Goal: Task Accomplishment & Management: Use online tool/utility

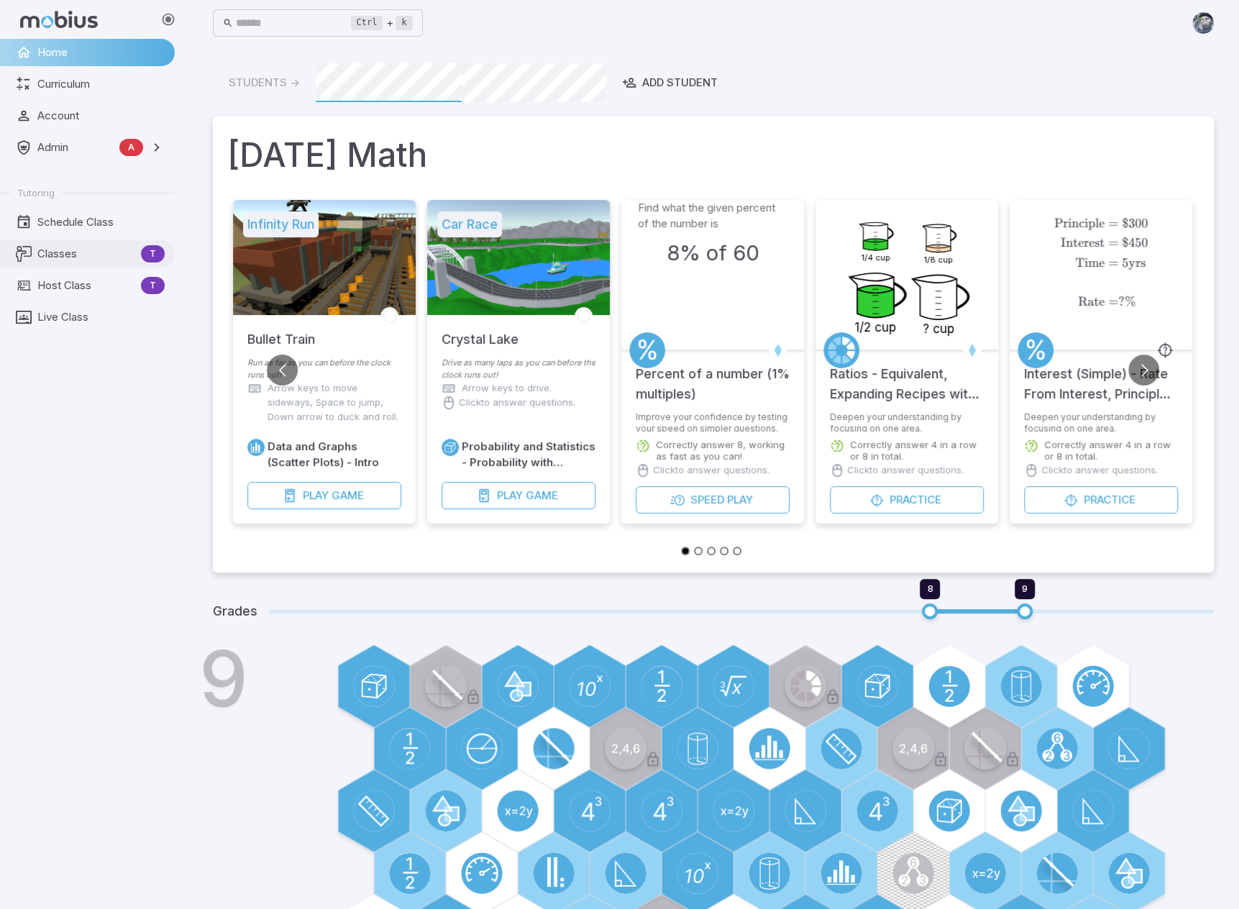
click at [86, 252] on span "Classes" at bounding box center [86, 254] width 98 height 16
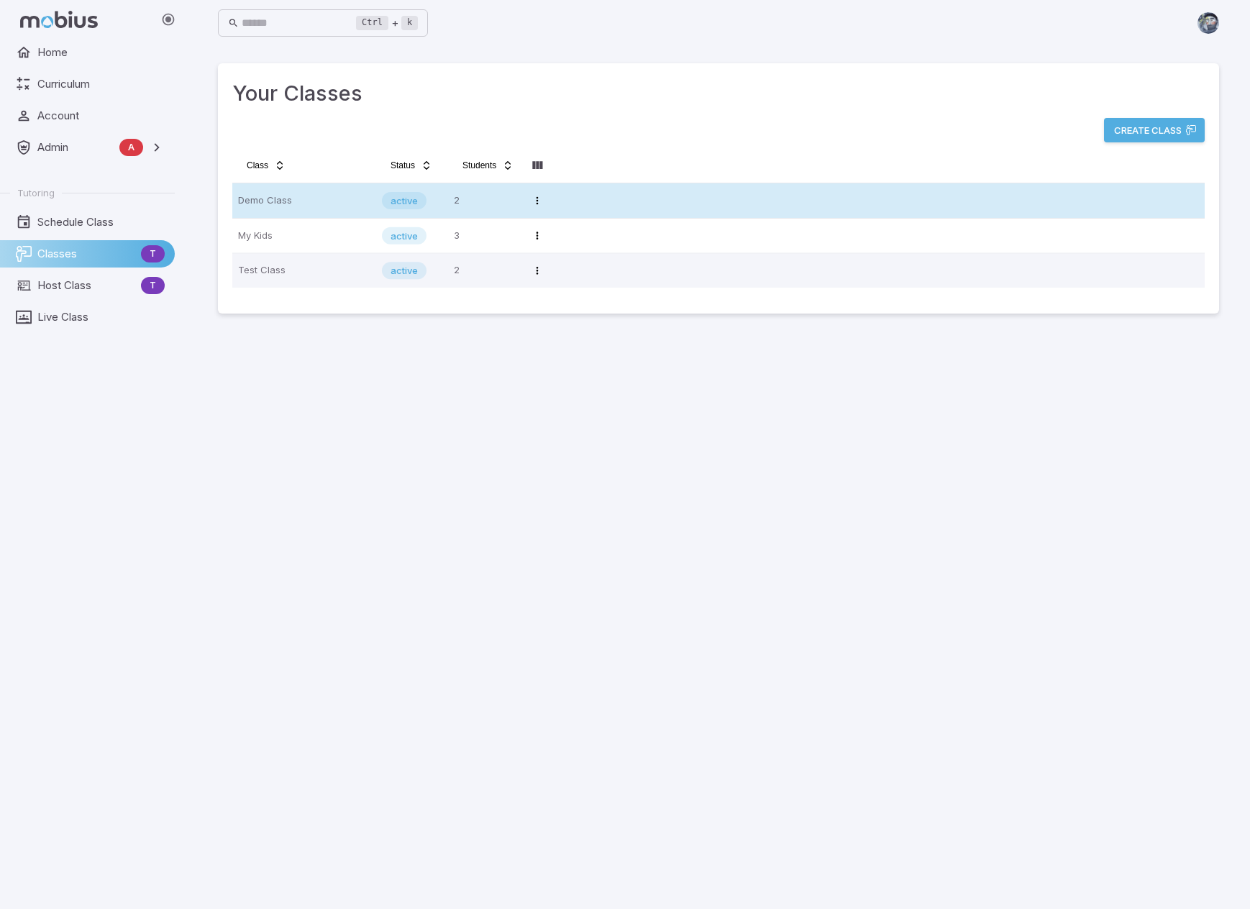
click at [309, 198] on p "Demo Class" at bounding box center [304, 200] width 132 height 23
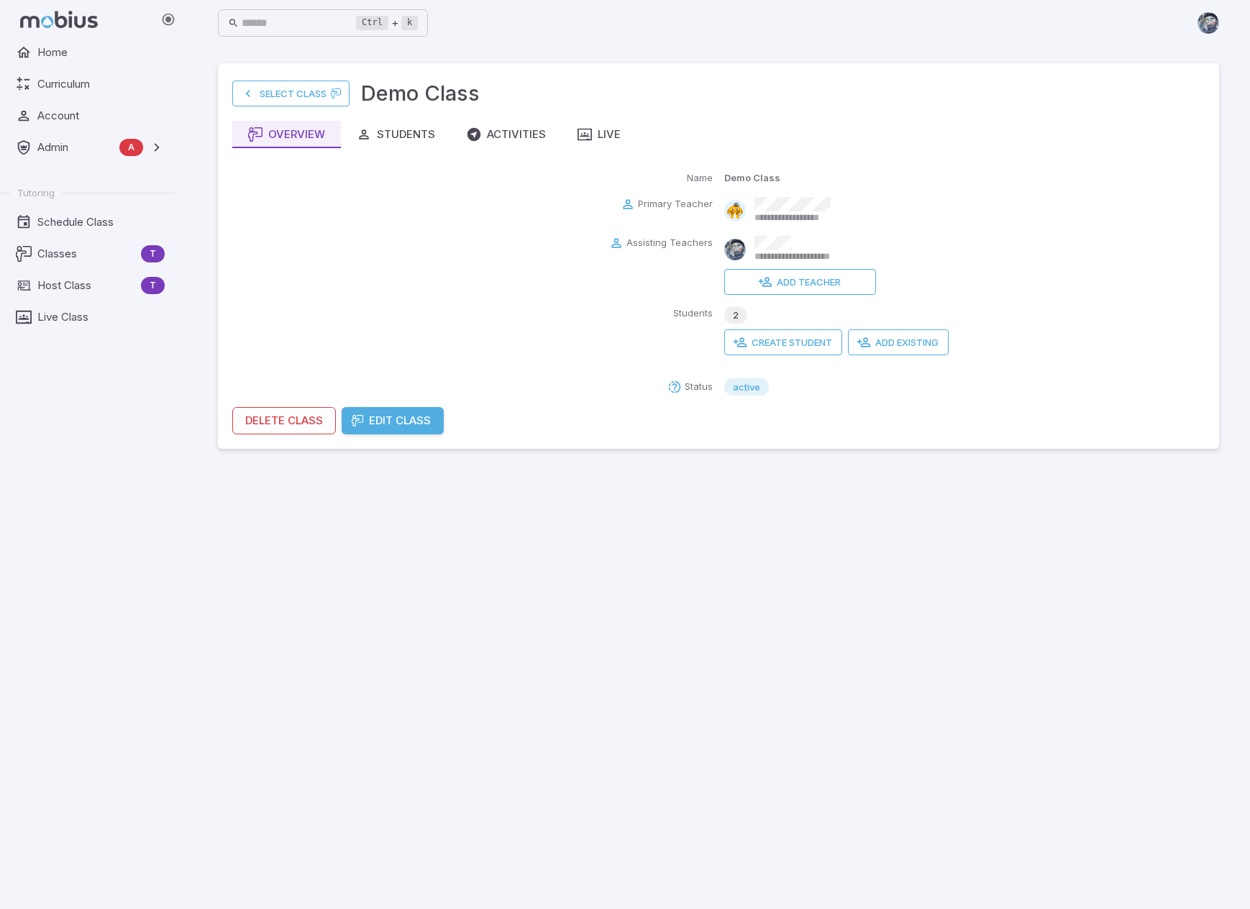
click at [733, 622] on main "**********" at bounding box center [719, 477] width 1036 height 863
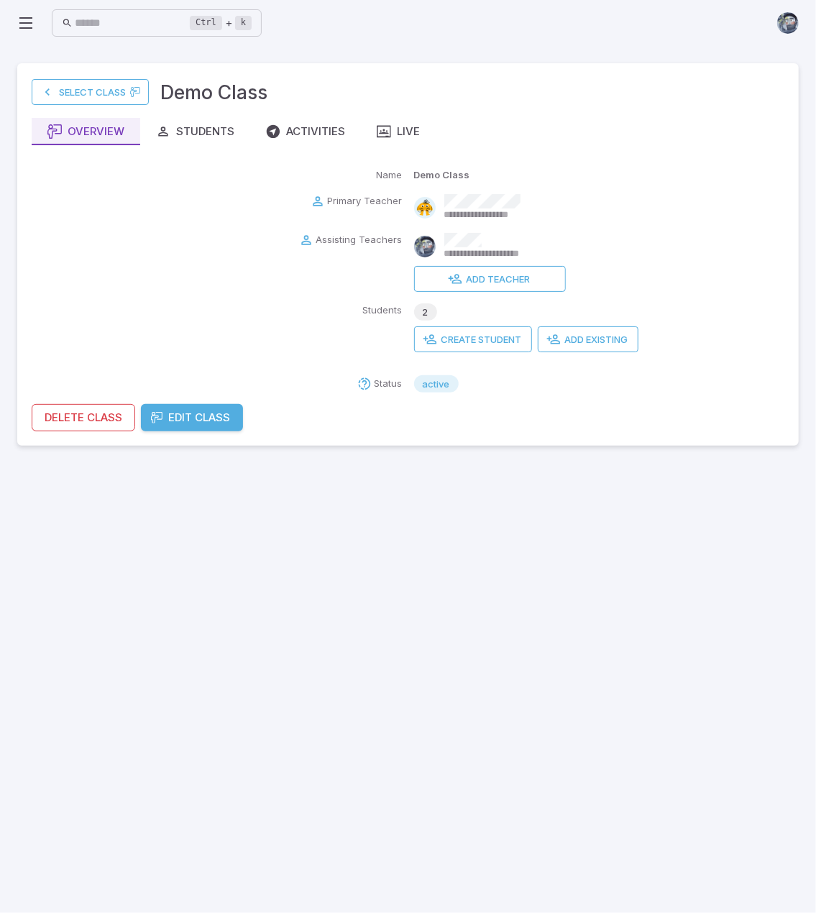
click at [665, 716] on main "**********" at bounding box center [408, 479] width 816 height 867
click at [322, 125] on div "Activities" at bounding box center [305, 132] width 79 height 16
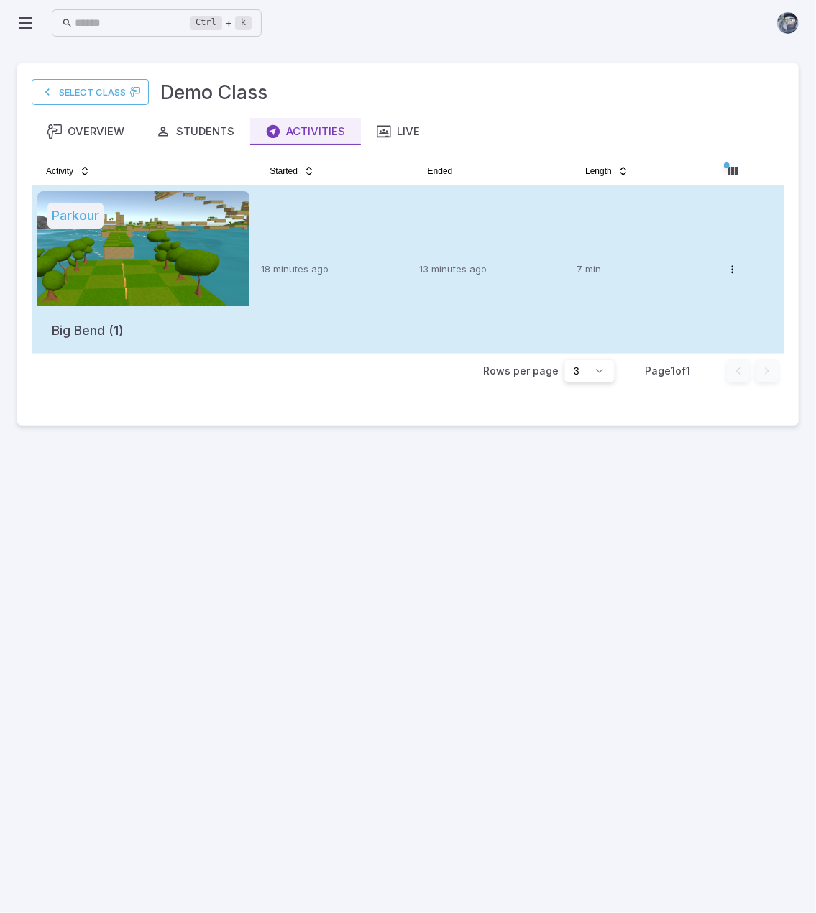
click at [347, 275] on p "18 minutes ago" at bounding box center [334, 270] width 146 height 14
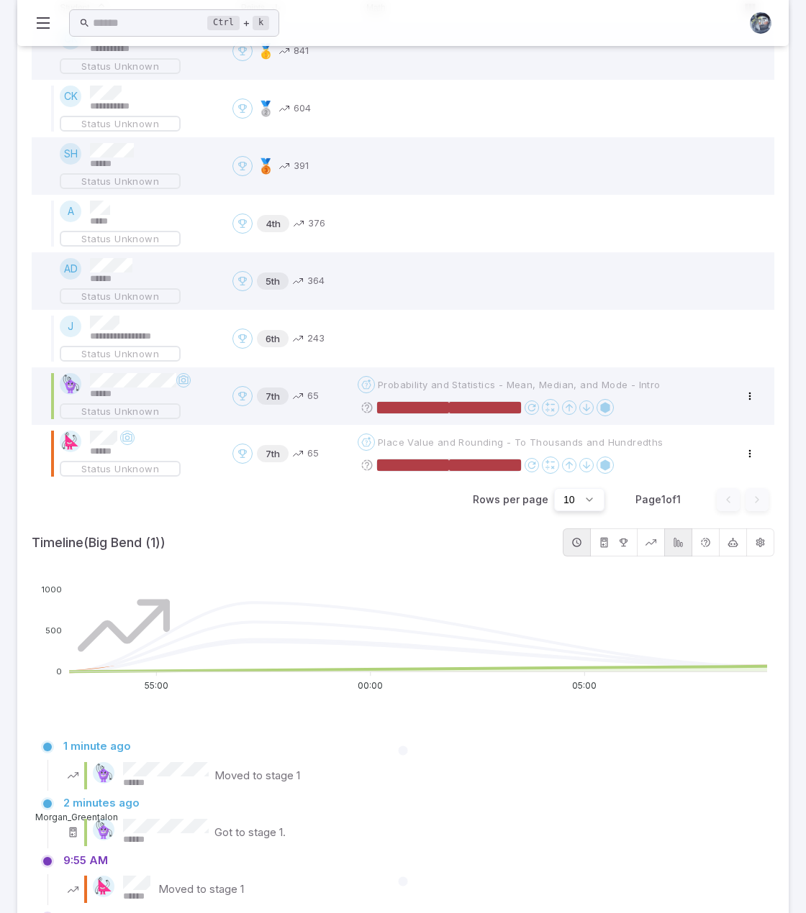
scroll to position [416, 0]
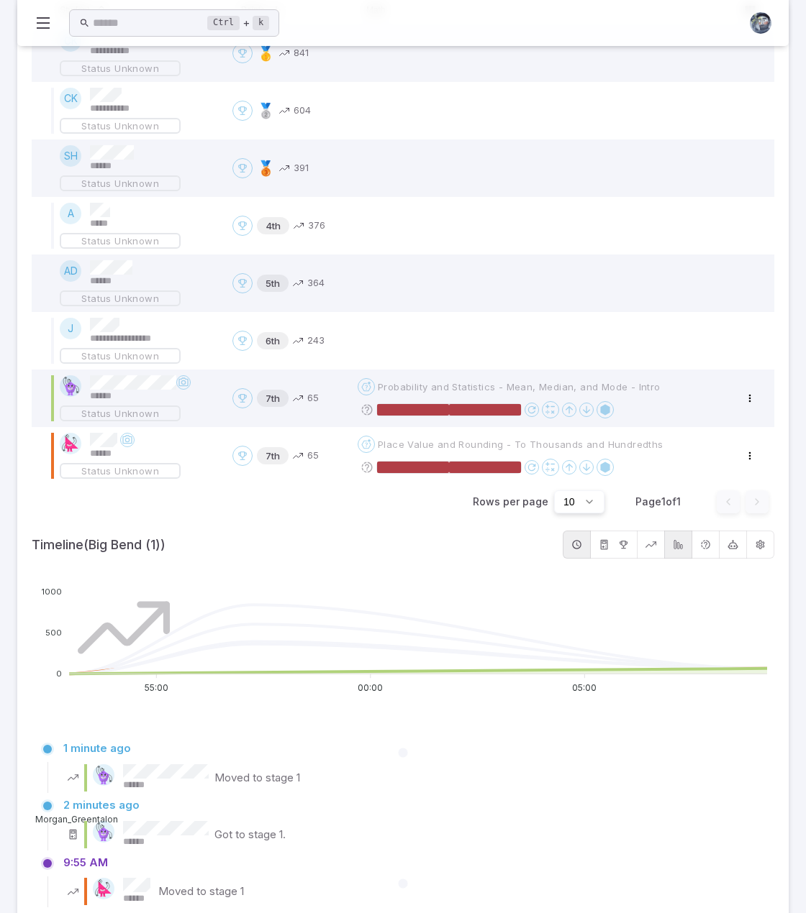
click at [679, 544] on icon "button" at bounding box center [677, 544] width 11 height 11
click at [656, 545] on icon "button" at bounding box center [650, 544] width 11 height 11
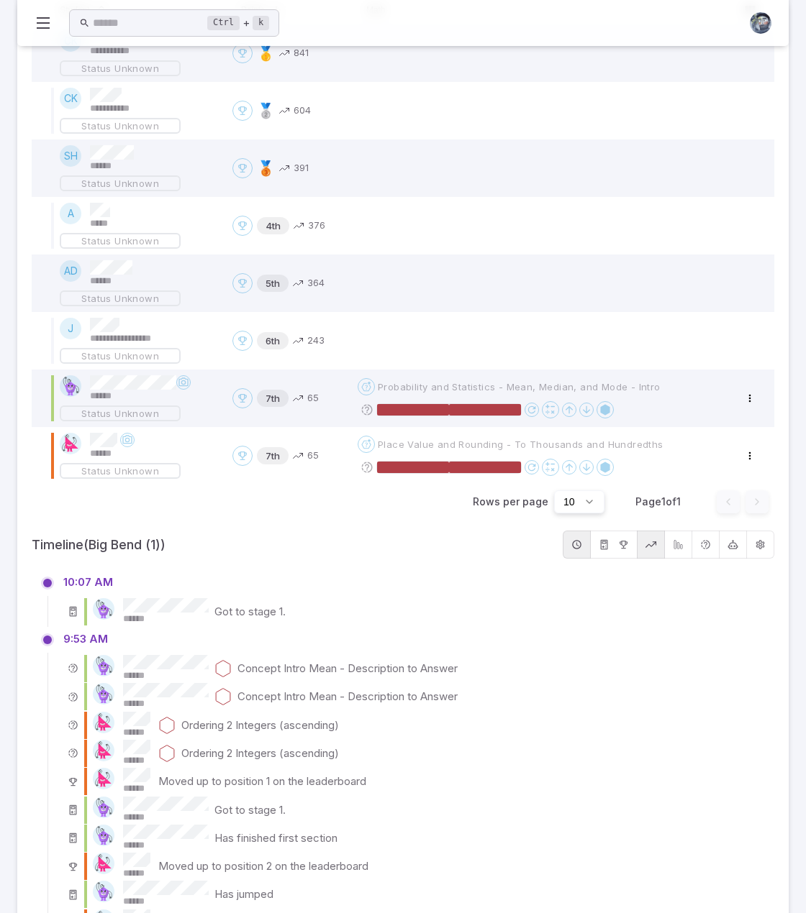
click at [683, 546] on icon "button" at bounding box center [677, 544] width 11 height 11
click at [679, 552] on button "button" at bounding box center [678, 545] width 27 height 28
click at [682, 553] on button "button" at bounding box center [678, 545] width 28 height 28
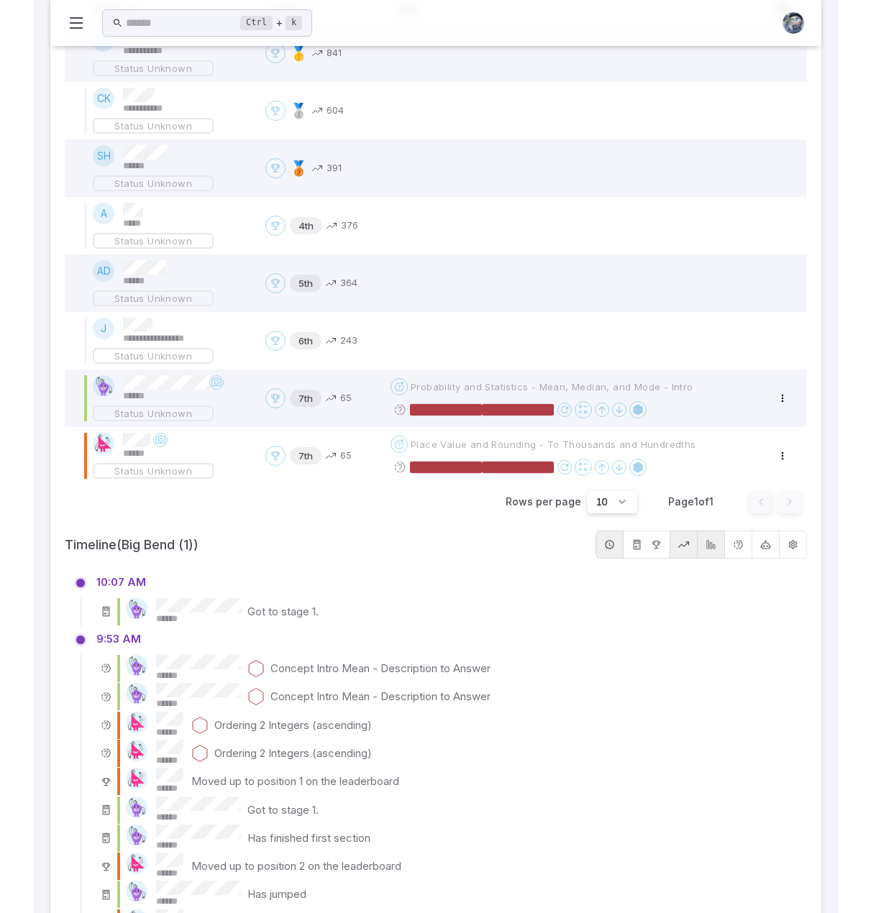
scroll to position [0, 0]
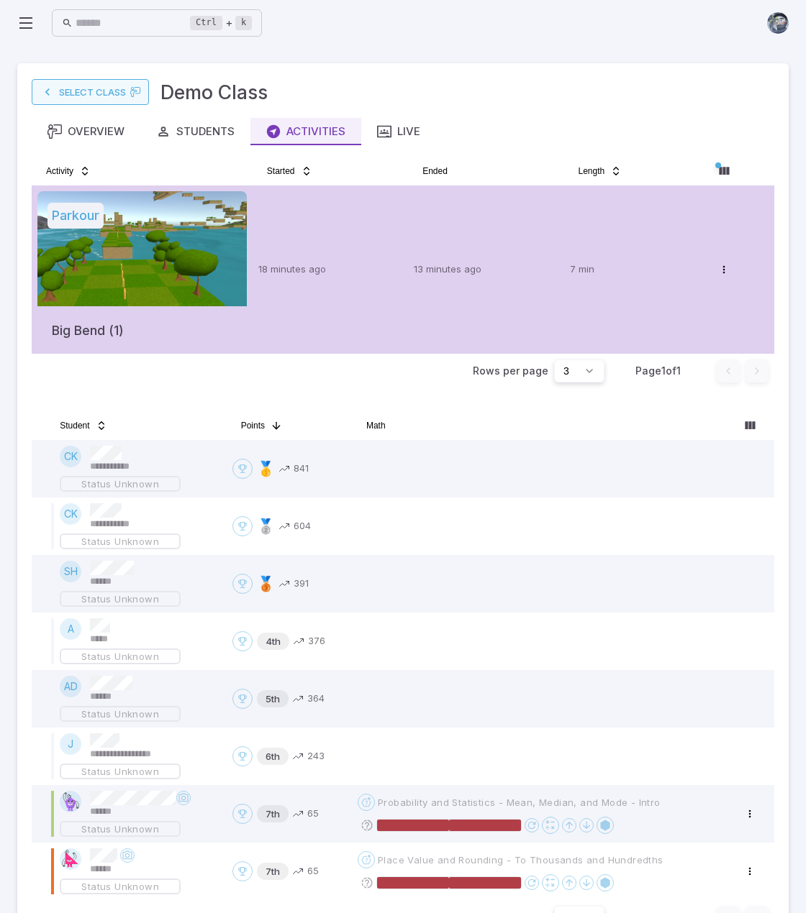
click at [111, 93] on link "Select Class" at bounding box center [90, 92] width 117 height 26
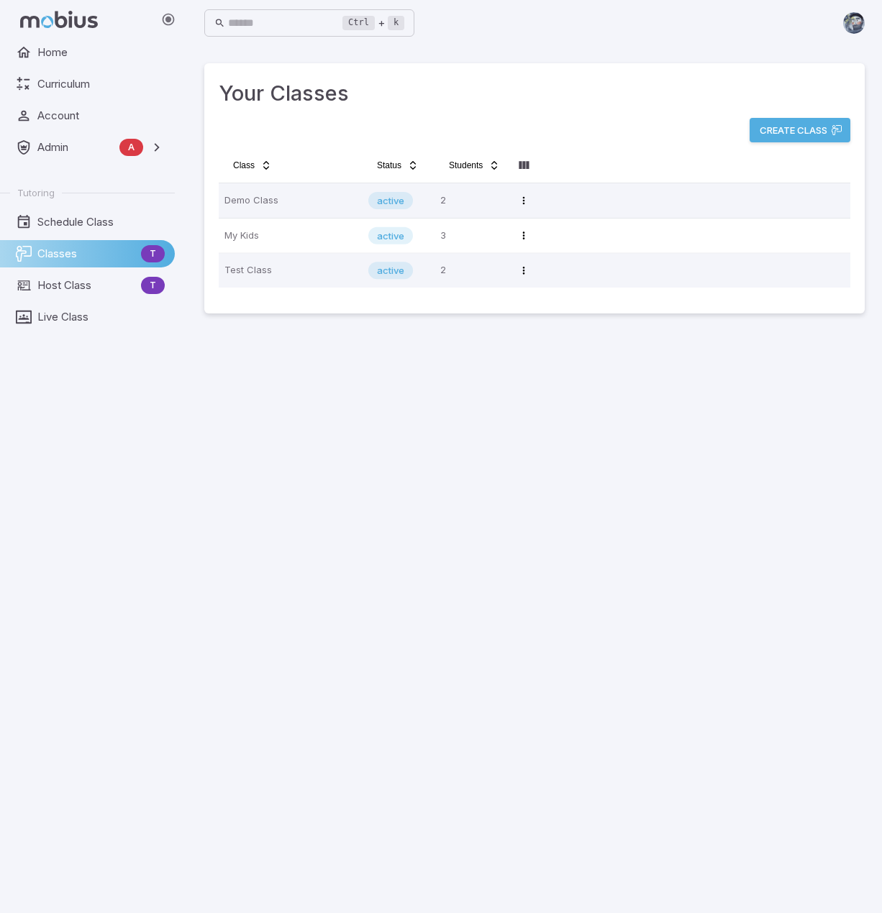
click at [647, 573] on main "Your Classes Create Class Class Status Students Demo Class active 2 Open menu M…" at bounding box center [534, 479] width 695 height 867
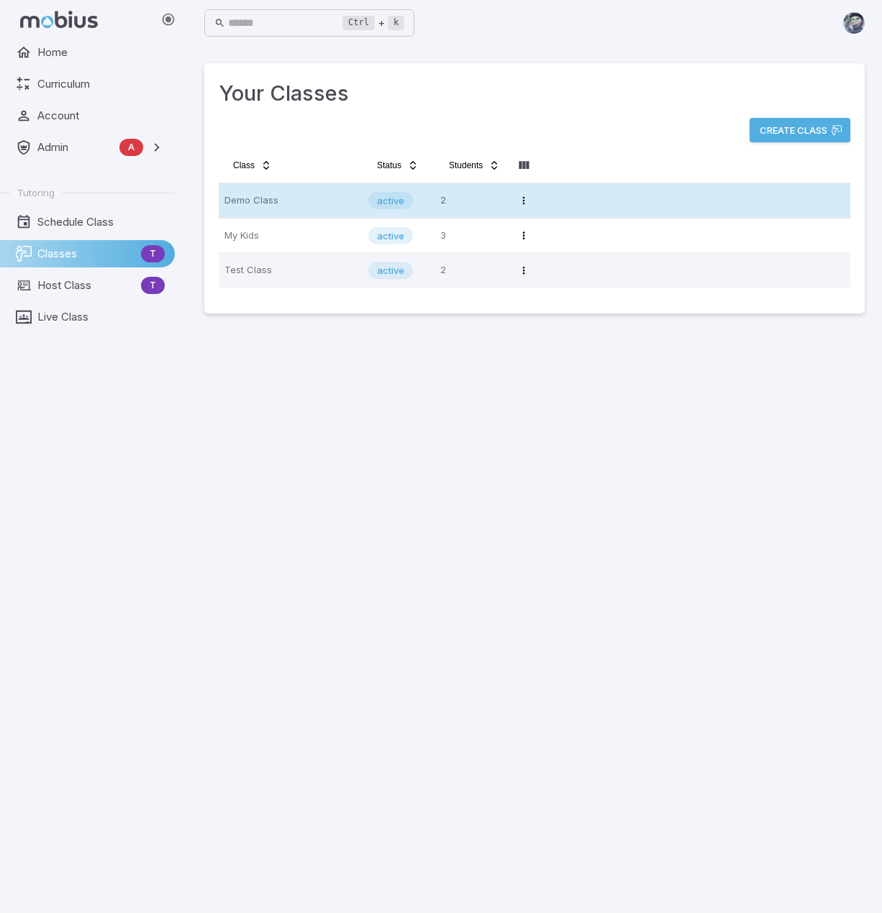
click at [250, 201] on p "Demo Class" at bounding box center [290, 200] width 132 height 23
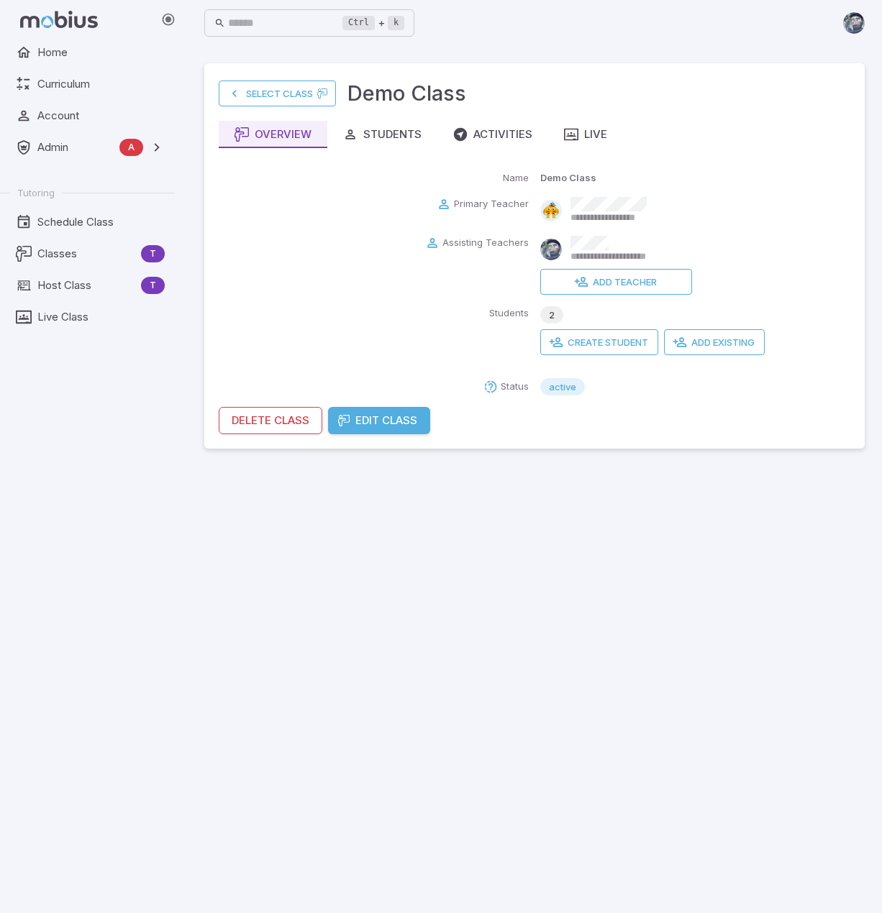
click at [556, 621] on main "**********" at bounding box center [534, 479] width 695 height 867
click at [58, 252] on span "Classes" at bounding box center [86, 254] width 98 height 16
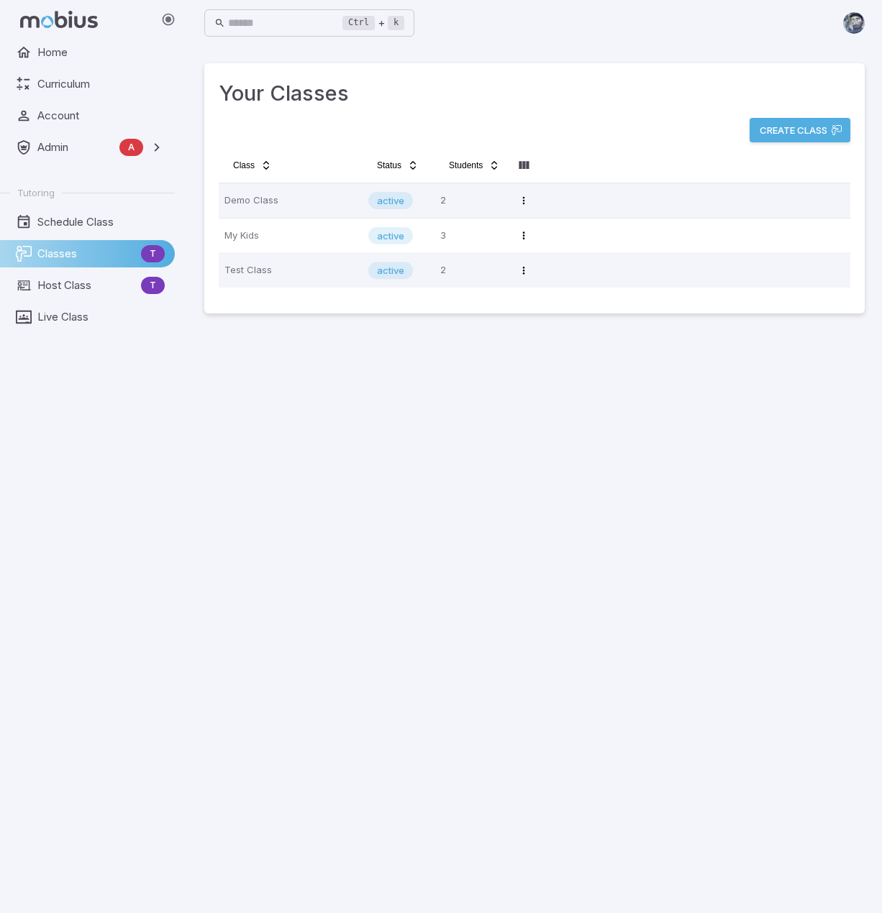
drag, startPoint x: 509, startPoint y: 536, endPoint x: 514, endPoint y: 530, distance: 7.6
click at [509, 536] on main "Your Classes Create Class Class Status Students Demo Class active 2 Open menu M…" at bounding box center [534, 479] width 695 height 867
click at [536, 455] on main "Your Classes Create Class Class Status Students Demo Class active 2 Open menu M…" at bounding box center [534, 479] width 695 height 867
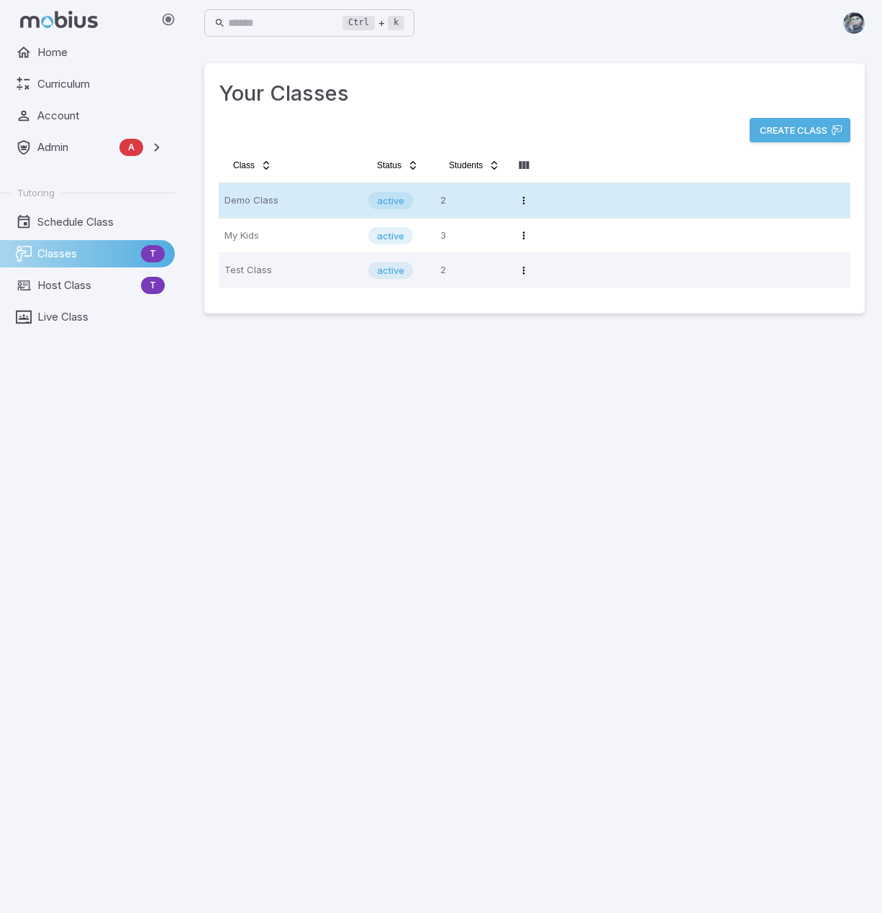
click at [308, 192] on p "Demo Class" at bounding box center [290, 200] width 132 height 23
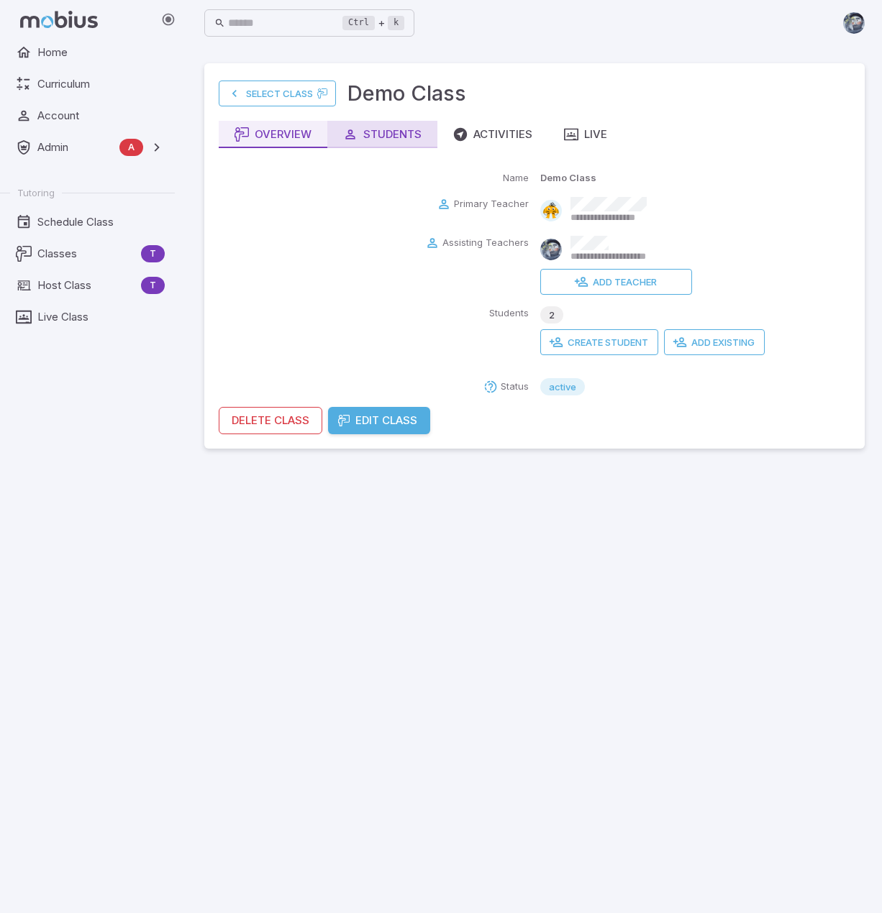
click at [421, 124] on button "Students" at bounding box center [382, 134] width 110 height 27
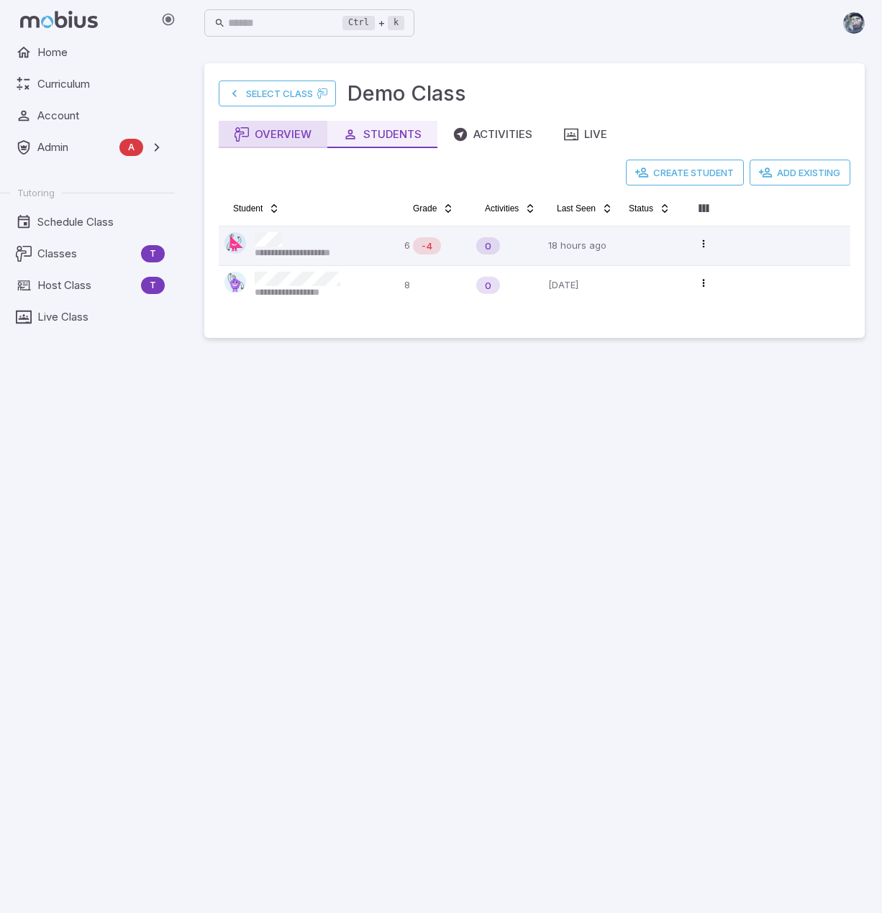
click at [296, 129] on div "Overview" at bounding box center [272, 135] width 77 height 16
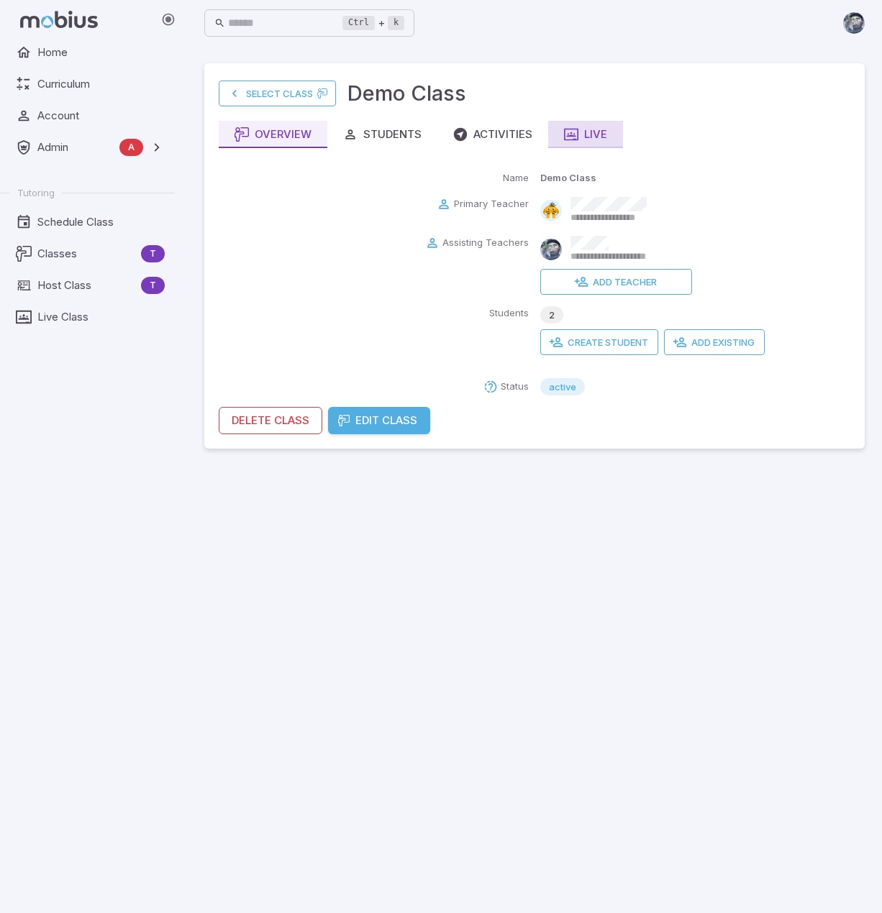
click at [583, 129] on div "Live" at bounding box center [585, 135] width 43 height 16
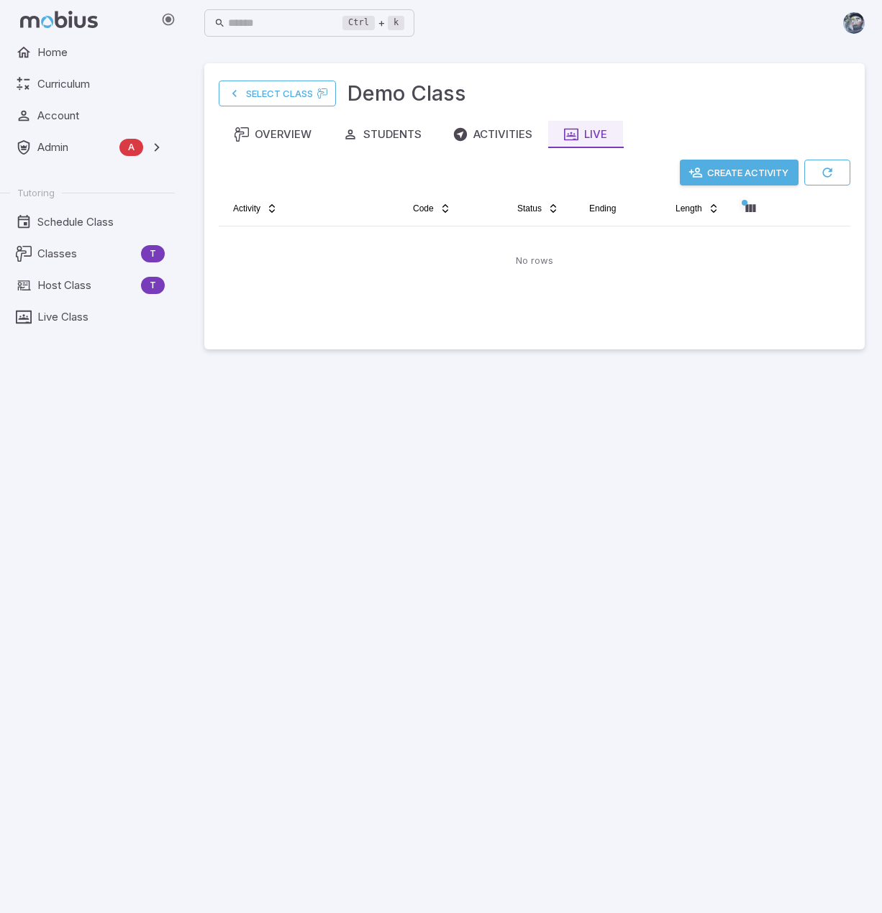
click at [747, 170] on button "Create Activity" at bounding box center [739, 173] width 119 height 26
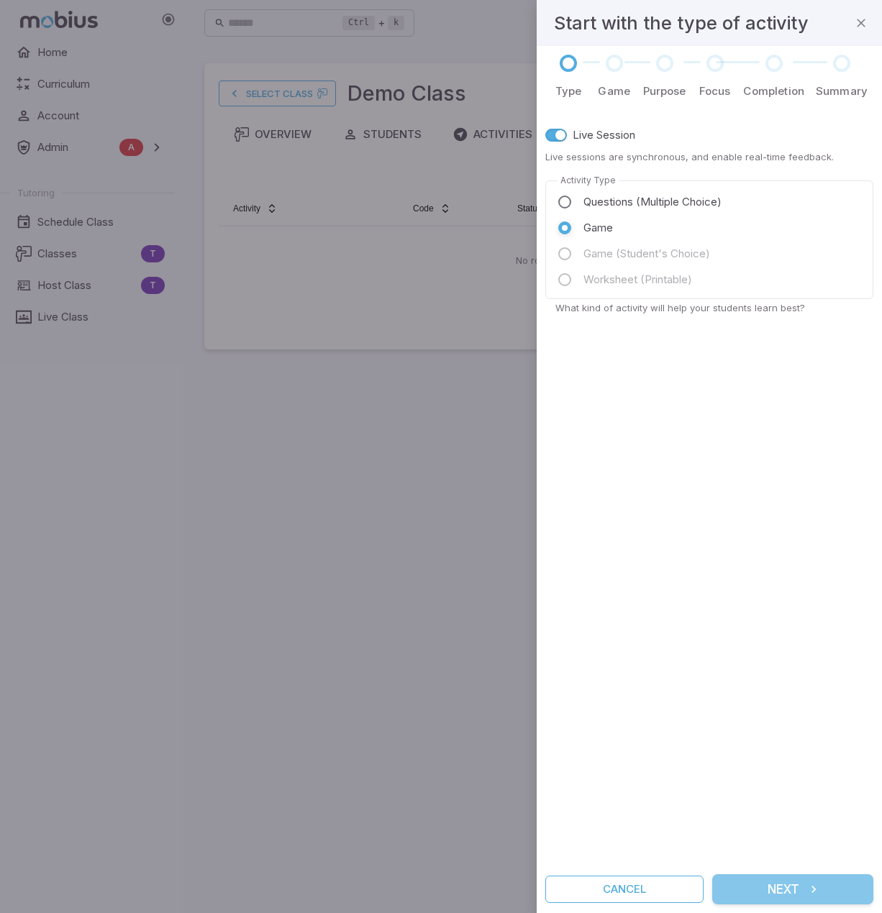
click at [783, 888] on button "Next" at bounding box center [792, 890] width 161 height 30
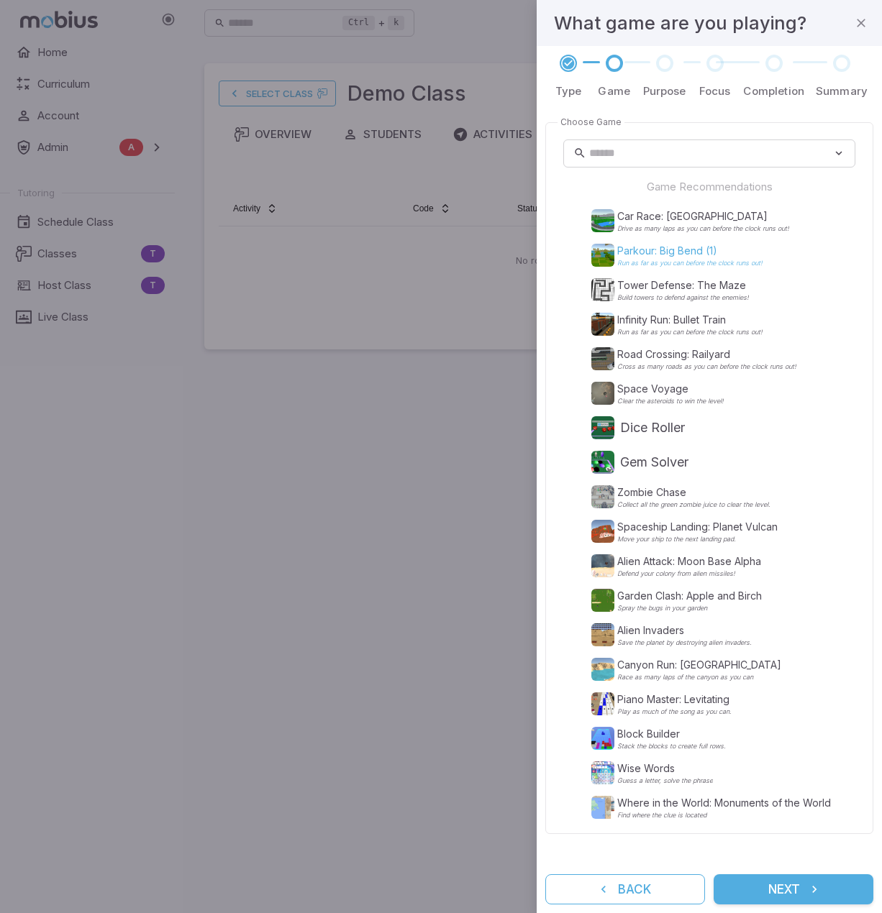
click at [682, 252] on p "Parkour: Big Bend (1)" at bounding box center [689, 251] width 145 height 14
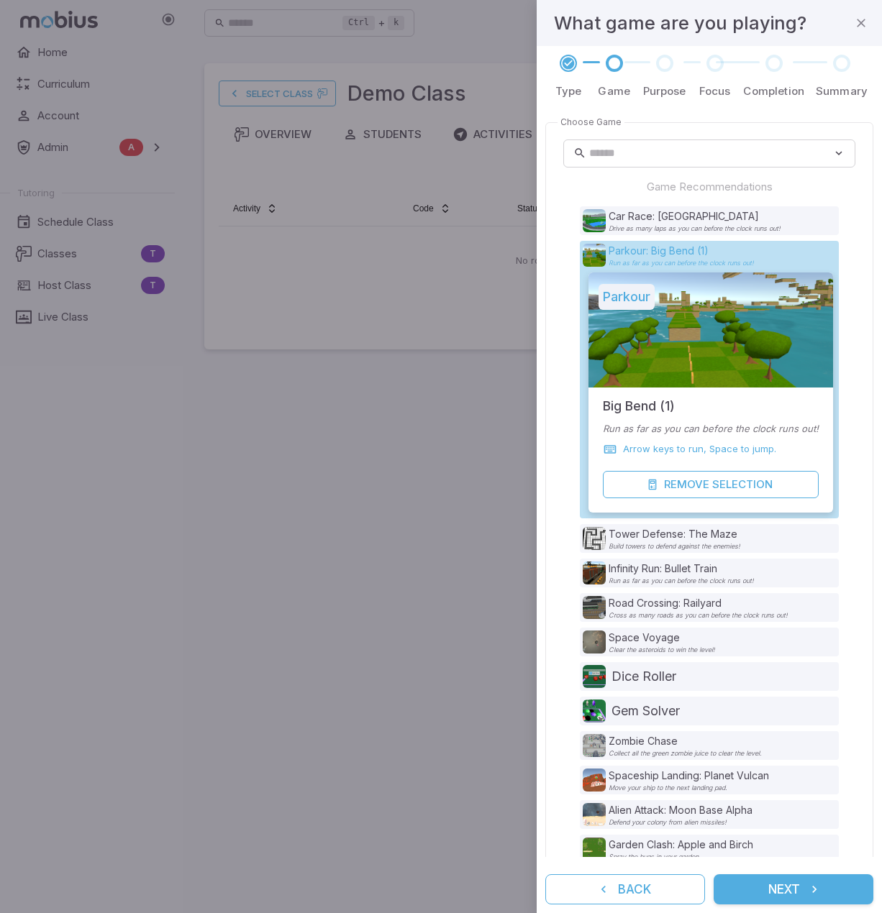
click at [690, 254] on p "Parkour: Big Bend (1)" at bounding box center [680, 251] width 145 height 14
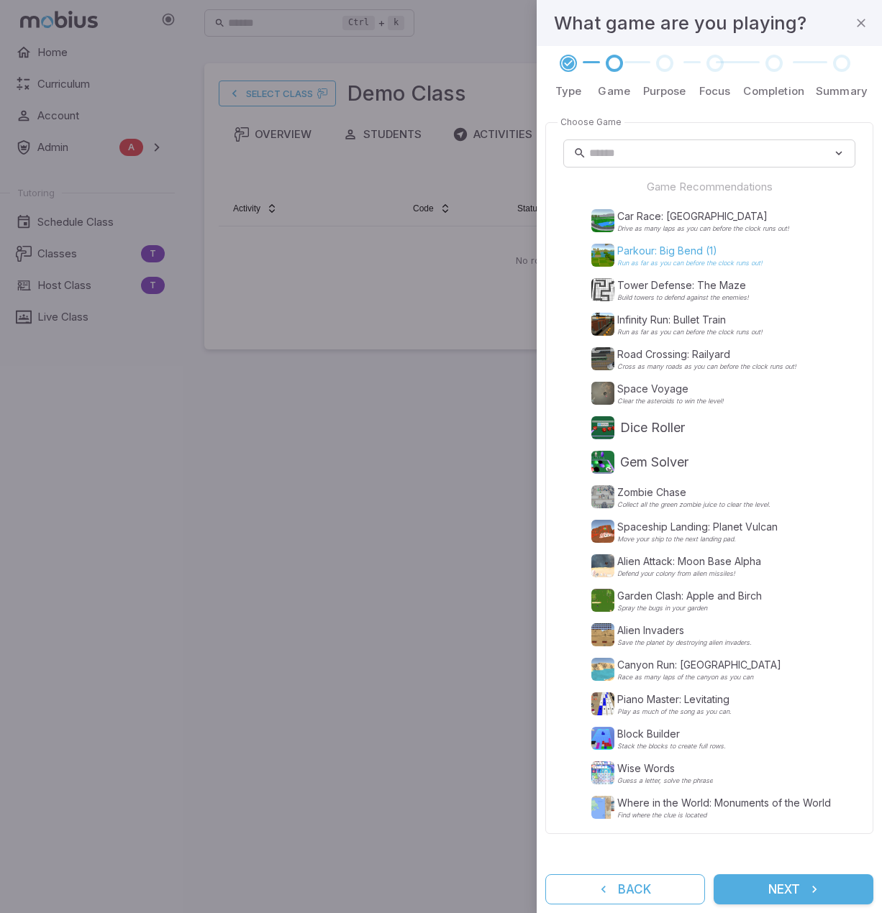
click at [698, 252] on p "Parkour: Big Bend (1)" at bounding box center [689, 251] width 145 height 14
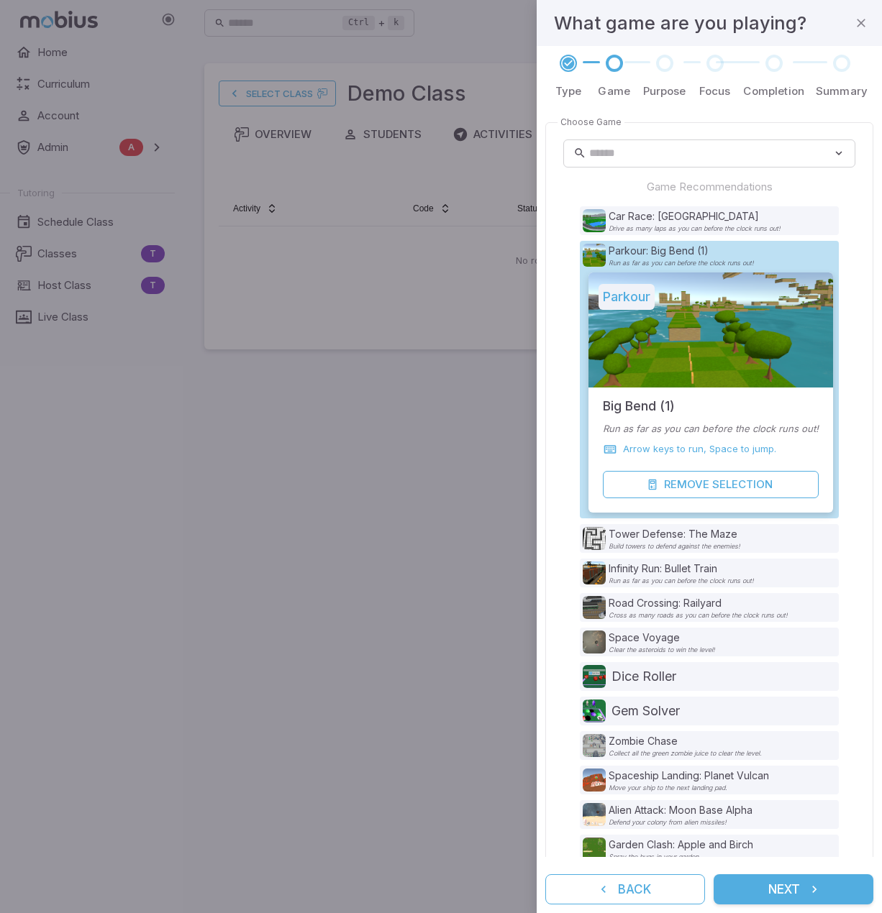
click at [795, 884] on button "Next" at bounding box center [793, 890] width 160 height 30
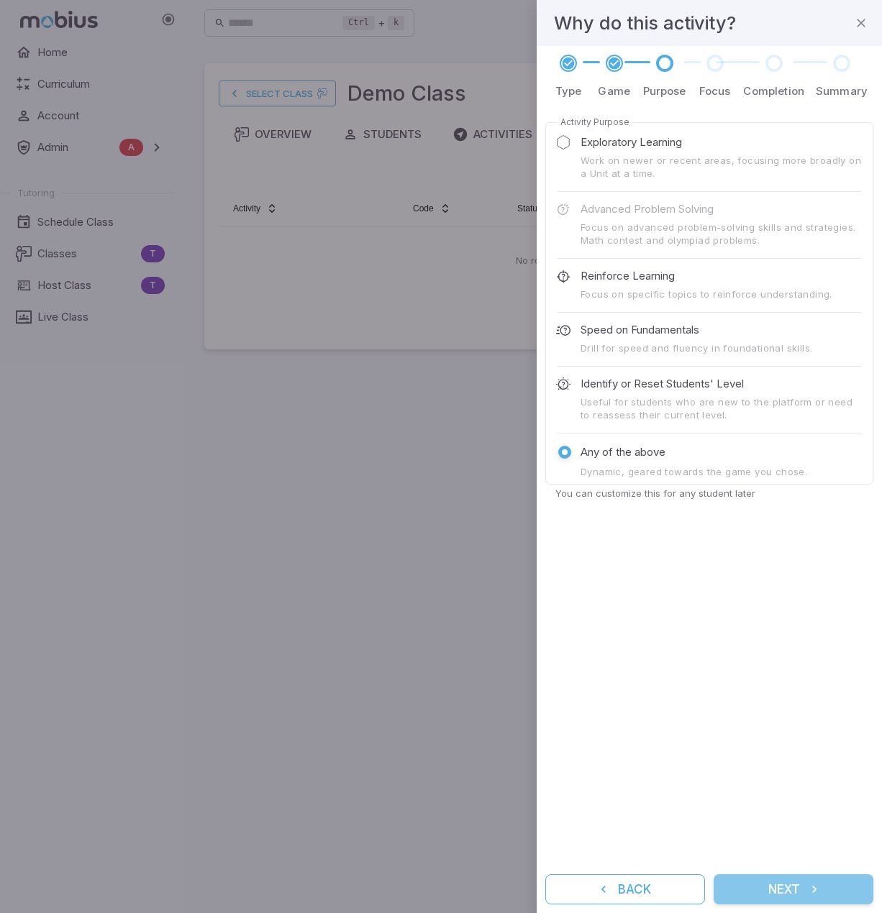
click at [771, 882] on button "Next" at bounding box center [793, 890] width 160 height 30
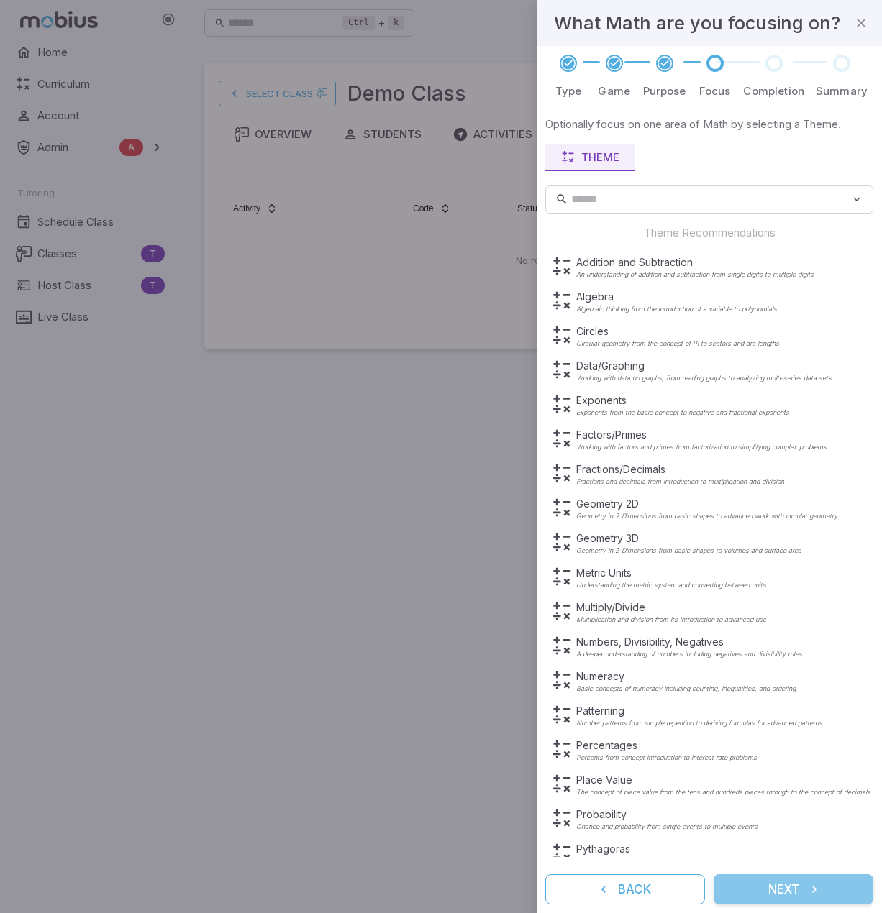
click at [781, 890] on button "Next" at bounding box center [793, 890] width 160 height 30
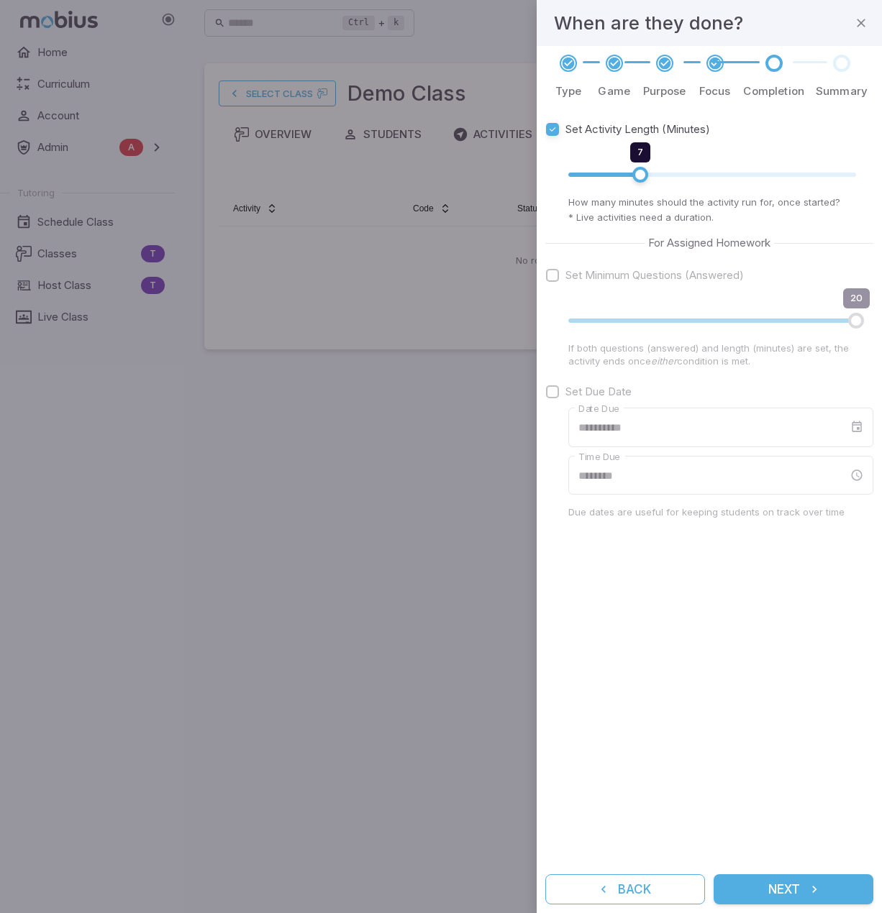
click at [793, 895] on button "Next" at bounding box center [793, 890] width 160 height 30
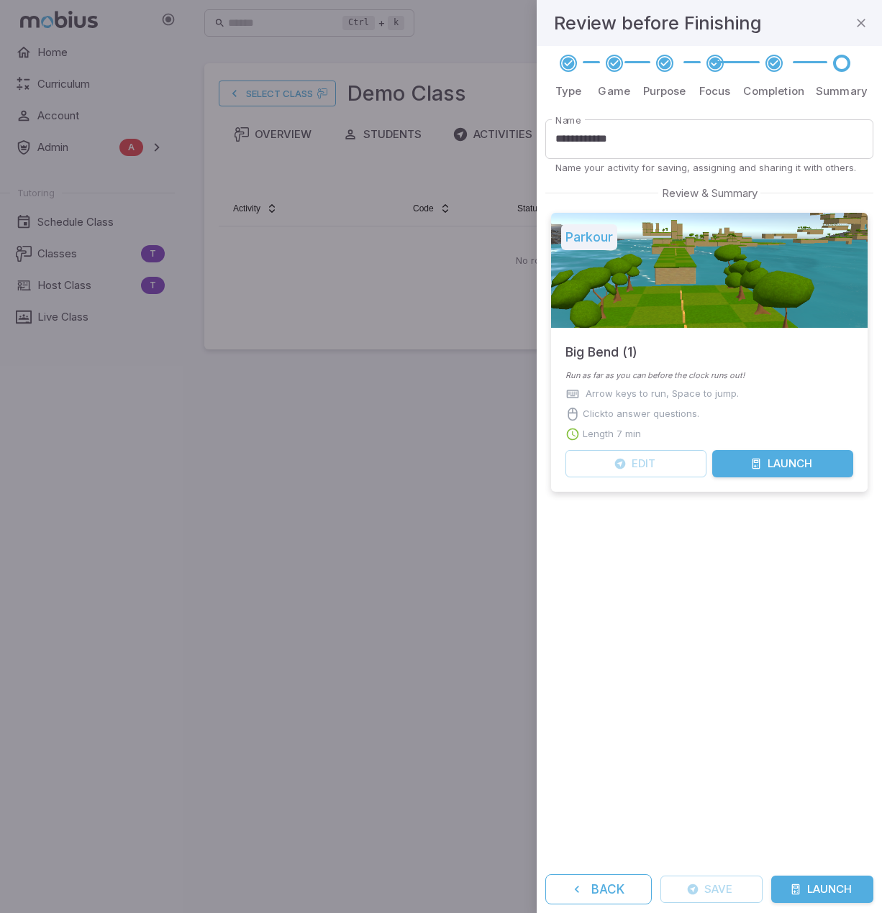
click at [829, 893] on button "Launch" at bounding box center [822, 889] width 102 height 27
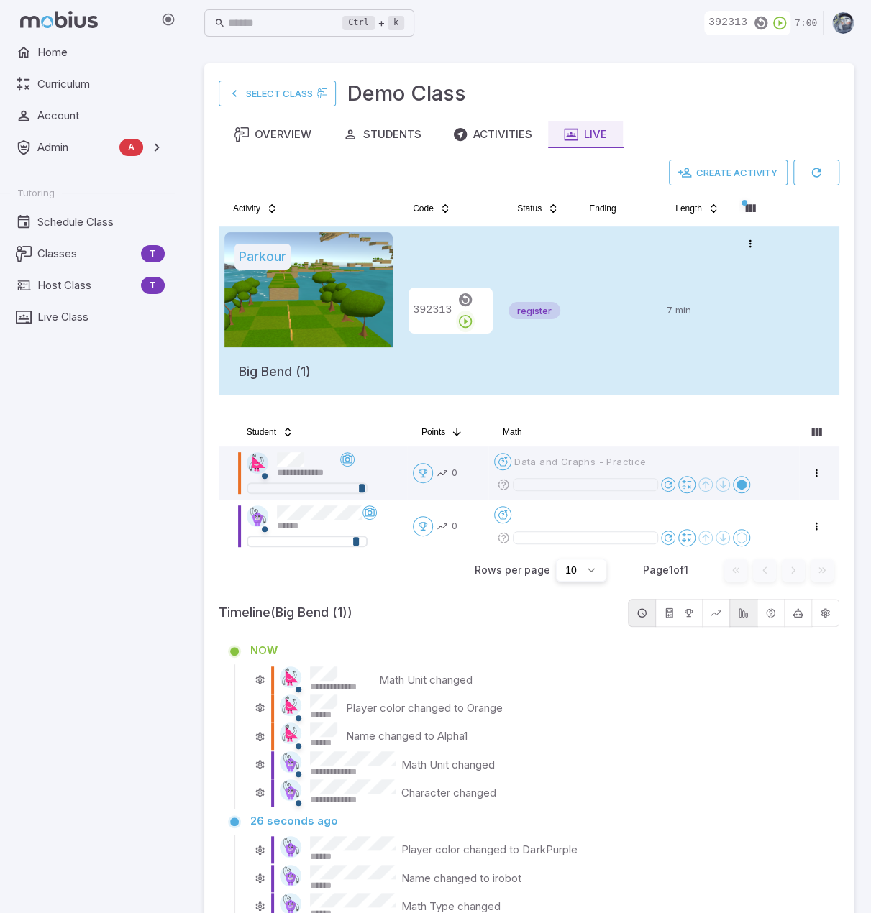
click at [473, 314] on icon "button" at bounding box center [465, 322] width 16 height 16
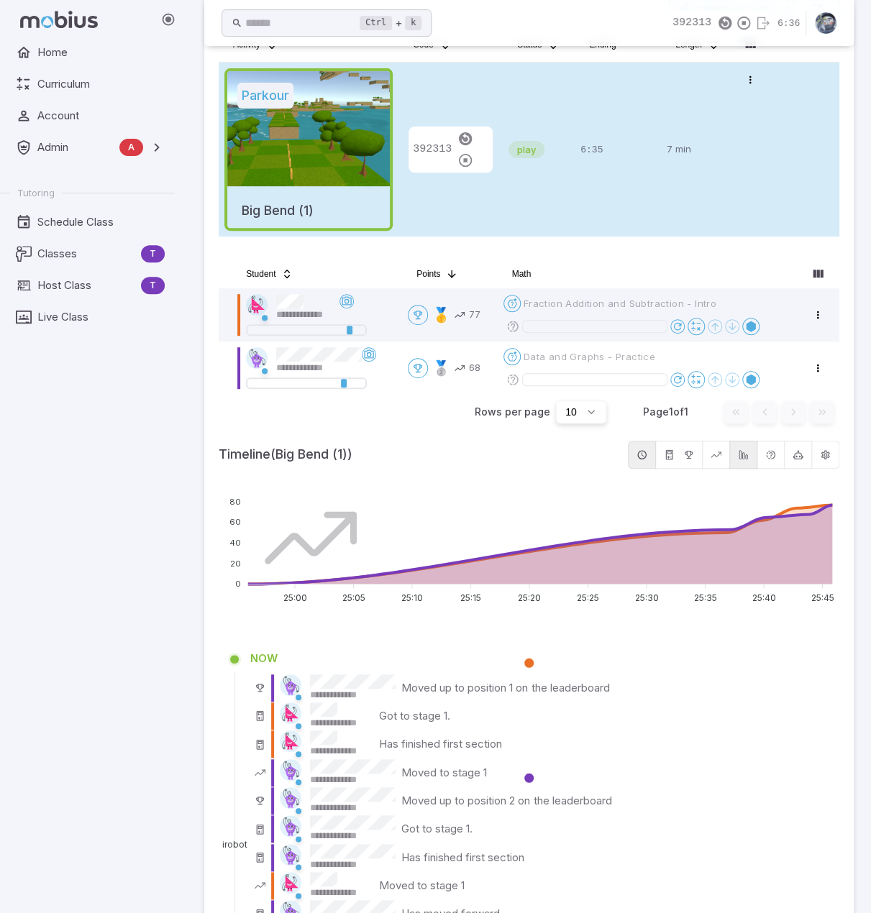
scroll to position [163, 0]
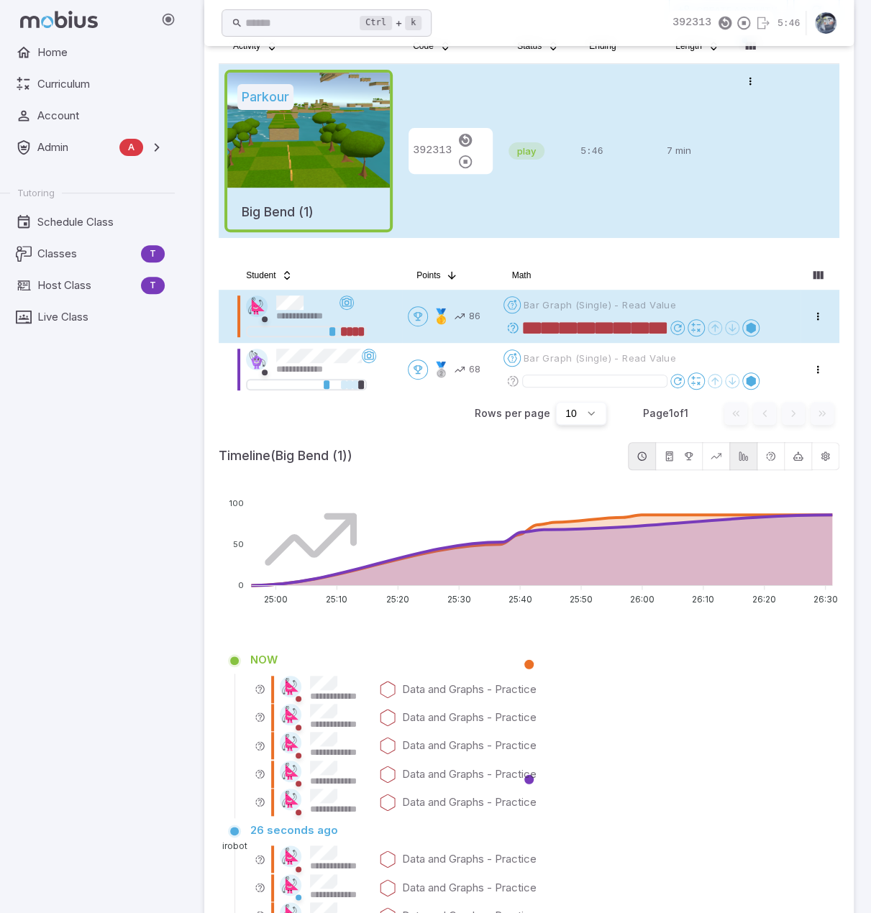
click at [514, 326] on icon at bounding box center [512, 327] width 13 height 13
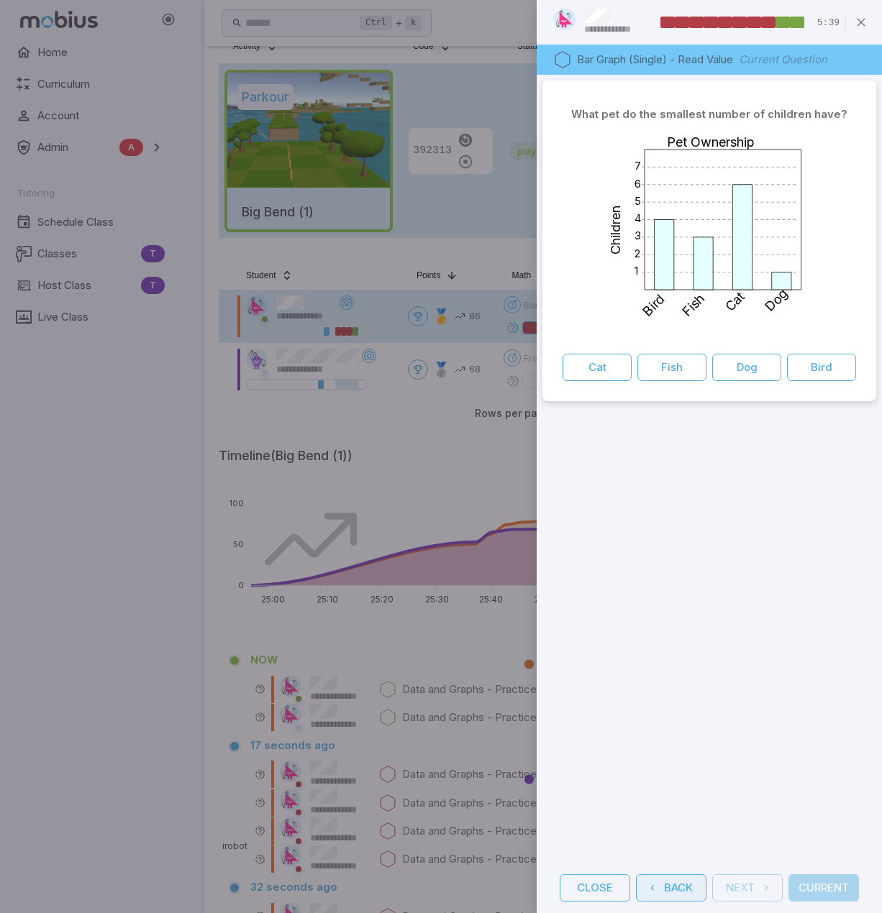
click at [678, 895] on button "Back" at bounding box center [671, 888] width 70 height 27
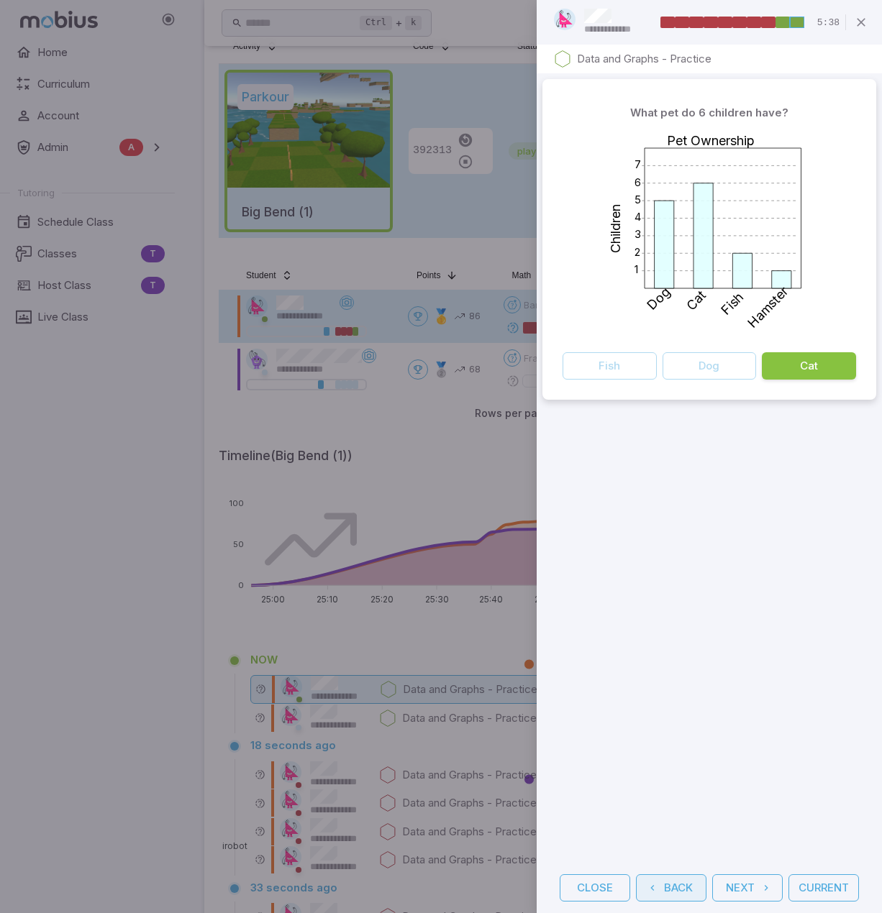
click at [678, 895] on button "Back" at bounding box center [671, 888] width 70 height 27
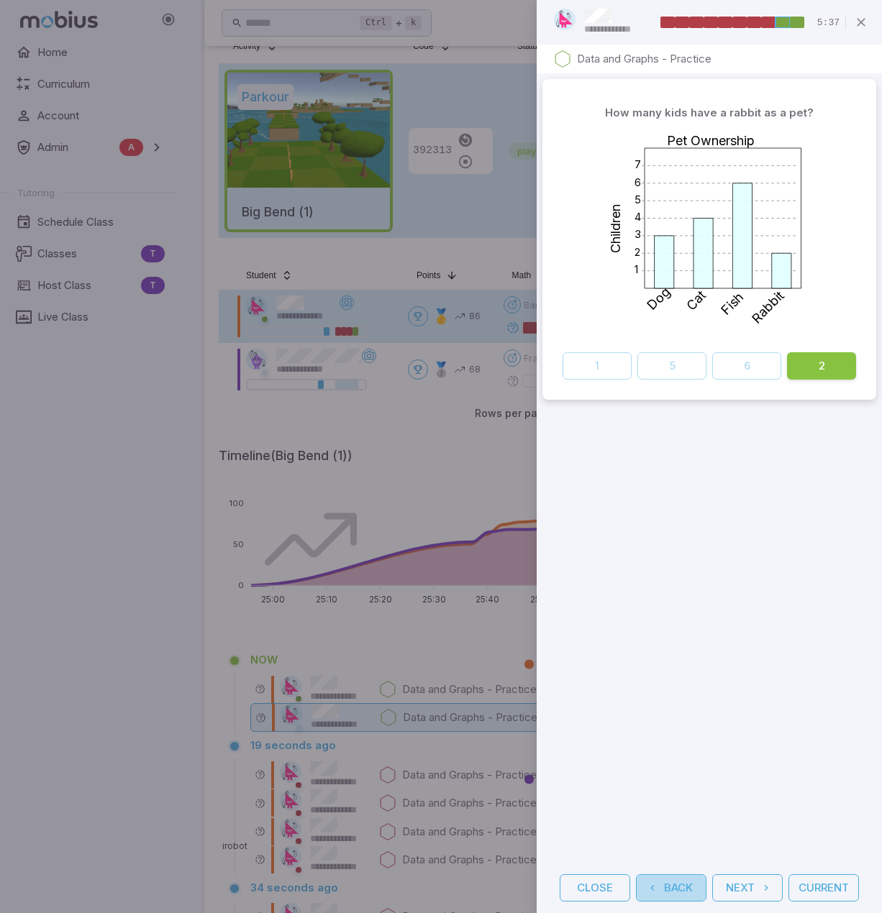
click at [678, 895] on button "Back" at bounding box center [671, 888] width 70 height 27
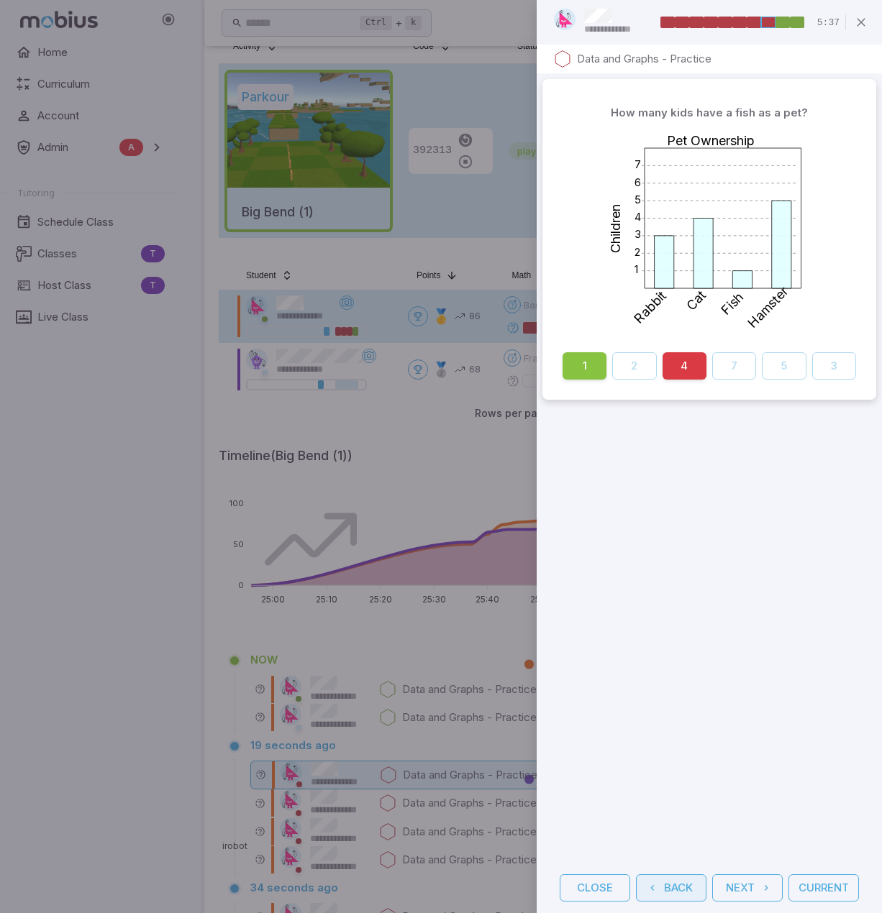
click at [678, 895] on button "Back" at bounding box center [671, 888] width 70 height 27
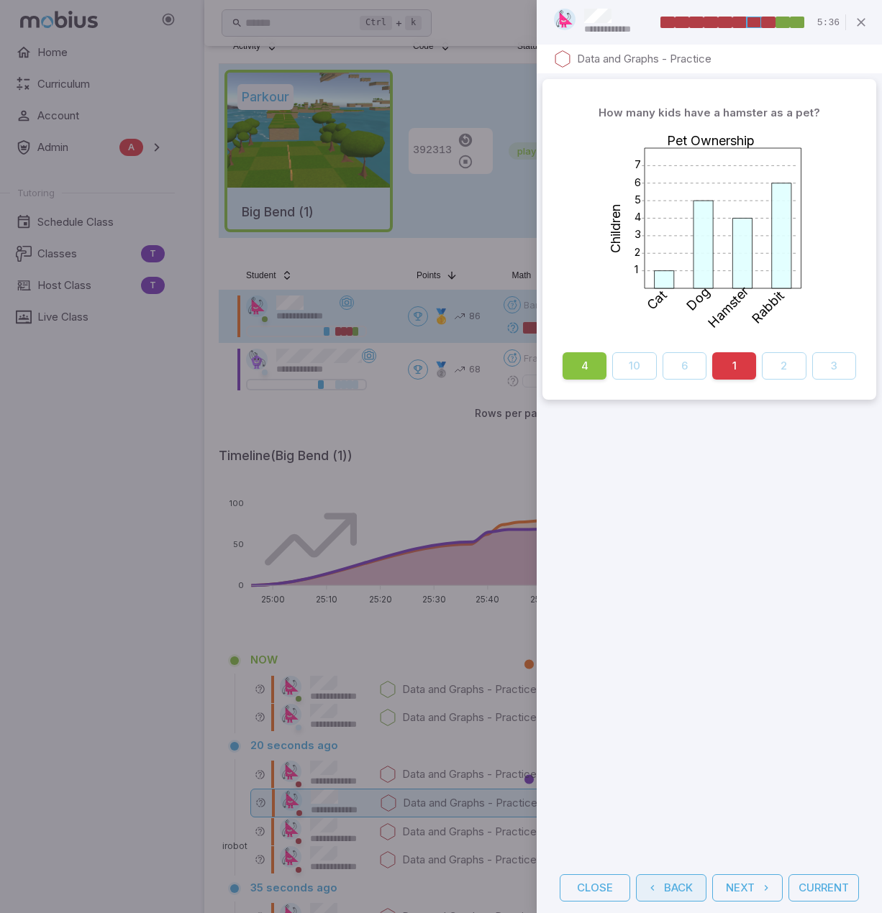
click at [678, 895] on button "Back" at bounding box center [671, 888] width 70 height 27
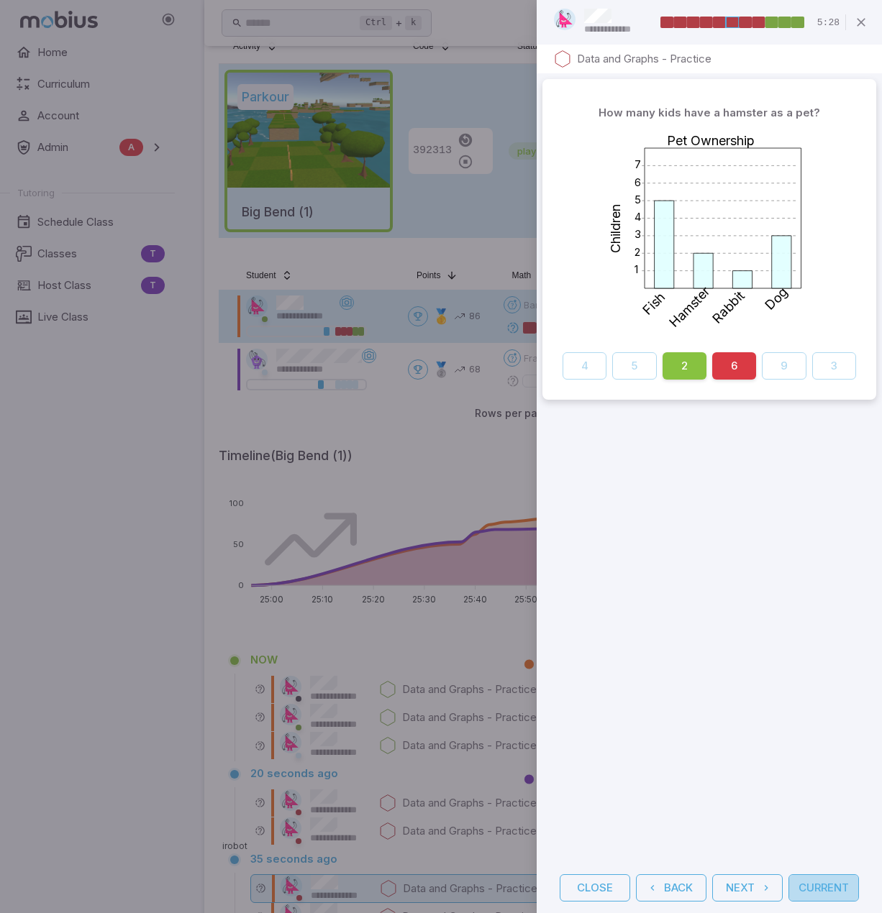
click at [808, 889] on button "Current" at bounding box center [823, 888] width 70 height 27
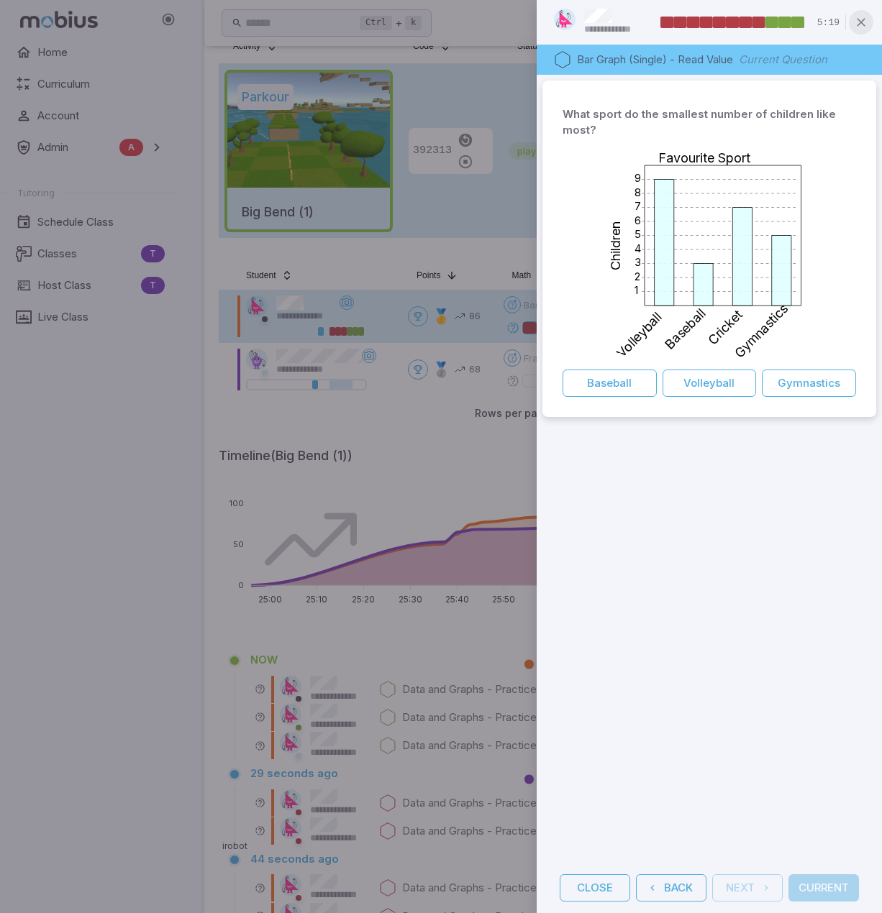
click at [867, 19] on icon "button" at bounding box center [861, 22] width 14 height 14
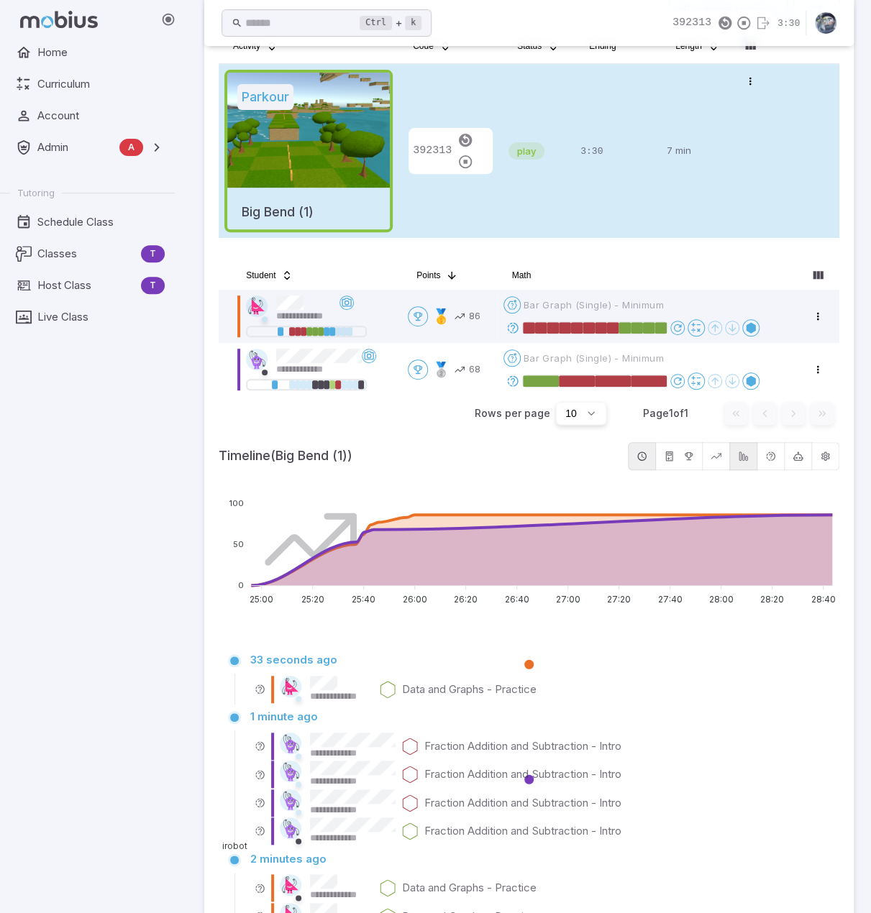
click at [698, 329] on icon at bounding box center [696, 328] width 12 height 12
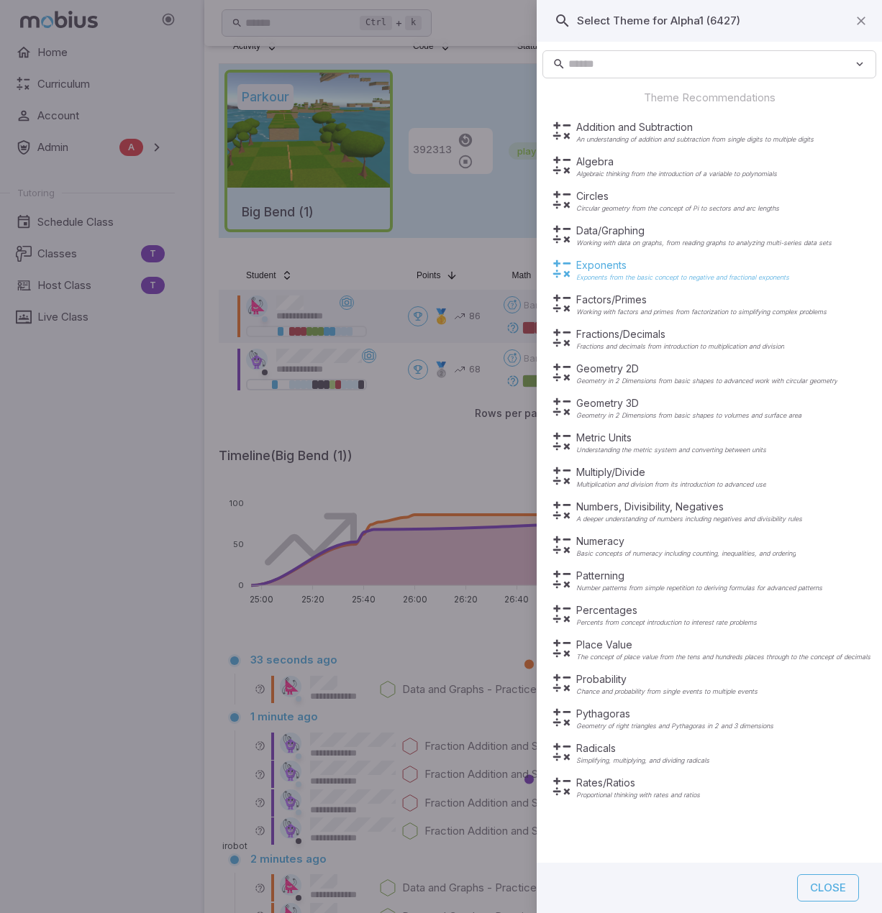
click at [600, 272] on p "Exponents" at bounding box center [682, 265] width 213 height 14
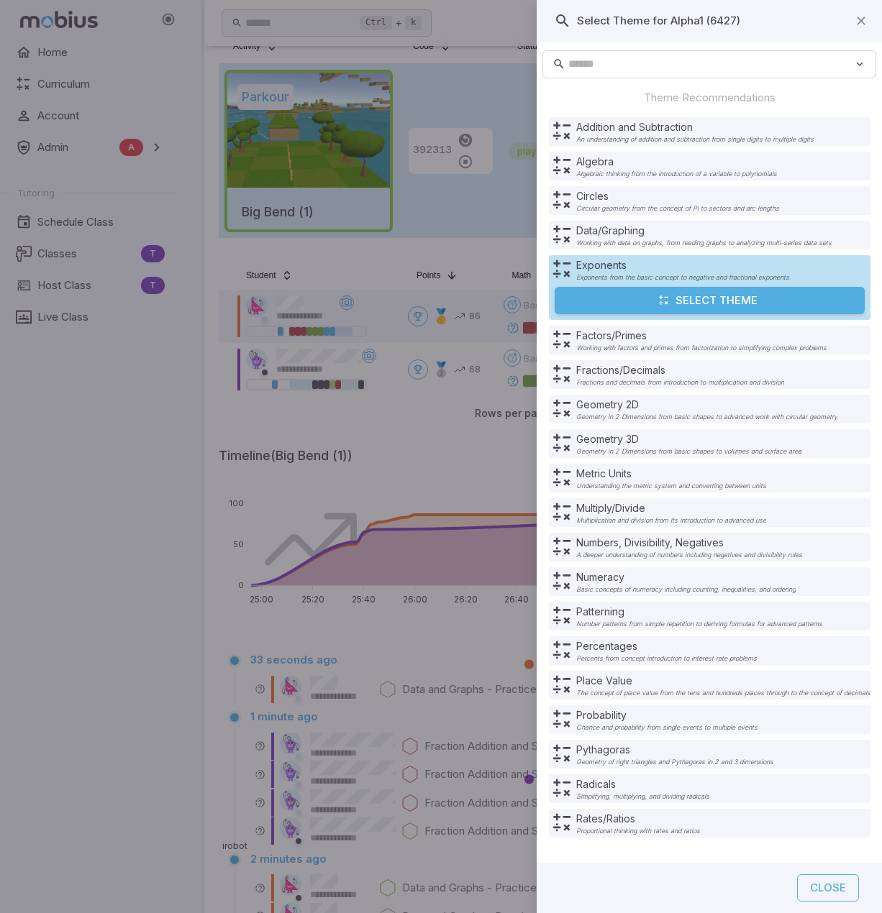
click at [704, 303] on button "Select Theme" at bounding box center [710, 300] width 310 height 27
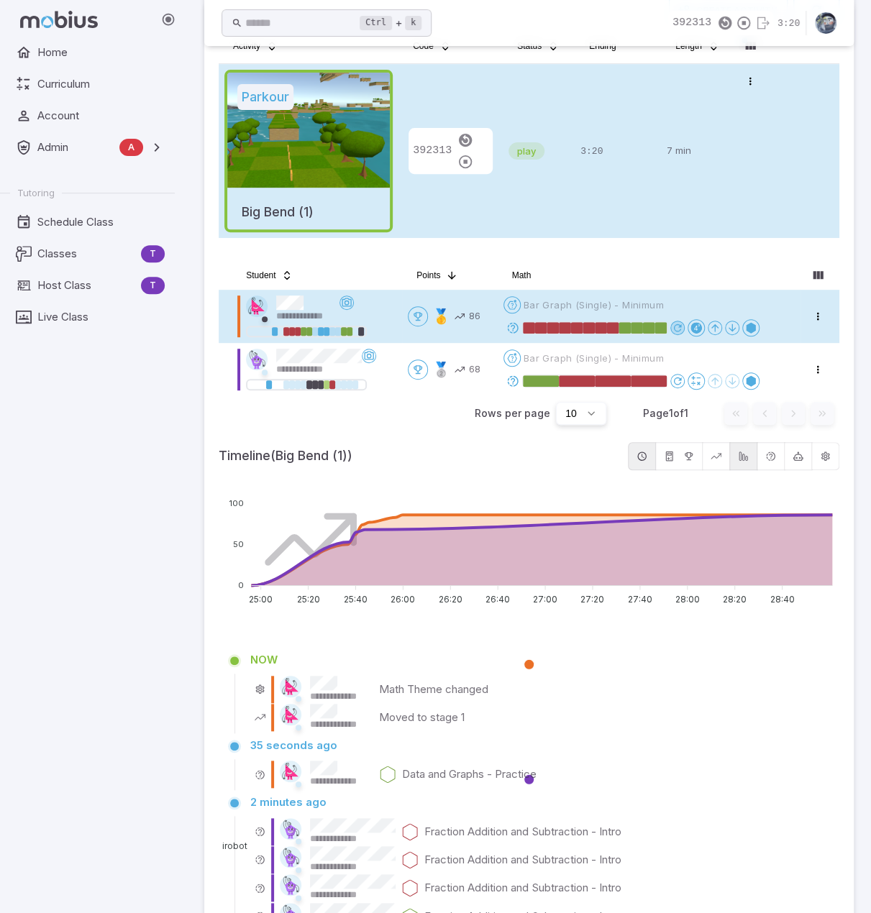
click at [678, 328] on icon at bounding box center [678, 328] width 12 height 12
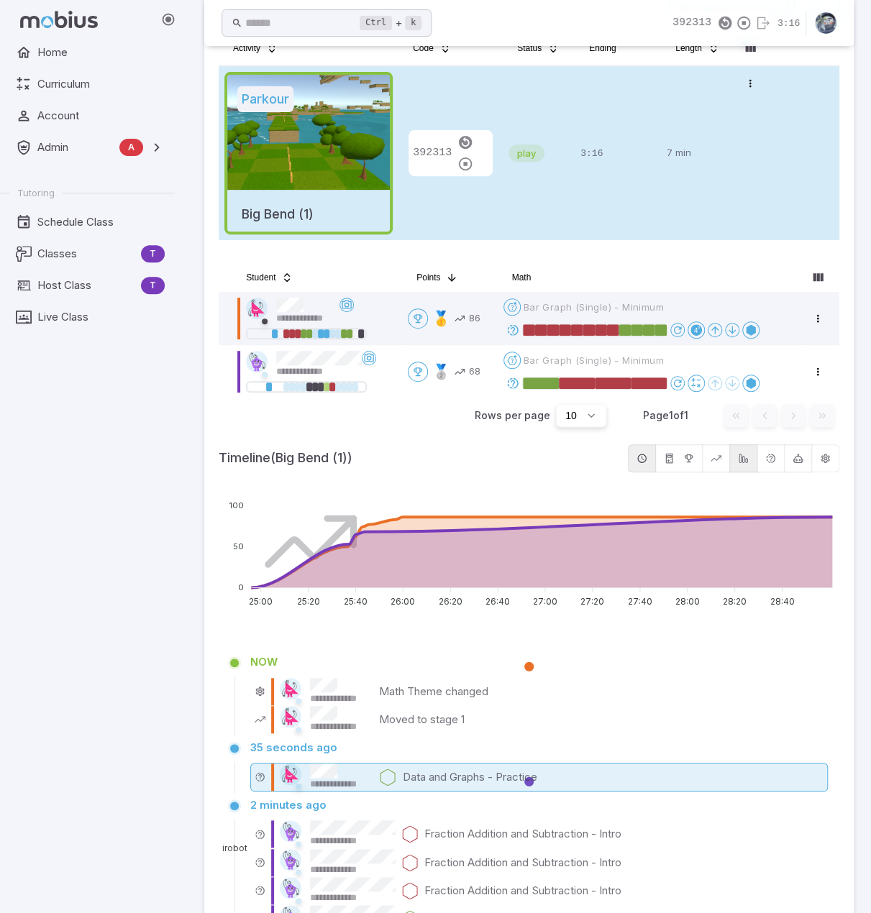
scroll to position [91, 0]
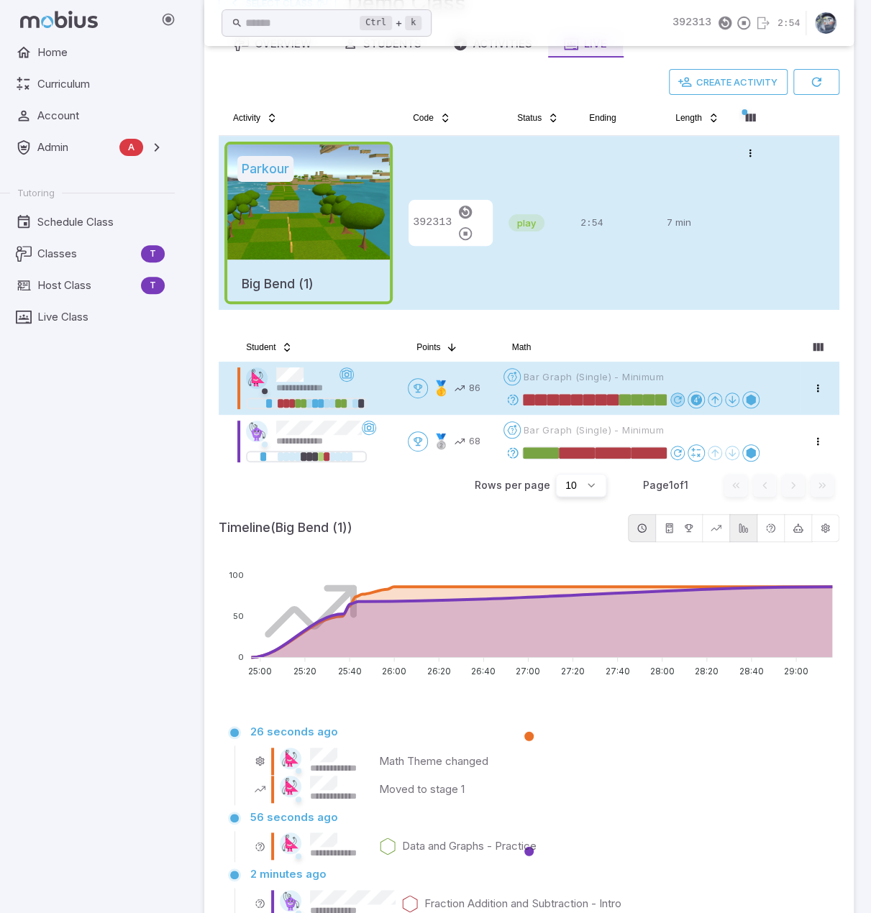
click at [676, 397] on icon at bounding box center [678, 400] width 12 height 12
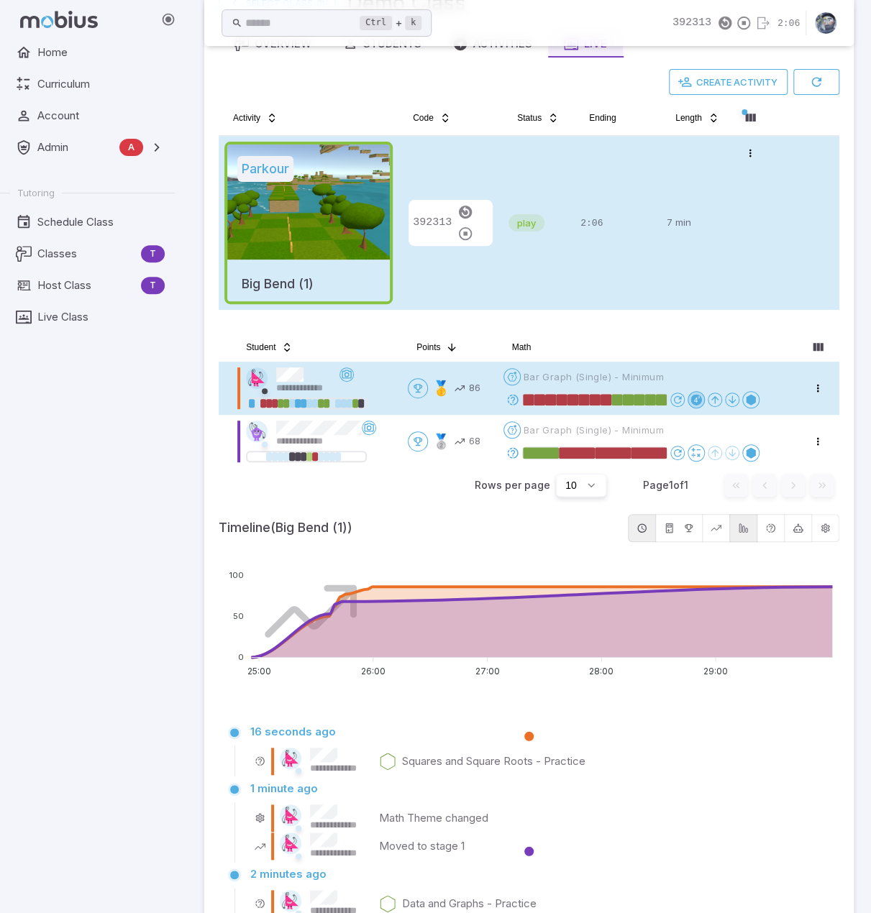
click at [695, 402] on div at bounding box center [696, 400] width 12 height 12
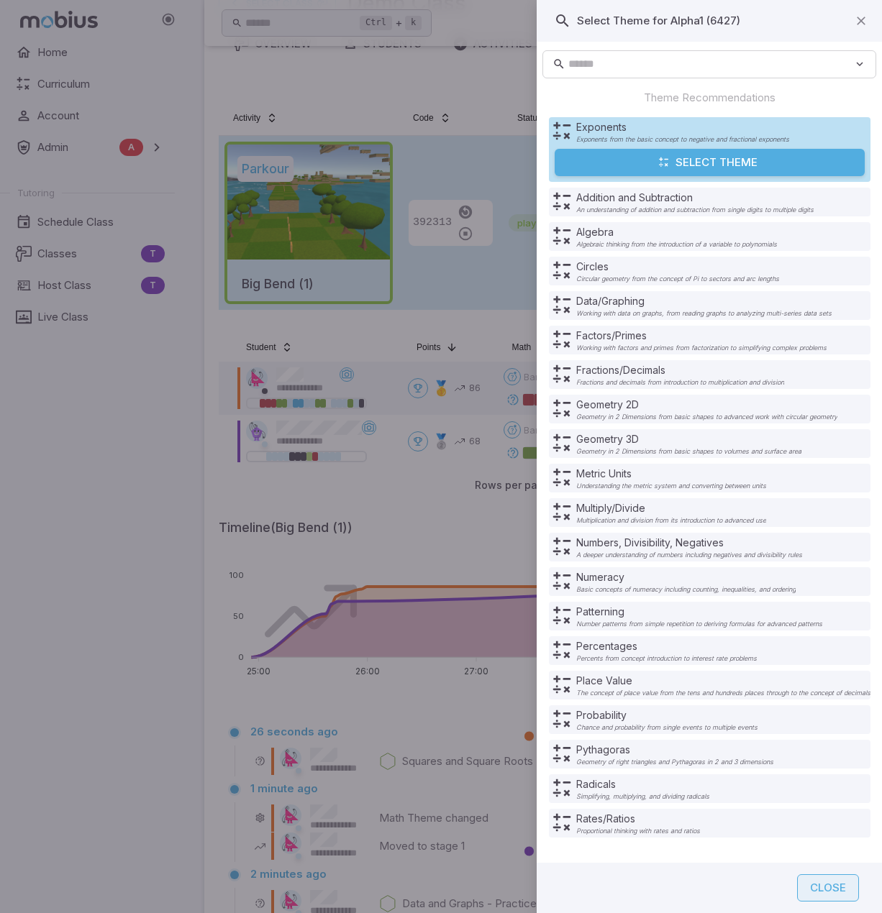
click at [840, 886] on button "Close" at bounding box center [828, 888] width 62 height 27
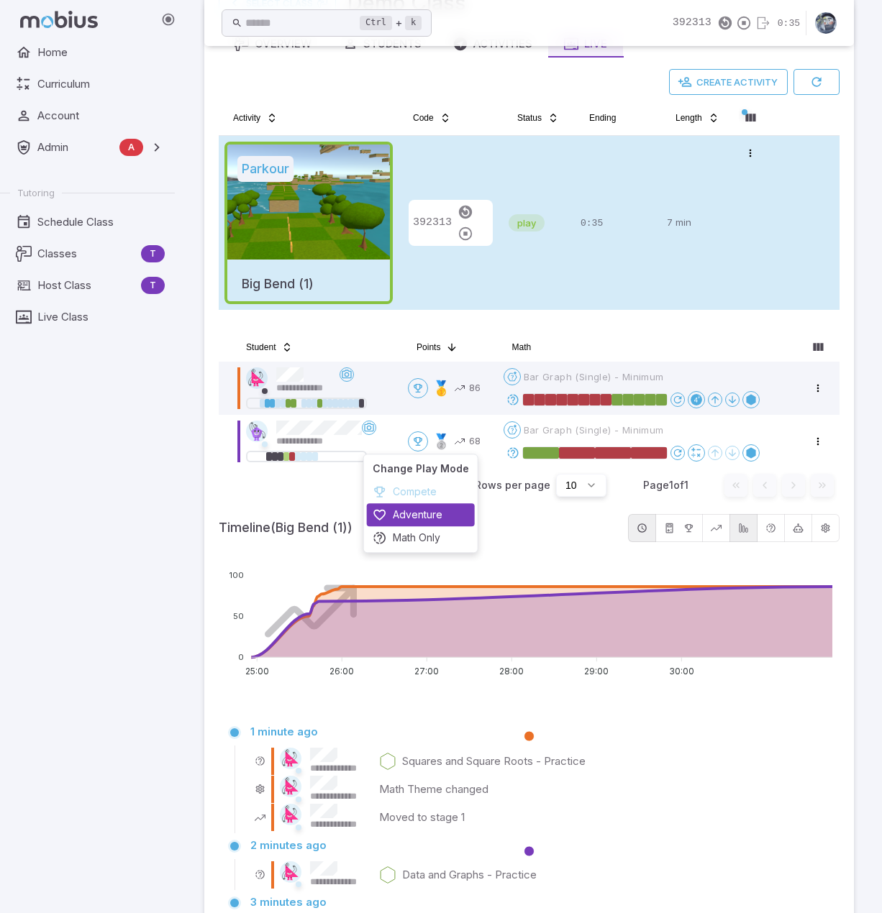
click at [414, 514] on div "Adventure" at bounding box center [421, 514] width 108 height 23
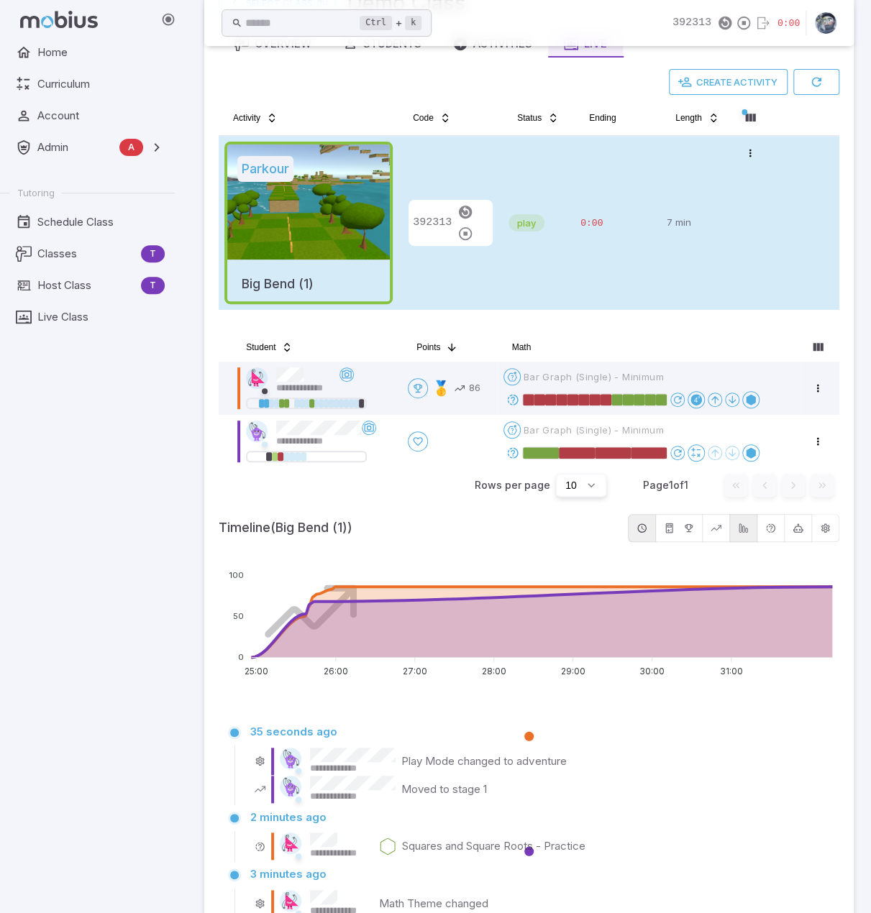
click at [572, 260] on td "play" at bounding box center [539, 223] width 72 height 174
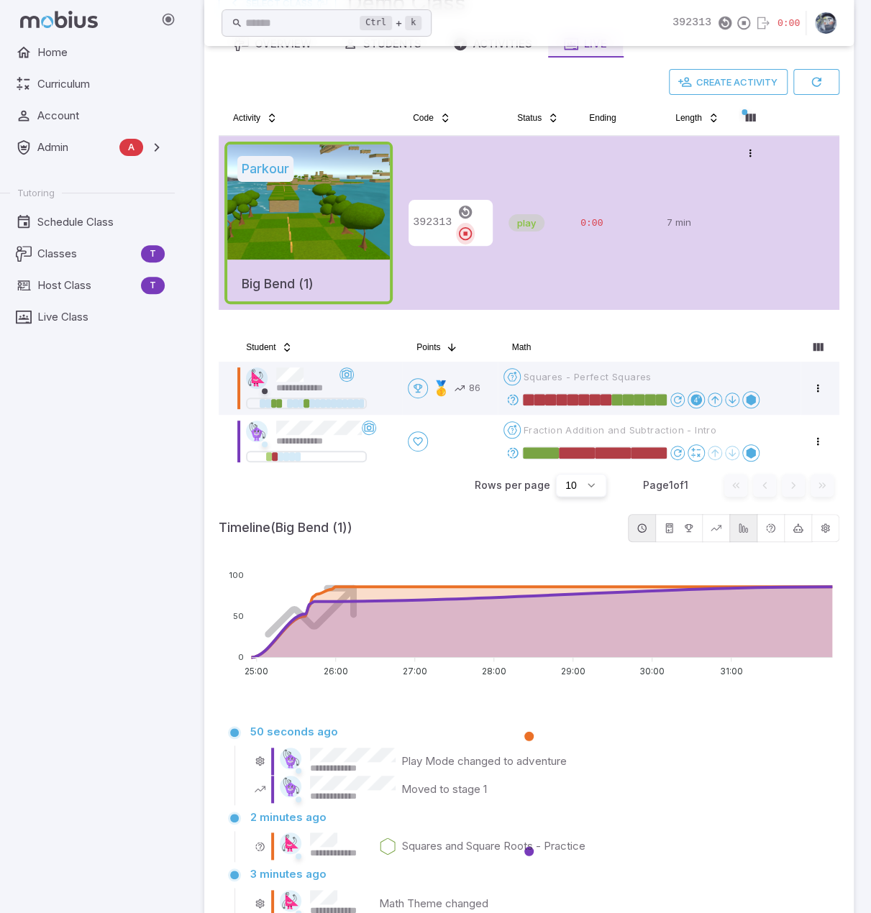
click at [473, 226] on icon "button" at bounding box center [465, 234] width 16 height 16
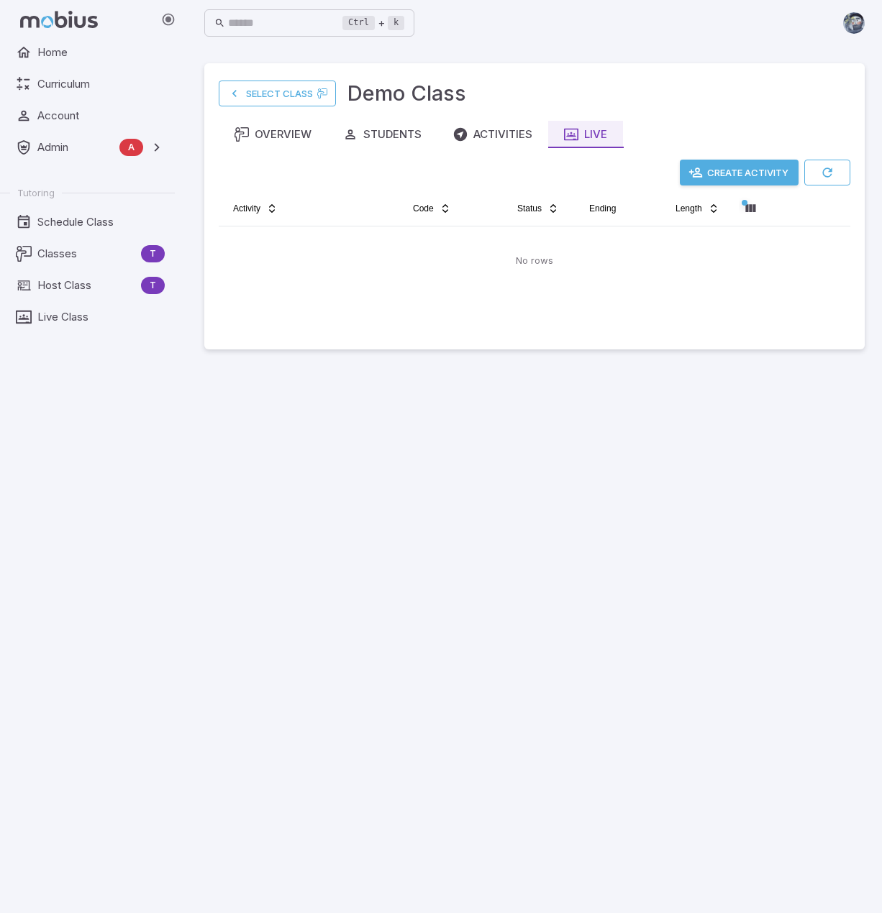
click at [741, 172] on button "Create Activity" at bounding box center [739, 173] width 119 height 26
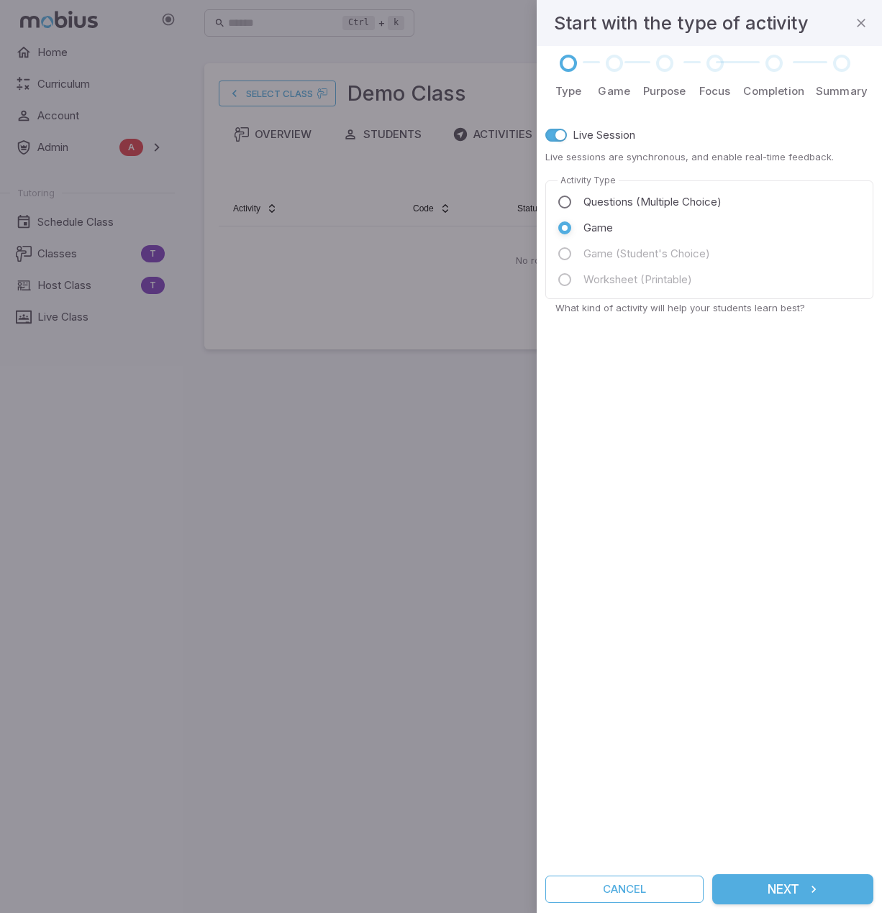
click at [798, 893] on button "Next" at bounding box center [792, 890] width 161 height 30
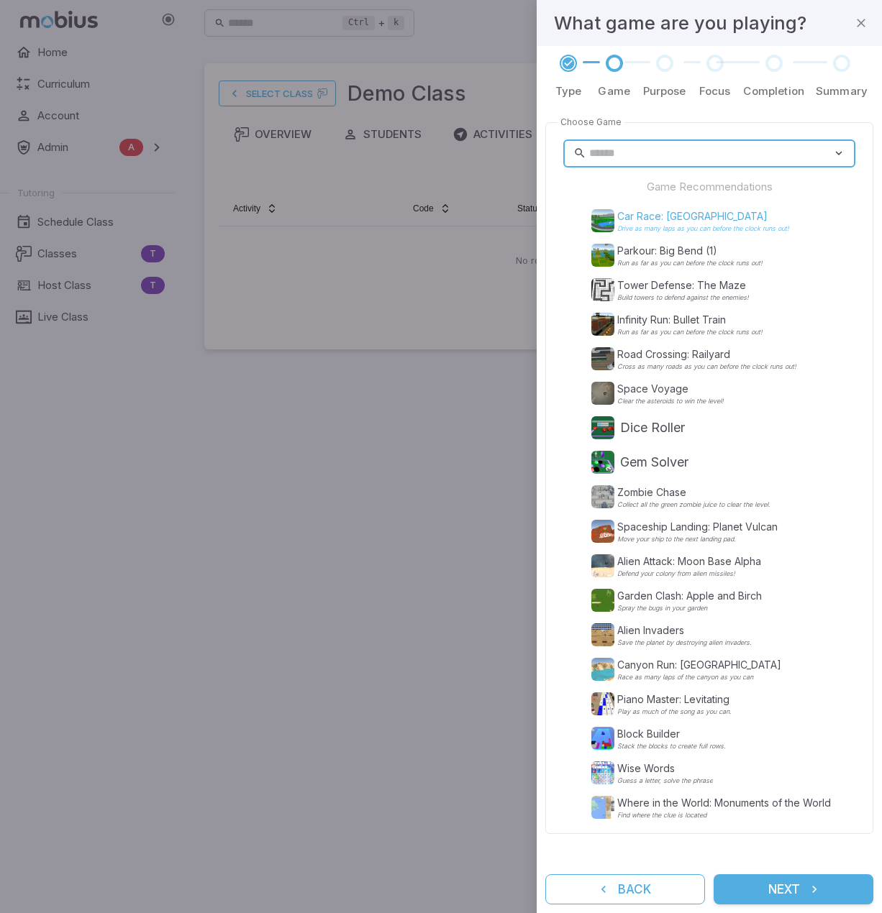
click at [696, 222] on p "Car Race: [GEOGRAPHIC_DATA]" at bounding box center [703, 216] width 172 height 14
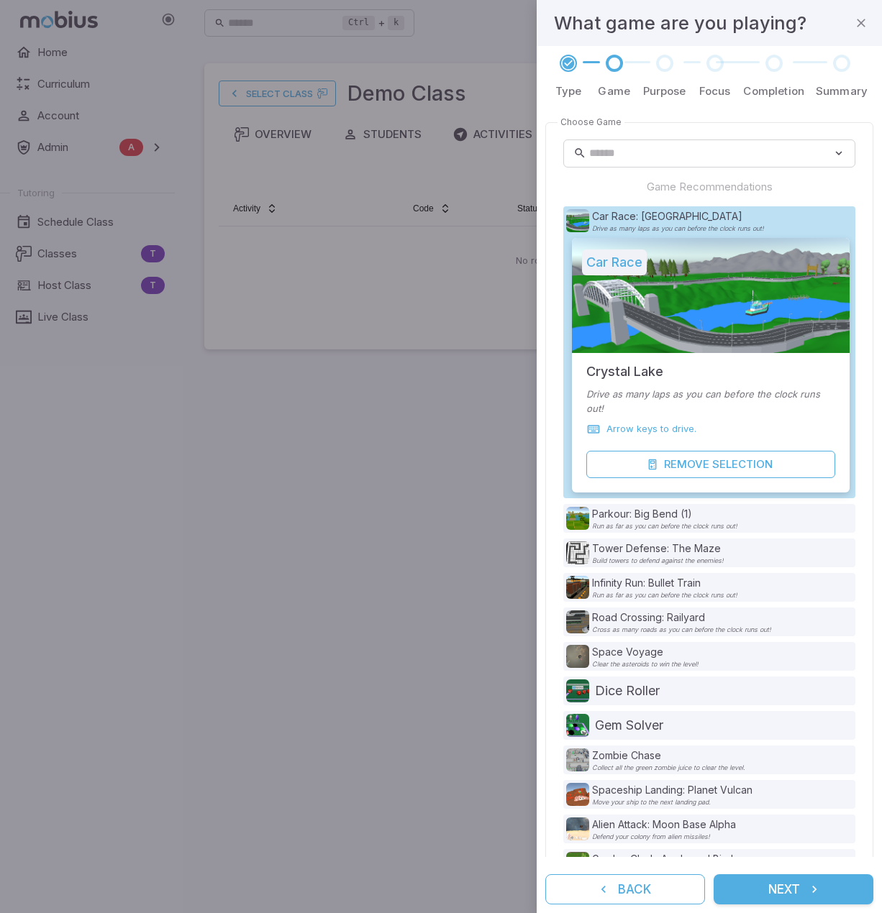
click at [834, 891] on button "Next" at bounding box center [793, 890] width 160 height 30
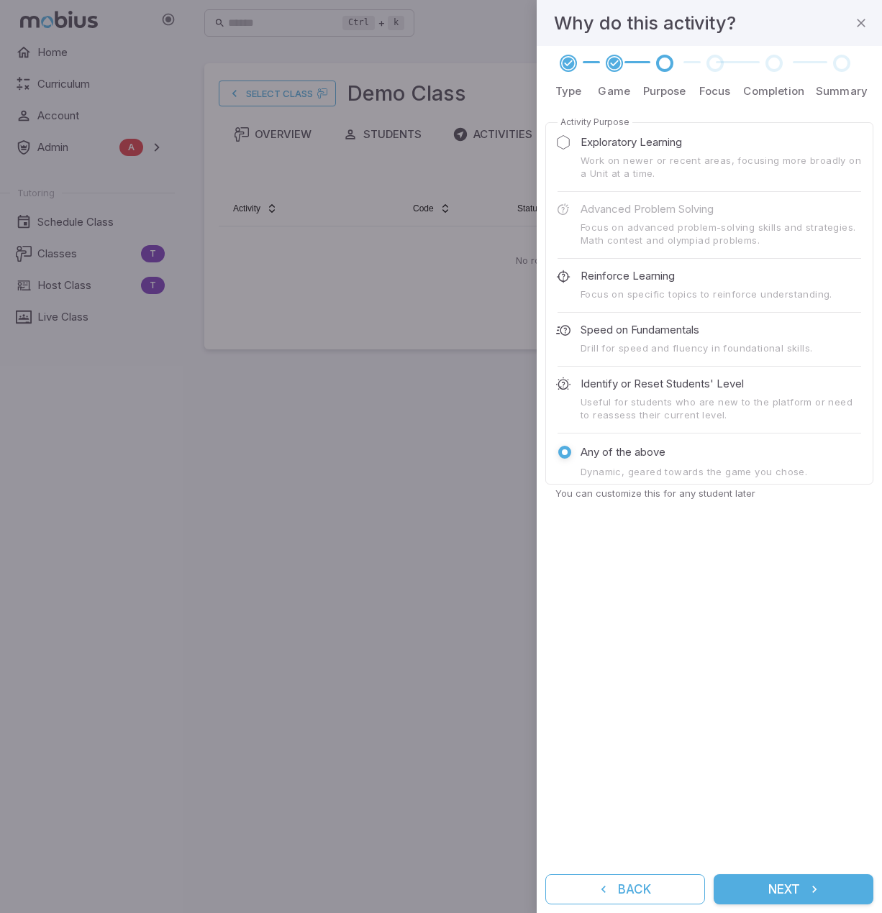
click at [836, 887] on button "Next" at bounding box center [793, 890] width 160 height 30
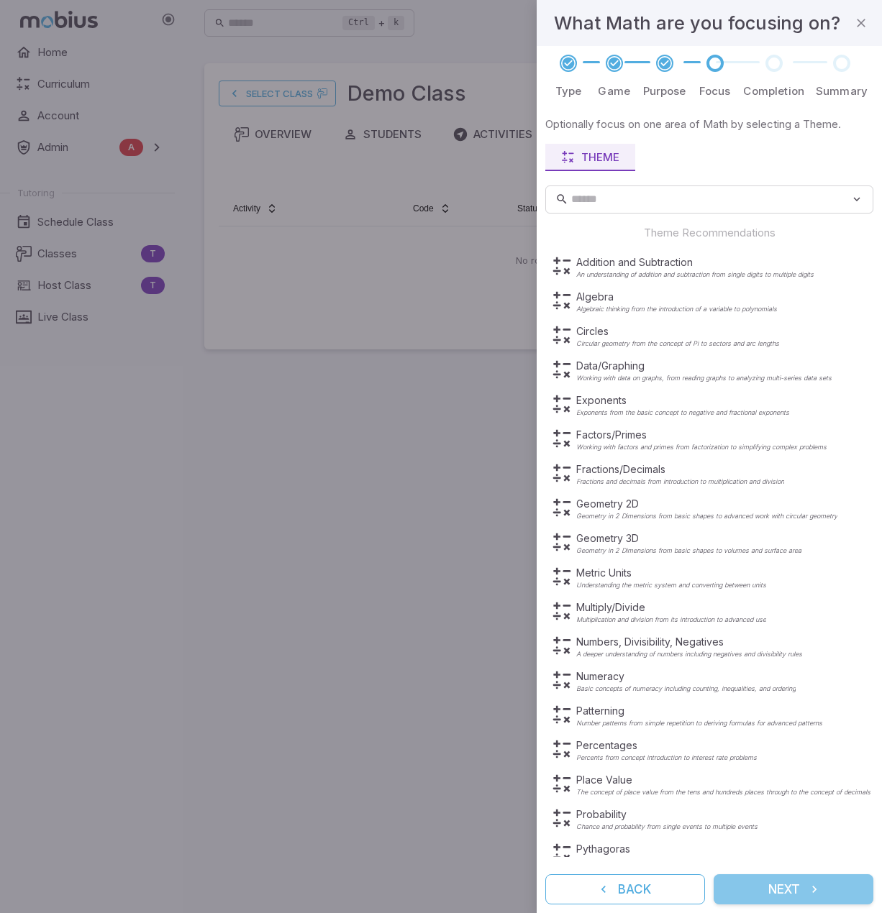
click at [837, 887] on button "Next" at bounding box center [793, 890] width 160 height 30
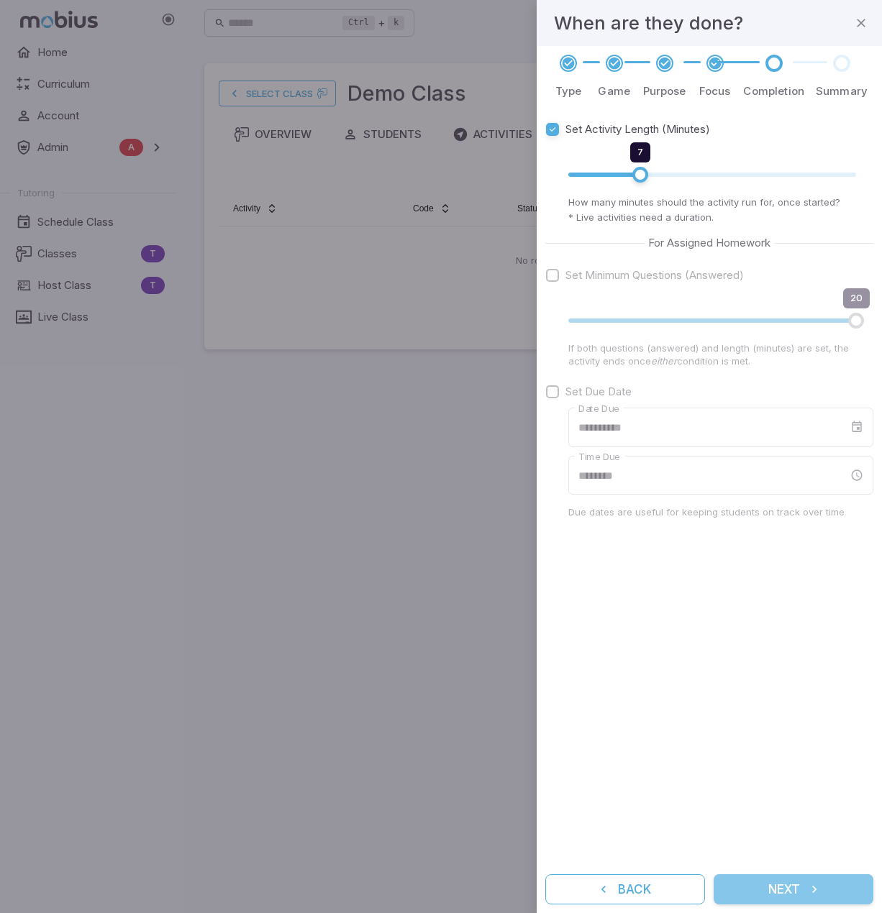
click at [837, 887] on button "Next" at bounding box center [793, 890] width 160 height 30
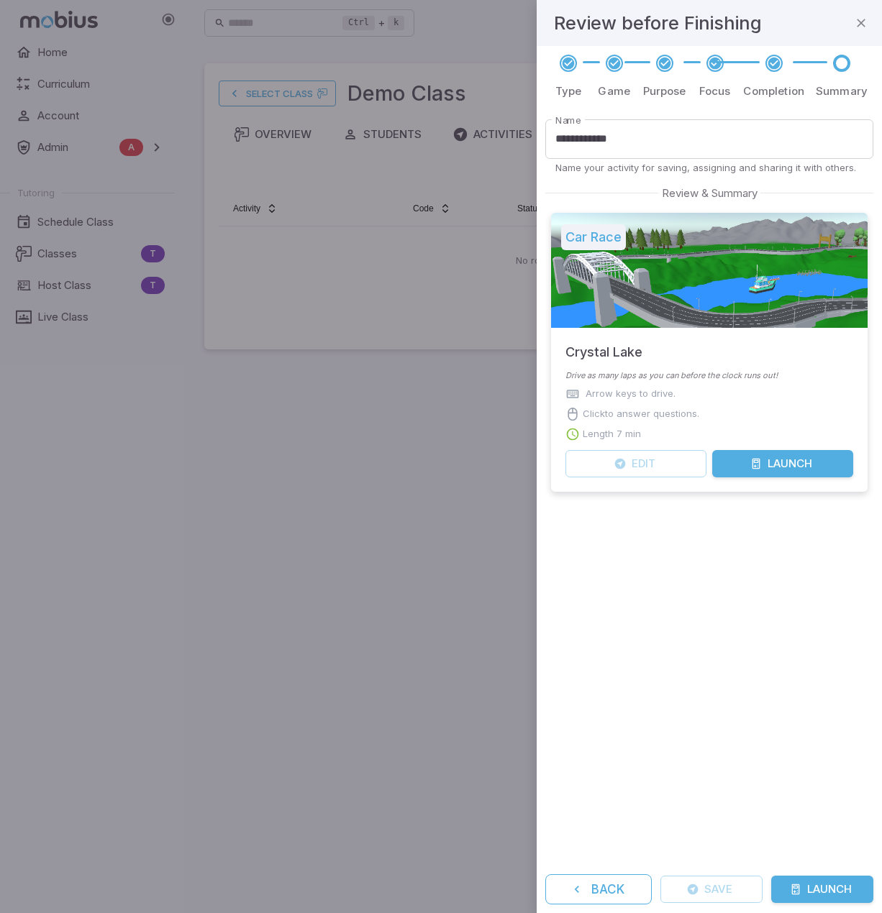
click at [837, 887] on button "Launch" at bounding box center [822, 889] width 102 height 27
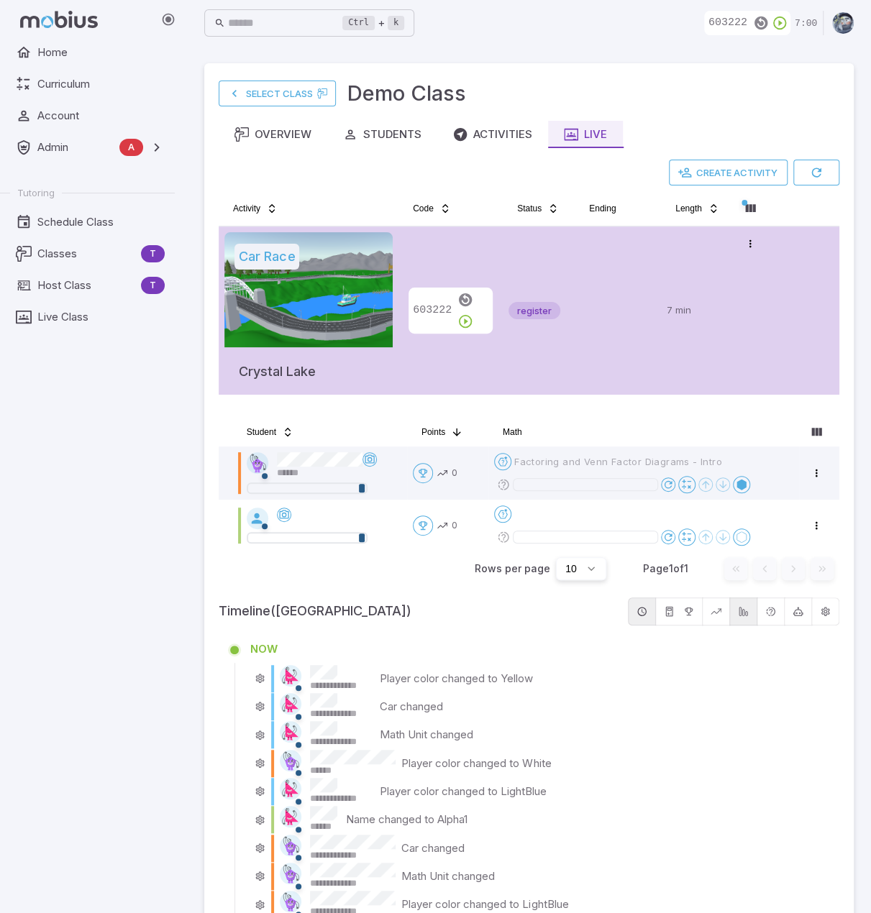
click at [675, 718] on div "**********" at bounding box center [539, 707] width 578 height 28
click at [473, 314] on icon "button" at bounding box center [465, 322] width 16 height 16
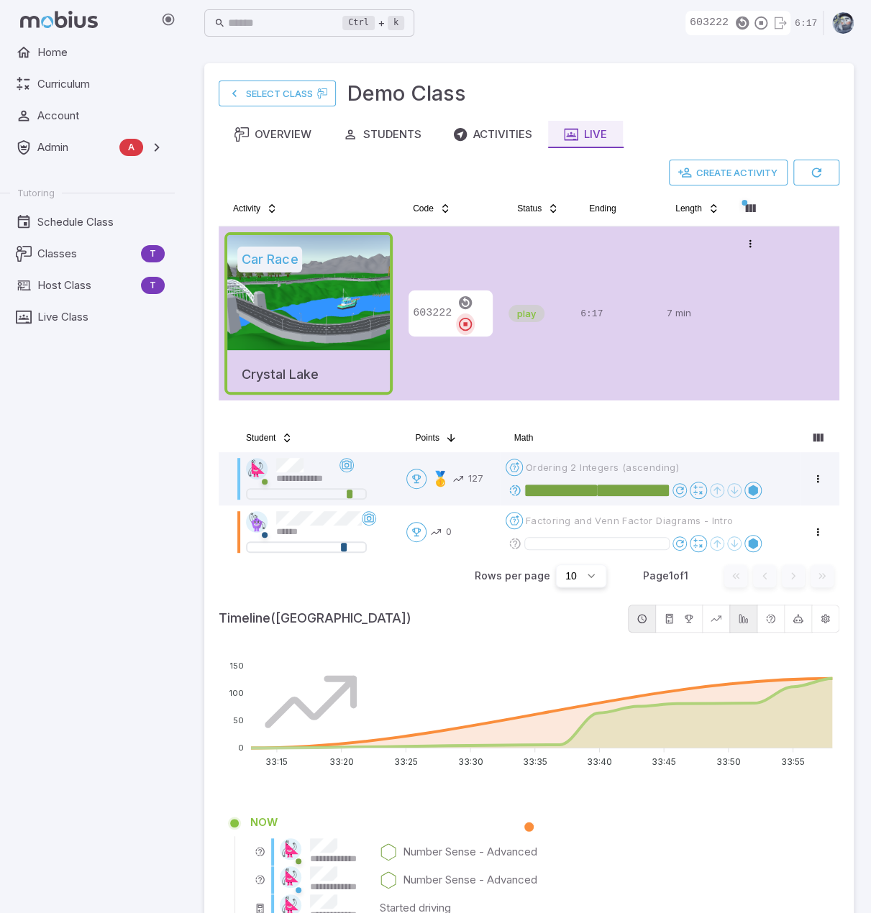
click at [473, 316] on icon "button" at bounding box center [465, 324] width 16 height 16
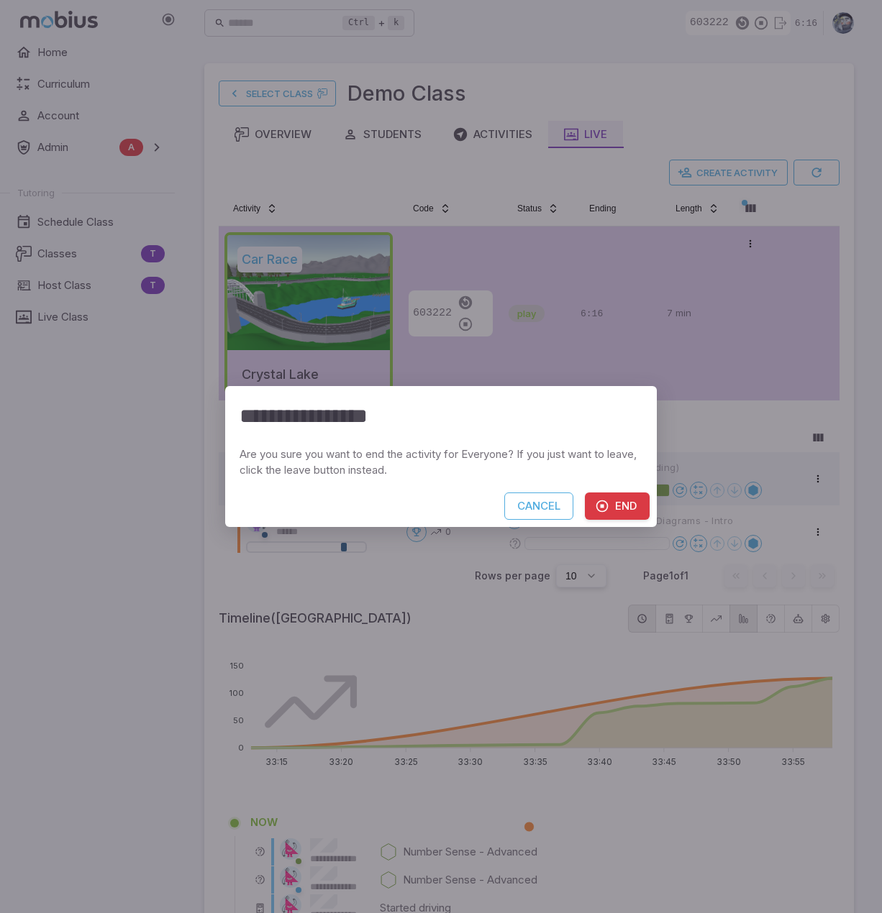
click at [618, 512] on button "End" at bounding box center [617, 506] width 65 height 27
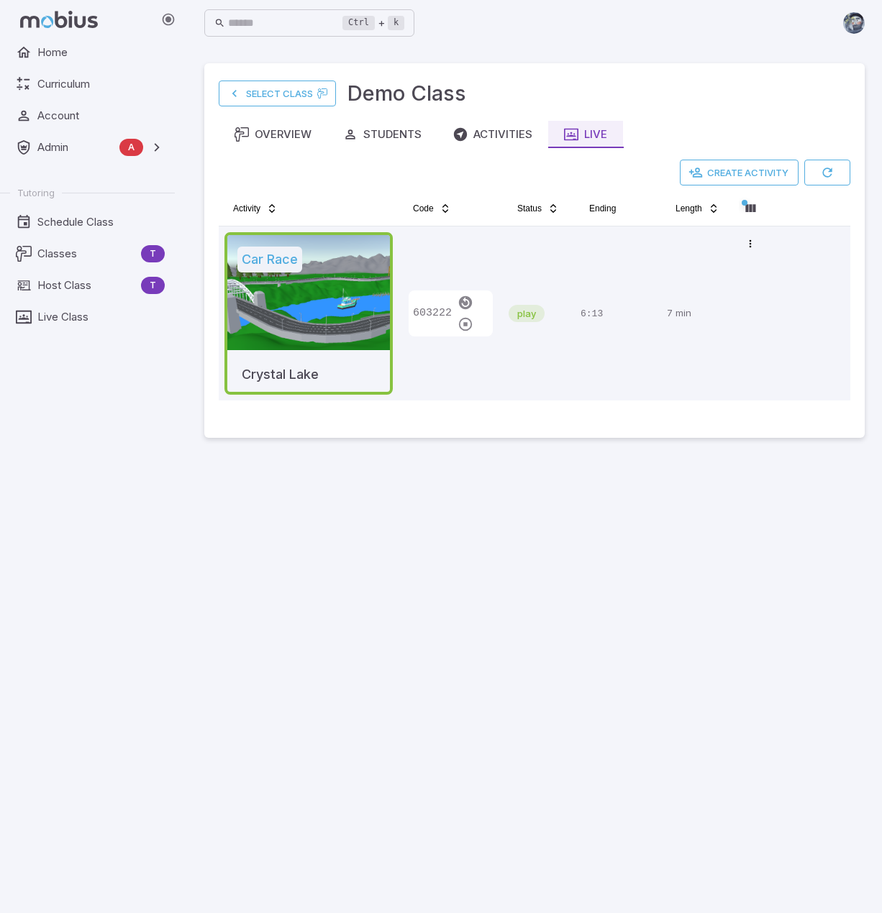
click at [732, 504] on main "Select Class Demo Class Overview Students Activities Live Create Activity Activ…" at bounding box center [534, 479] width 695 height 867
drag, startPoint x: 832, startPoint y: 173, endPoint x: 823, endPoint y: 168, distance: 10.6
click at [832, 172] on icon "button" at bounding box center [827, 172] width 14 height 14
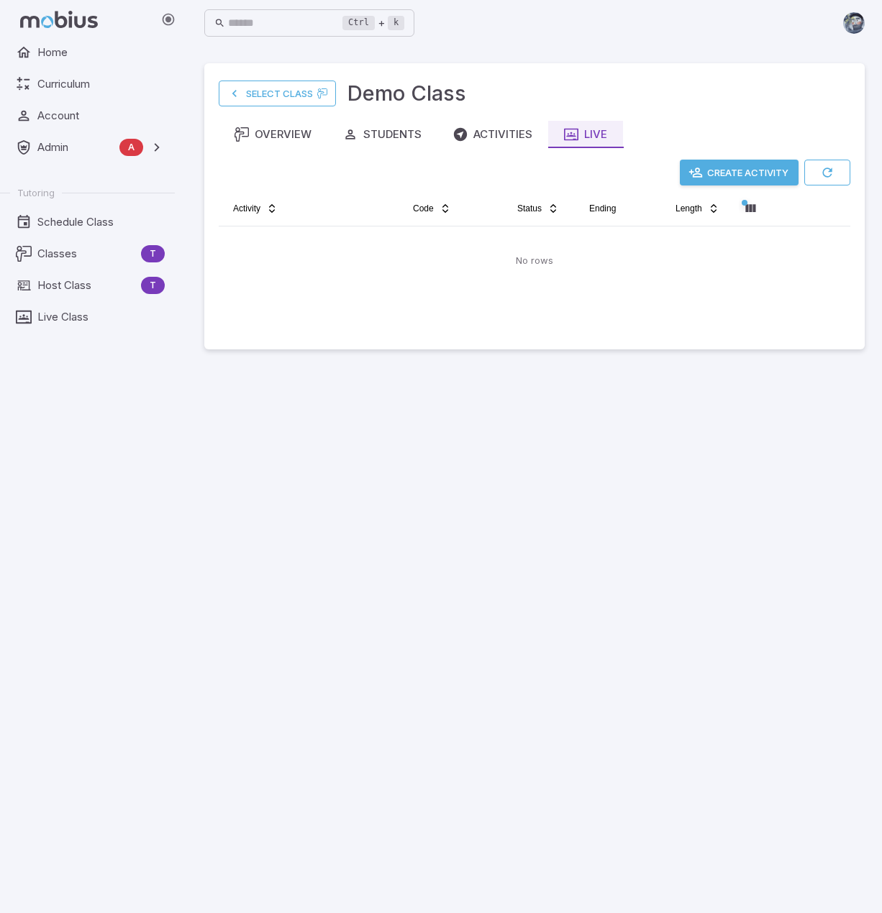
click at [771, 169] on button "Create Activity" at bounding box center [739, 173] width 119 height 26
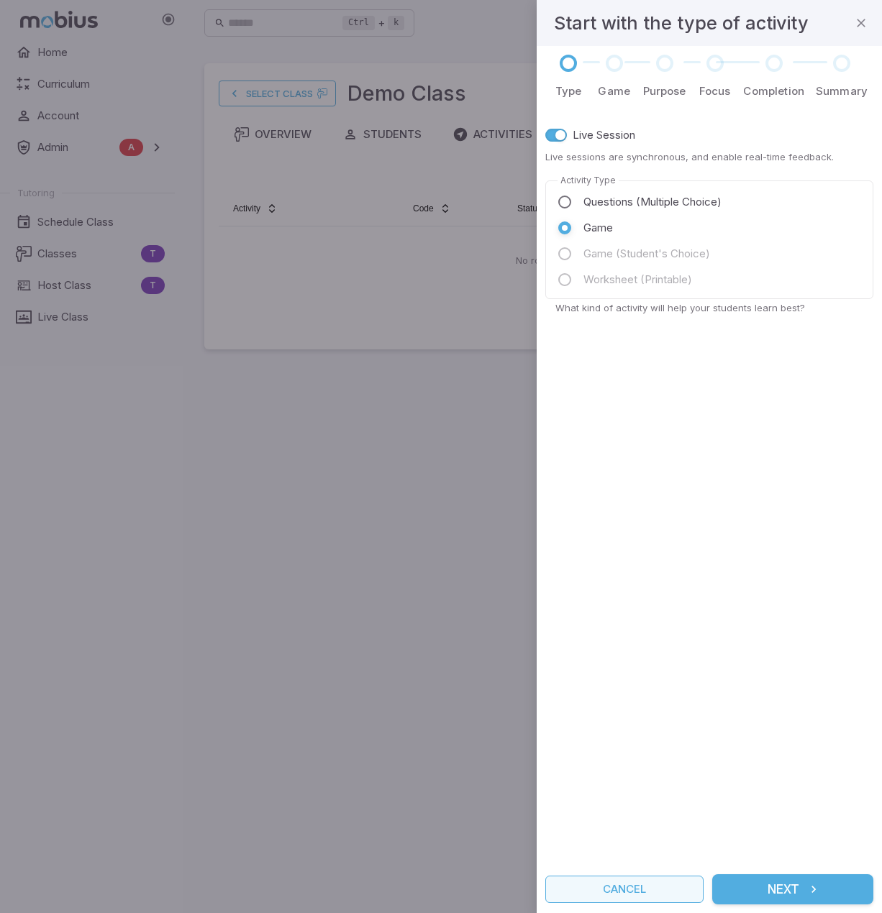
click at [638, 893] on button "Cancel" at bounding box center [624, 889] width 158 height 27
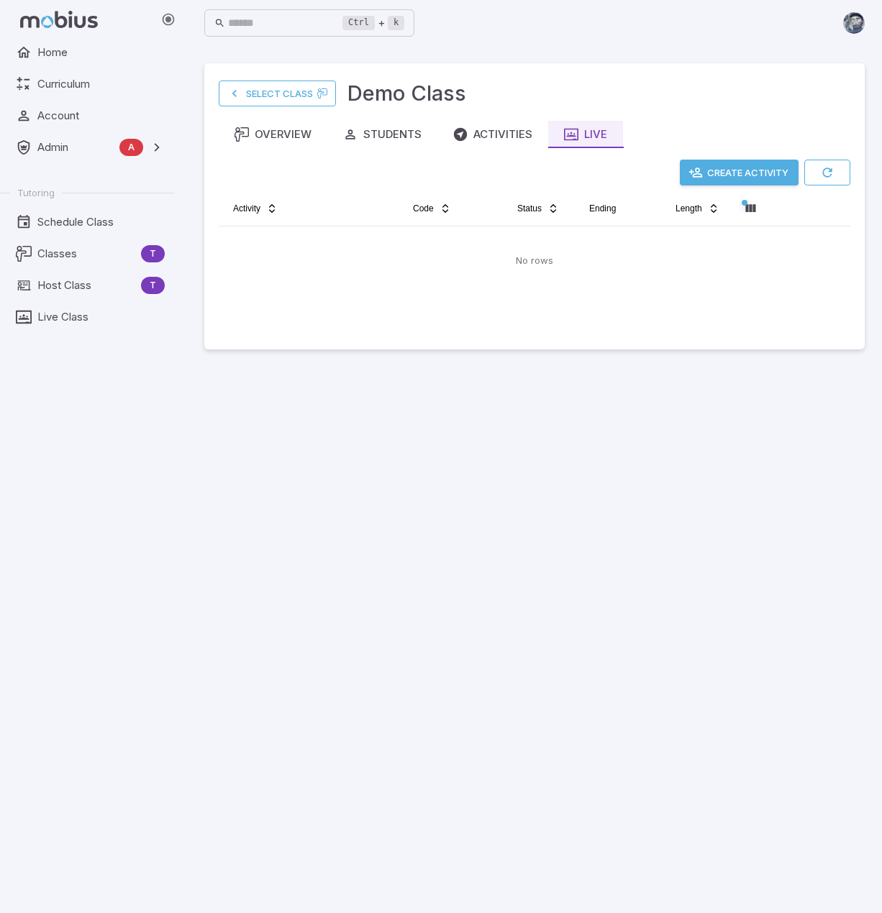
click at [583, 662] on main "Select Class Demo Class Overview Students Activities Live Create Activity Activ…" at bounding box center [534, 479] width 695 height 867
click at [678, 582] on main "Select Class Demo Class Overview Students Activities Live Create Activity Activ…" at bounding box center [534, 479] width 695 height 867
click at [752, 493] on main "Select Class Demo Class Overview Students Activities Live Create Activity Activ…" at bounding box center [534, 479] width 695 height 867
click at [637, 670] on main "Select Class Demo Class Overview Students Activities Live Create Activity Activ…" at bounding box center [534, 479] width 694 height 867
click at [493, 595] on main "Select Class Demo Class Overview Students Activities Live Create Activity Activ…" at bounding box center [534, 479] width 694 height 867
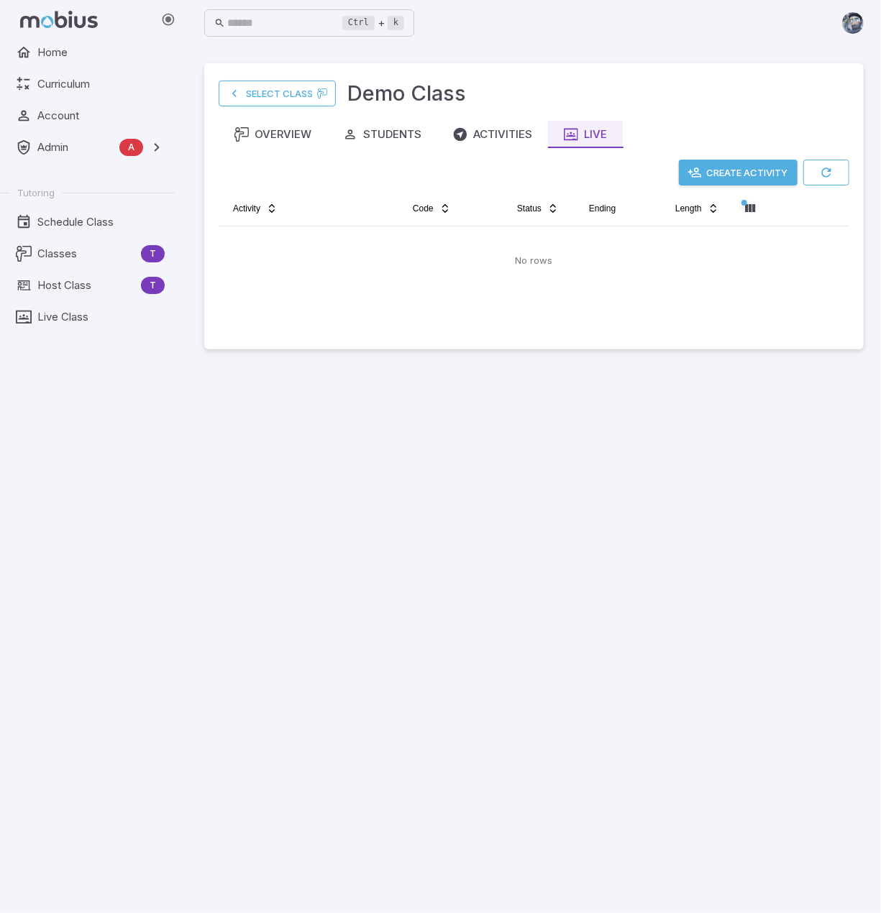
click at [515, 634] on main "Select Class Demo Class Overview Students Activities Live Create Activity Activ…" at bounding box center [534, 479] width 694 height 867
click at [411, 677] on main "Select Class Demo Class Overview Students Activities Live Create Activity Activ…" at bounding box center [534, 479] width 694 height 867
click at [831, 173] on icon "button" at bounding box center [826, 172] width 14 height 14
click at [470, 127] on div "Activities" at bounding box center [492, 135] width 79 height 16
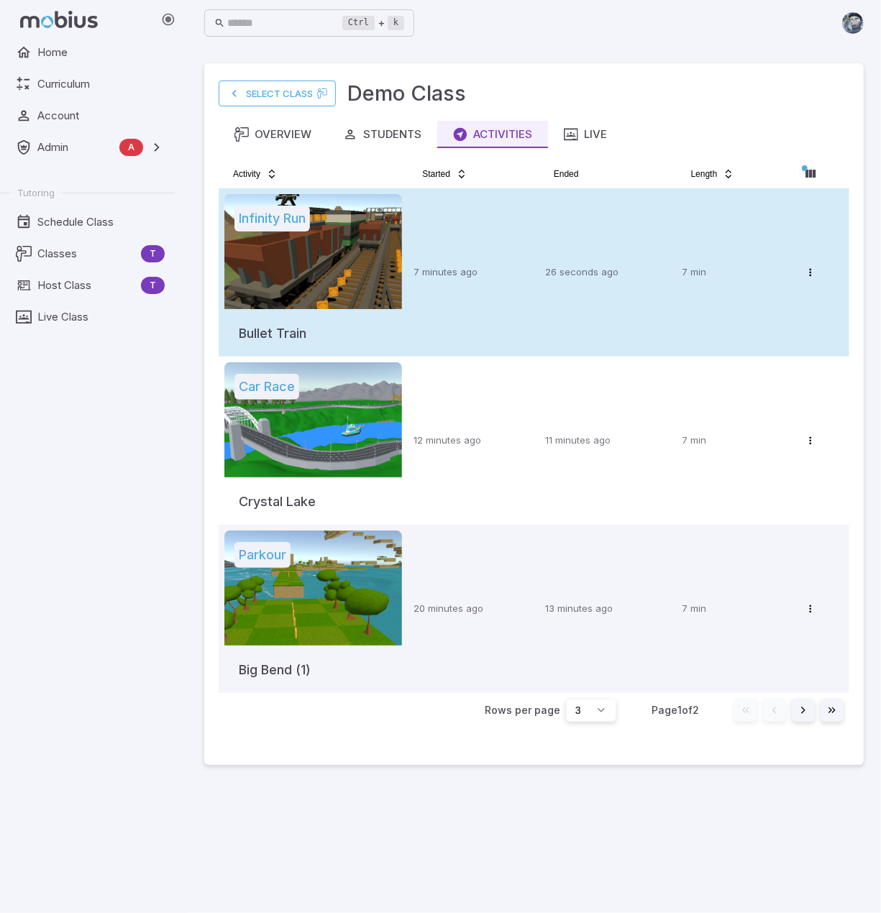
click at [488, 291] on td "7 minutes ago" at bounding box center [474, 272] width 132 height 168
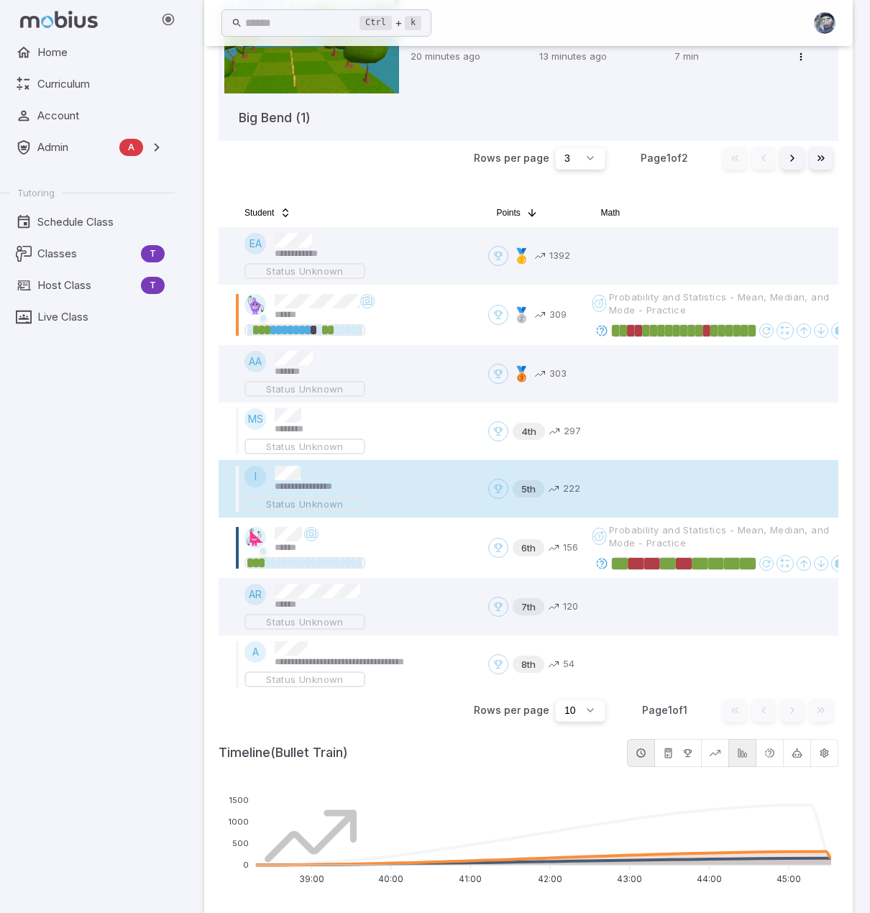
scroll to position [575, 0]
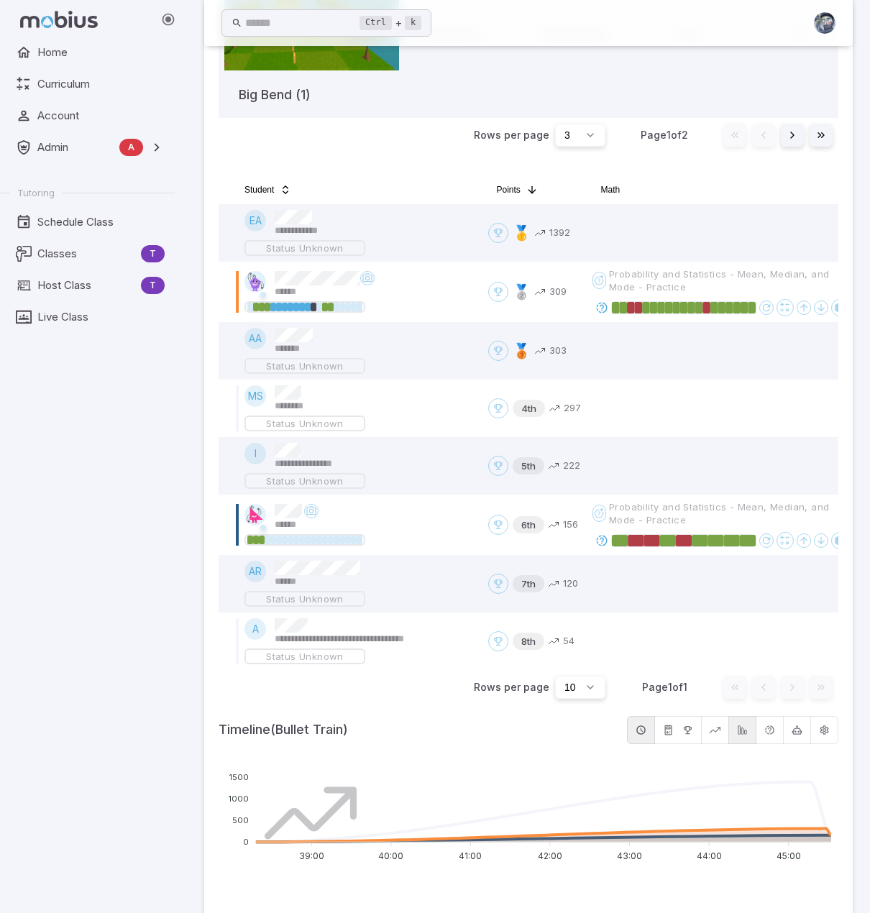
click at [102, 618] on div "Home Curriculum Account Admin A Accounts Finance Testing Tutoring Schedule Clas…" at bounding box center [93, 476] width 186 height 875
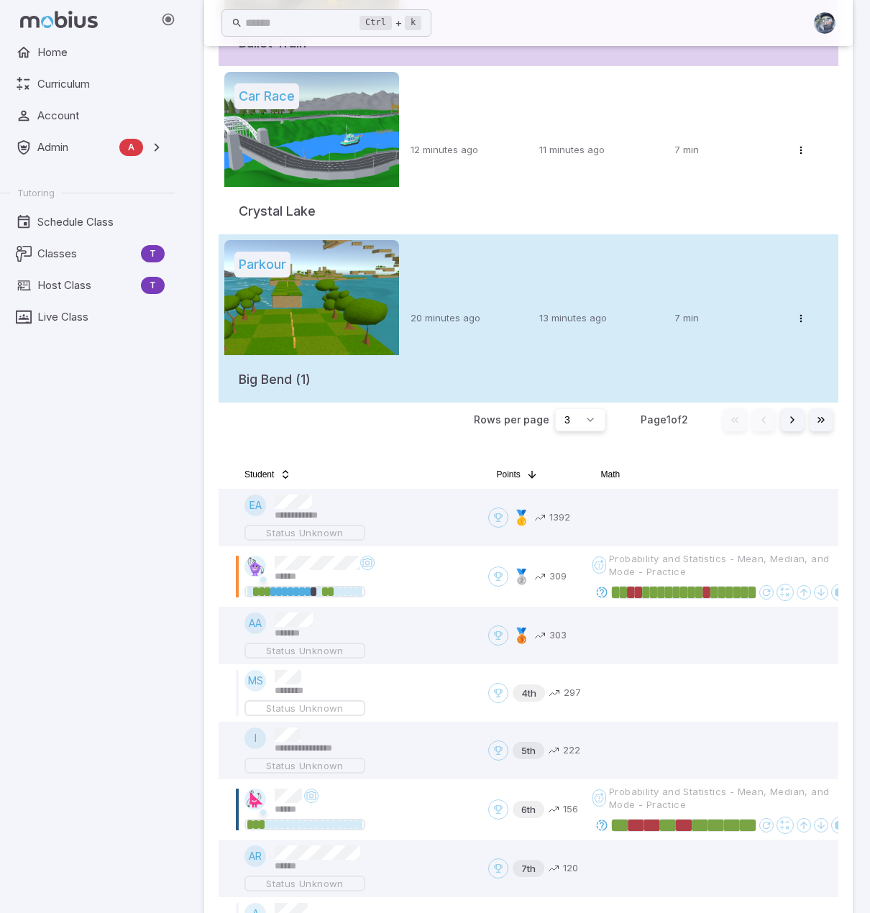
scroll to position [0, 0]
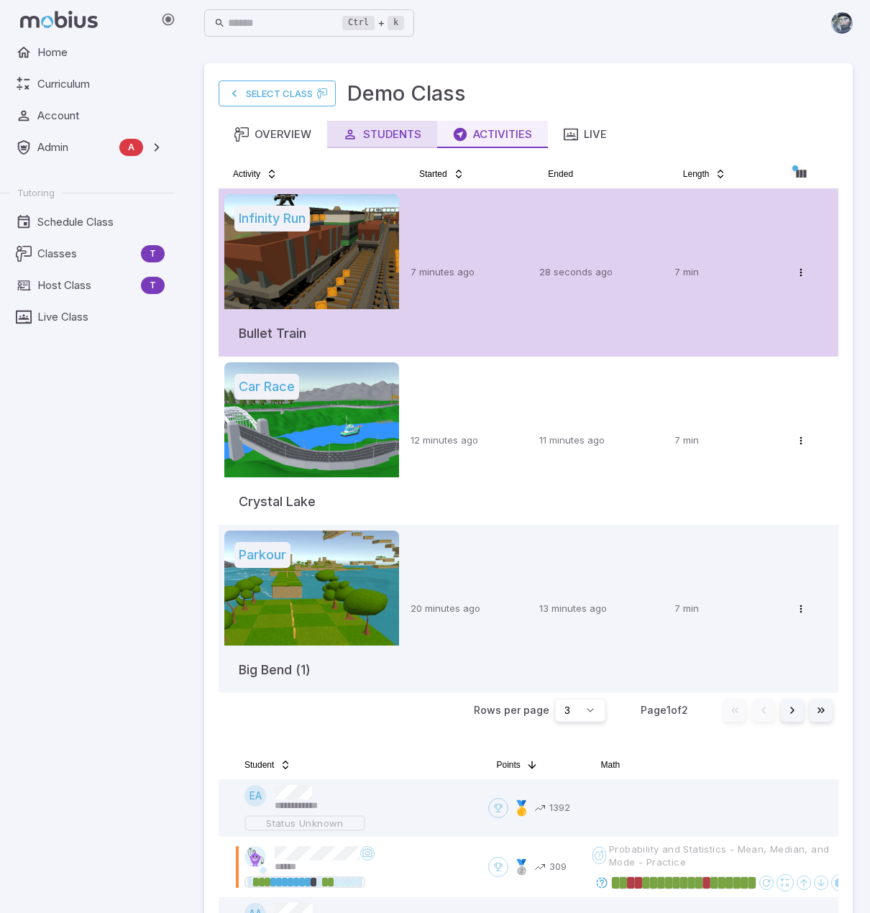
click at [370, 143] on button "Students" at bounding box center [382, 134] width 110 height 27
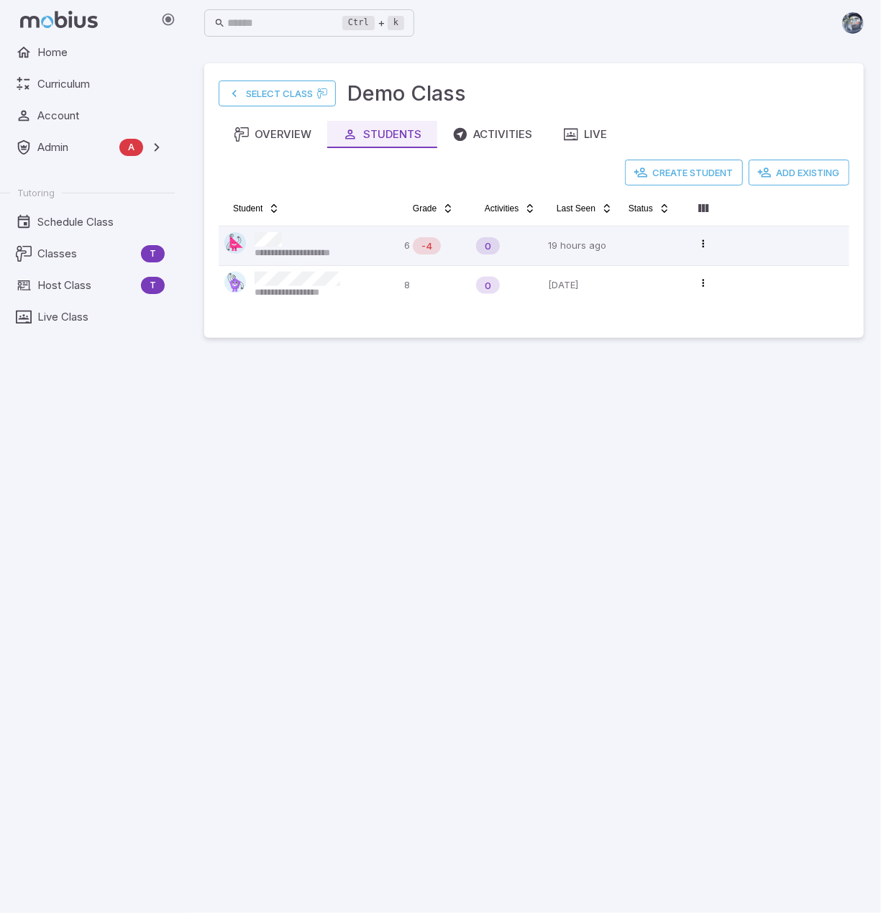
click at [587, 644] on main "**********" at bounding box center [534, 479] width 694 height 867
click at [680, 168] on button "Create Student" at bounding box center [684, 173] width 118 height 26
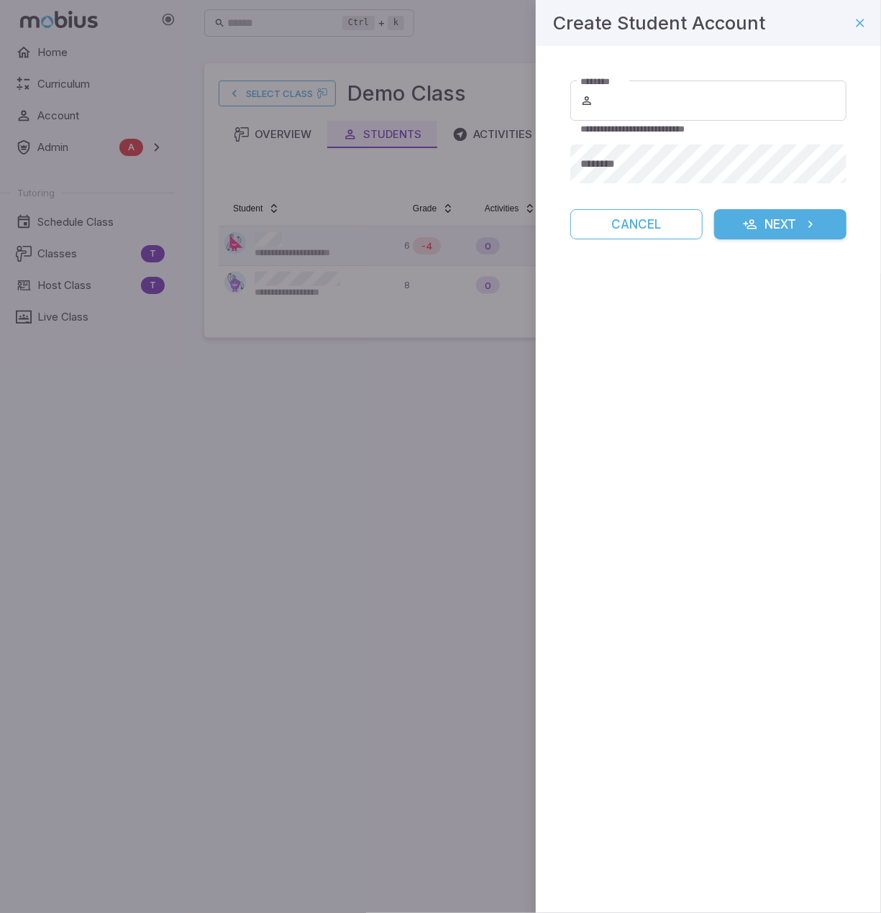
drag, startPoint x: 360, startPoint y: 521, endPoint x: 361, endPoint y: 504, distance: 17.3
click at [360, 519] on div at bounding box center [440, 456] width 881 height 913
click at [862, 27] on icon "button" at bounding box center [860, 23] width 14 height 14
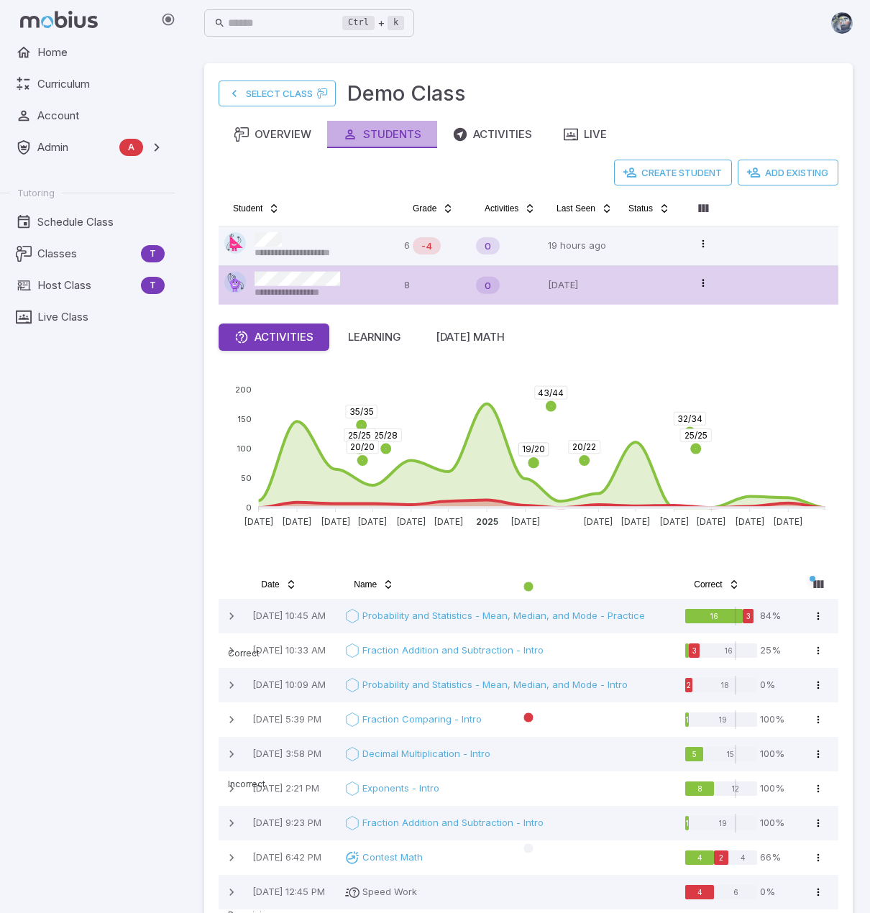
click at [365, 138] on div "Students" at bounding box center [382, 135] width 78 height 16
click at [701, 282] on html "**********" at bounding box center [435, 505] width 870 height 1011
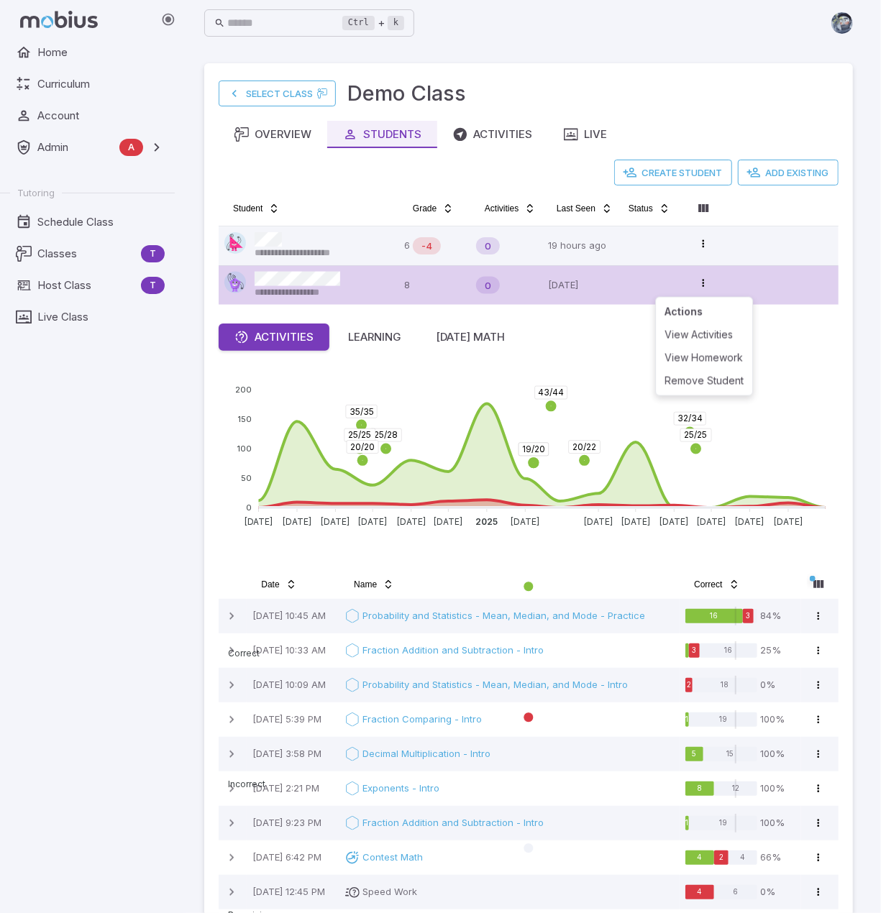
click at [710, 94] on html "**********" at bounding box center [440, 505] width 881 height 1011
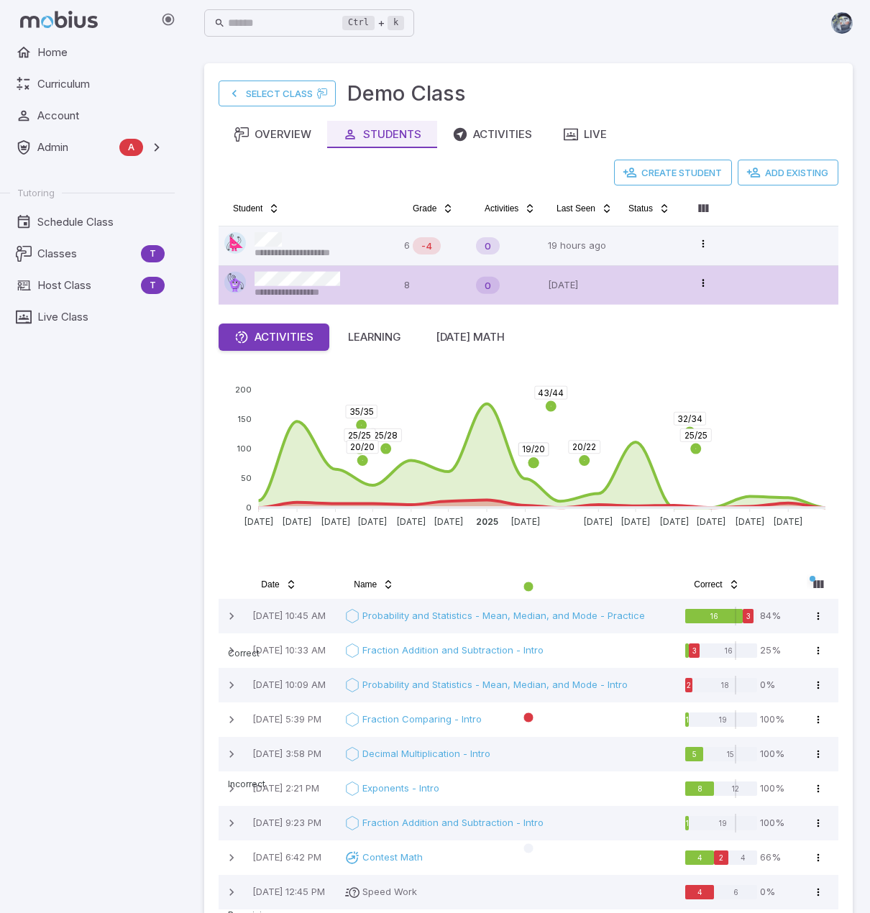
click at [72, 485] on div "Home Curriculum Account Admin A Accounts Finance Testing Tutoring Schedule Clas…" at bounding box center [93, 476] width 186 height 875
click at [117, 466] on div "Home Curriculum Account Admin A Accounts Finance Testing Tutoring Schedule Clas…" at bounding box center [93, 476] width 186 height 875
click at [78, 252] on span "Classes" at bounding box center [86, 254] width 98 height 16
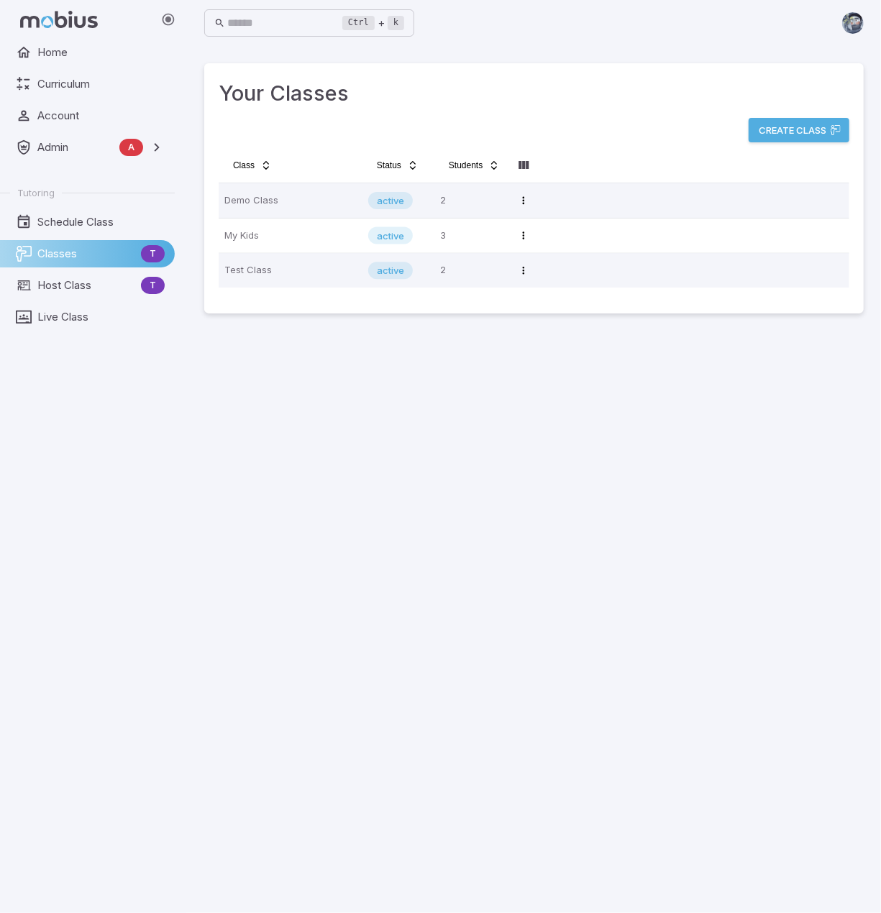
click at [608, 649] on main "Your Classes Create Class Class Status Students Demo Class active 2 Open menu M…" at bounding box center [534, 479] width 694 height 867
click at [73, 117] on span "Account" at bounding box center [100, 116] width 127 height 16
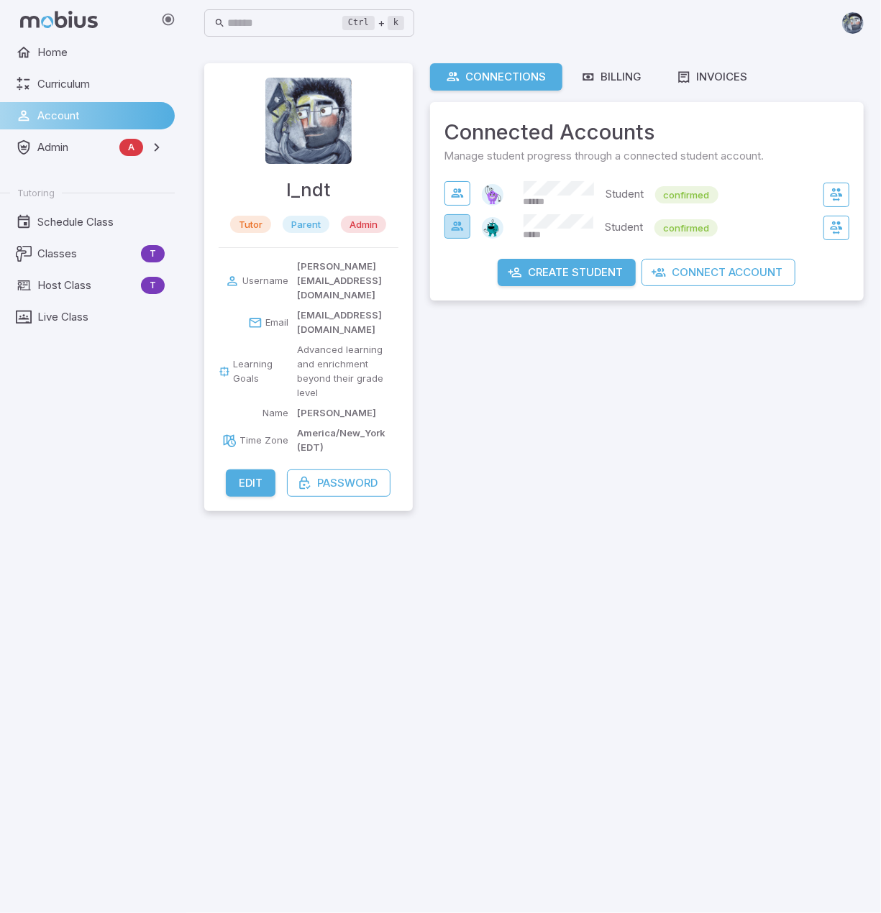
click at [464, 224] on icon "button" at bounding box center [457, 226] width 14 height 14
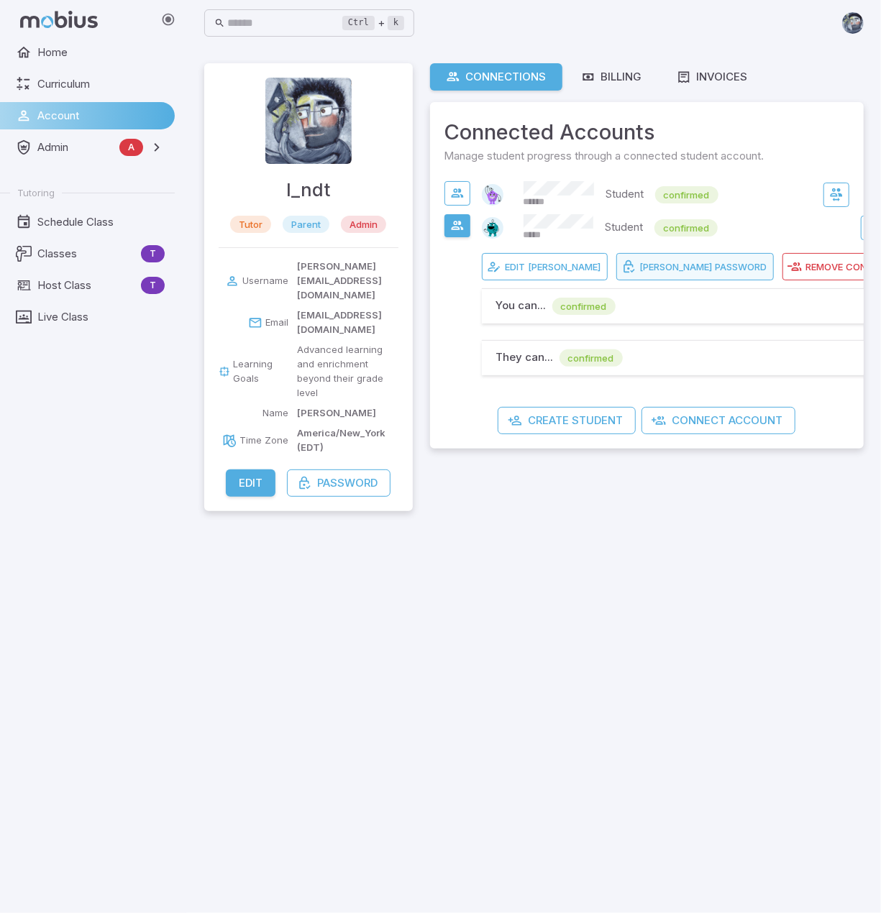
click at [668, 271] on span "[PERSON_NAME]" at bounding box center [676, 266] width 73 height 13
click at [606, 638] on main "l_ndt tutor parent admin Username [PERSON_NAME][EMAIL_ADDRESS][DOMAIN_NAME] Ema…" at bounding box center [534, 479] width 694 height 867
click at [701, 812] on main "l_ndt tutor parent admin Username [PERSON_NAME][EMAIL_ADDRESS][DOMAIN_NAME] Ema…" at bounding box center [534, 479] width 694 height 867
click at [82, 252] on span "Classes" at bounding box center [86, 254] width 98 height 16
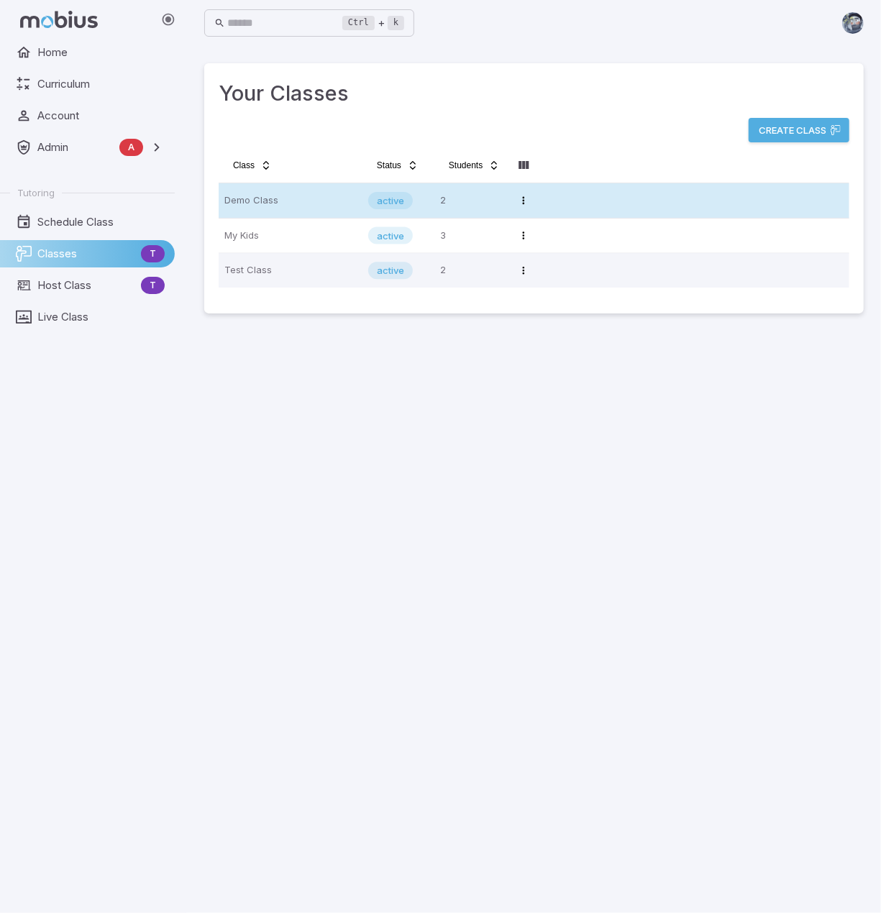
click at [270, 199] on p "Demo Class" at bounding box center [290, 200] width 132 height 23
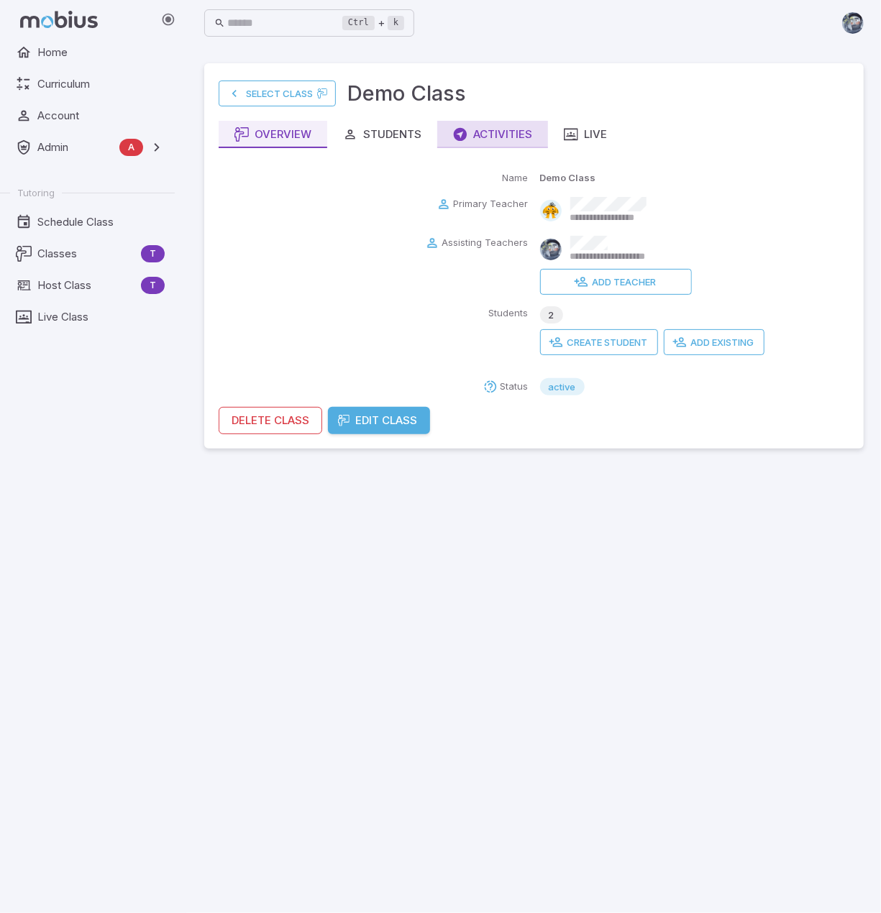
click at [526, 137] on div "Activities" at bounding box center [492, 135] width 79 height 16
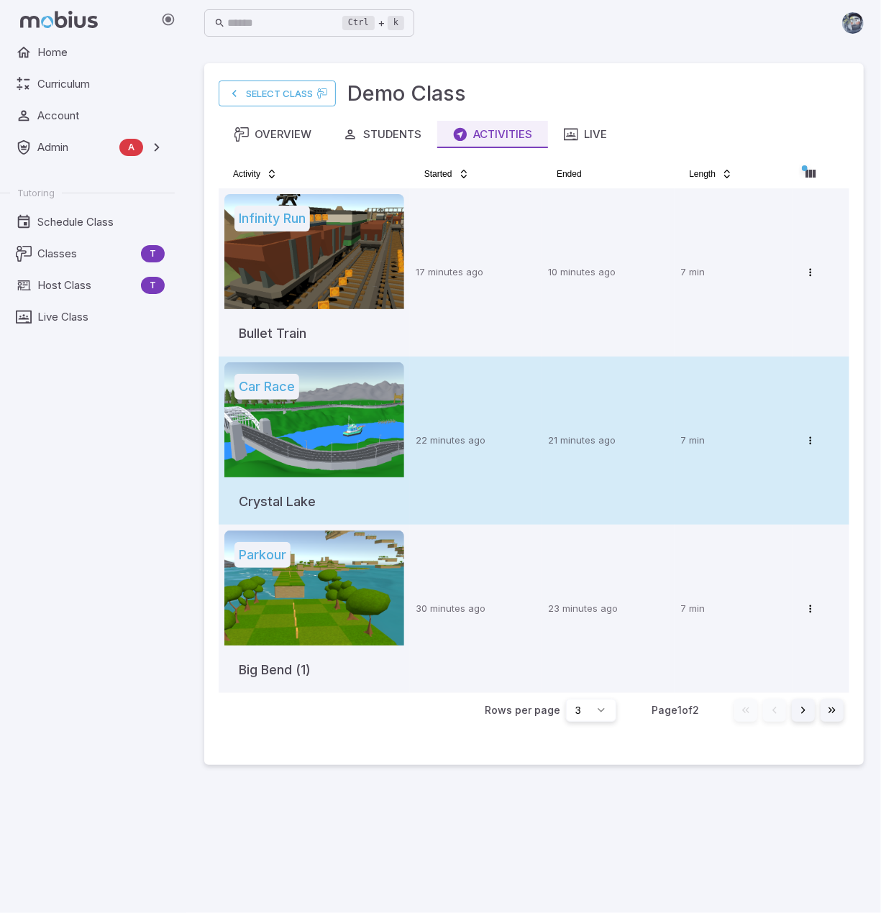
click at [472, 447] on p "22 minutes ago" at bounding box center [476, 441] width 121 height 14
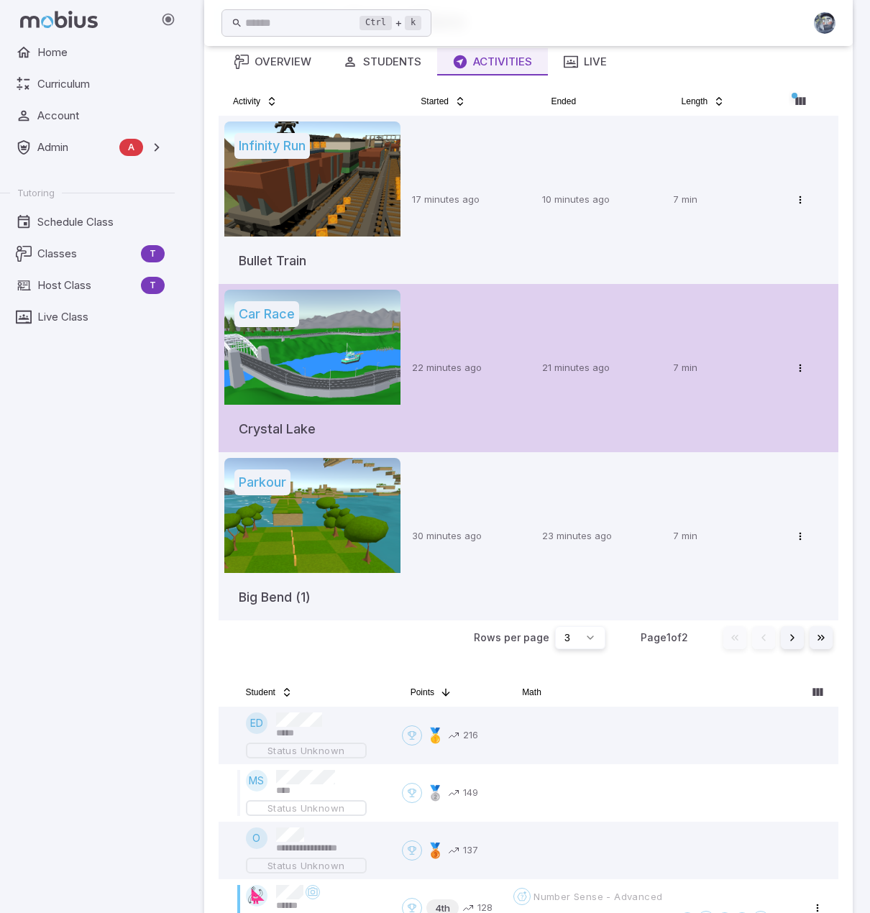
scroll to position [72, 0]
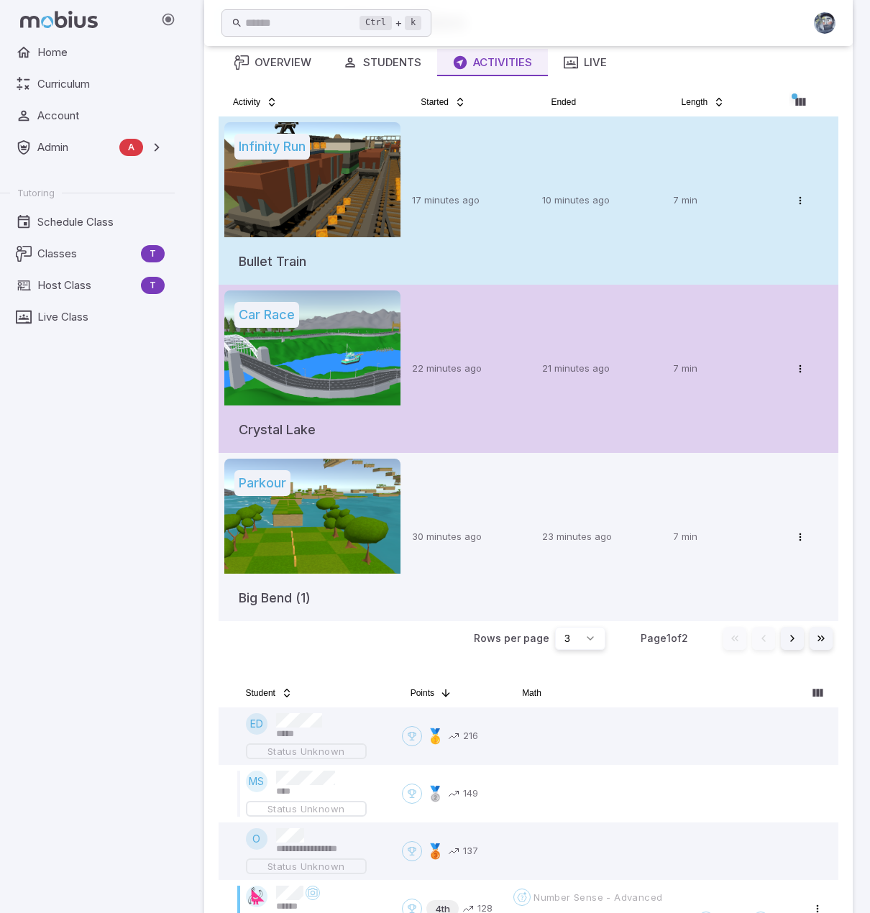
click at [498, 186] on td "17 minutes ago" at bounding box center [471, 201] width 130 height 168
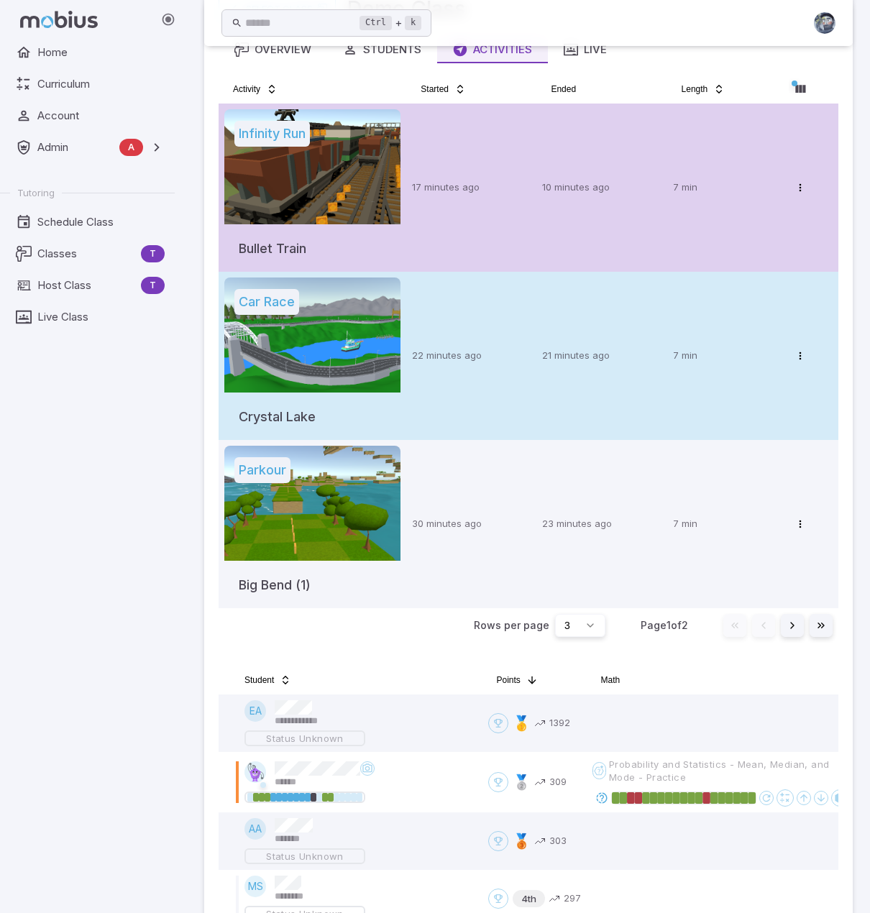
scroll to position [0, 0]
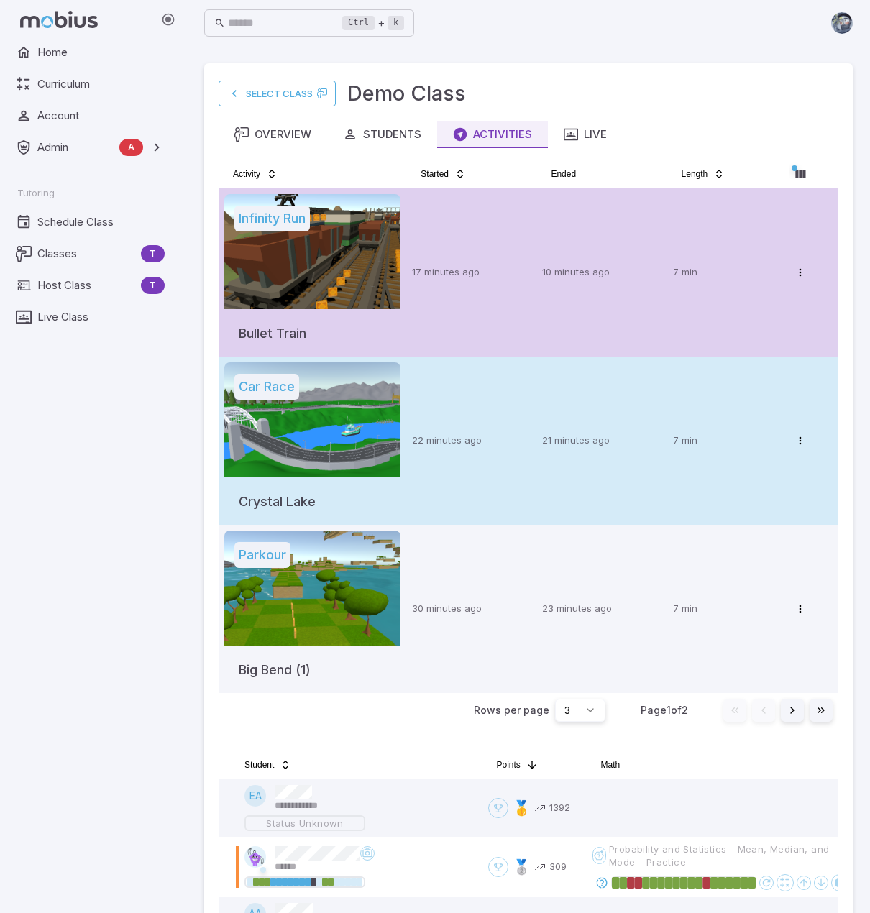
click at [552, 431] on td "21 minutes ago" at bounding box center [602, 441] width 130 height 168
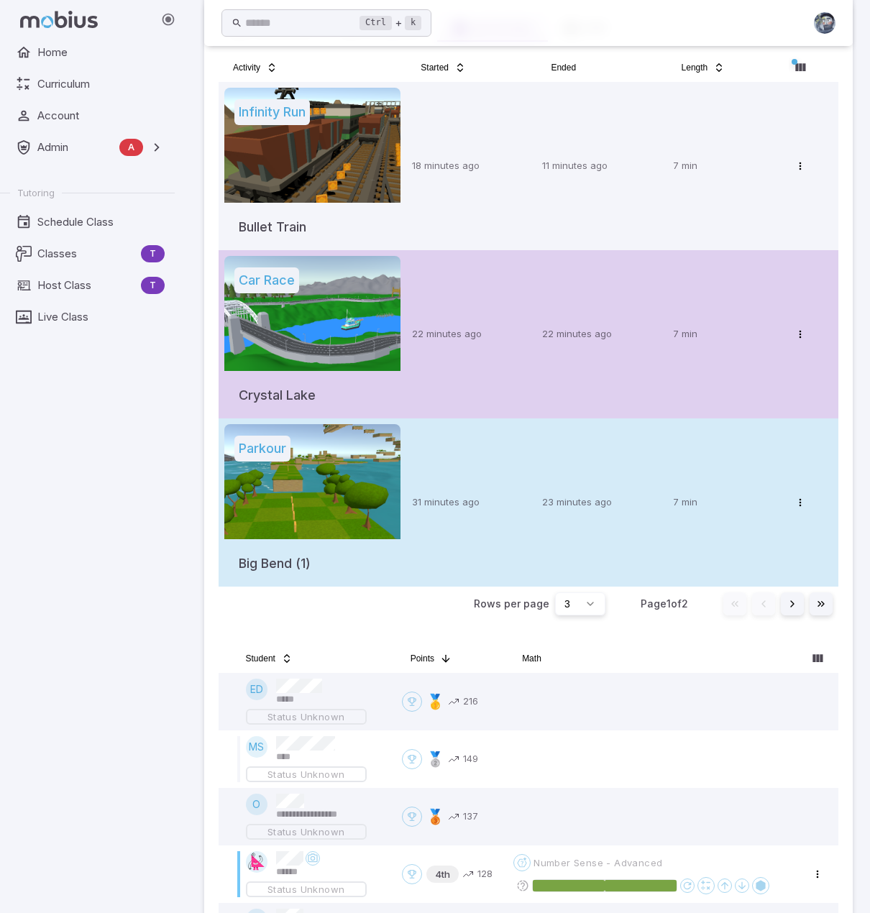
scroll to position [46, 0]
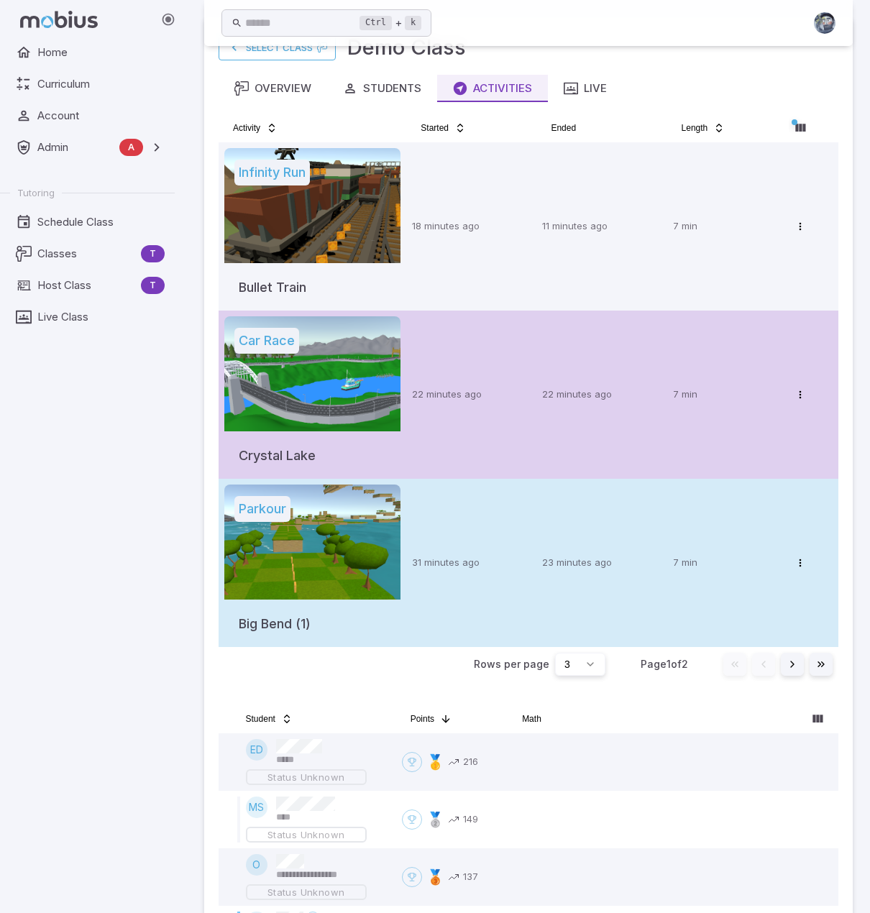
click at [567, 526] on td "23 minutes ago" at bounding box center [602, 563] width 130 height 168
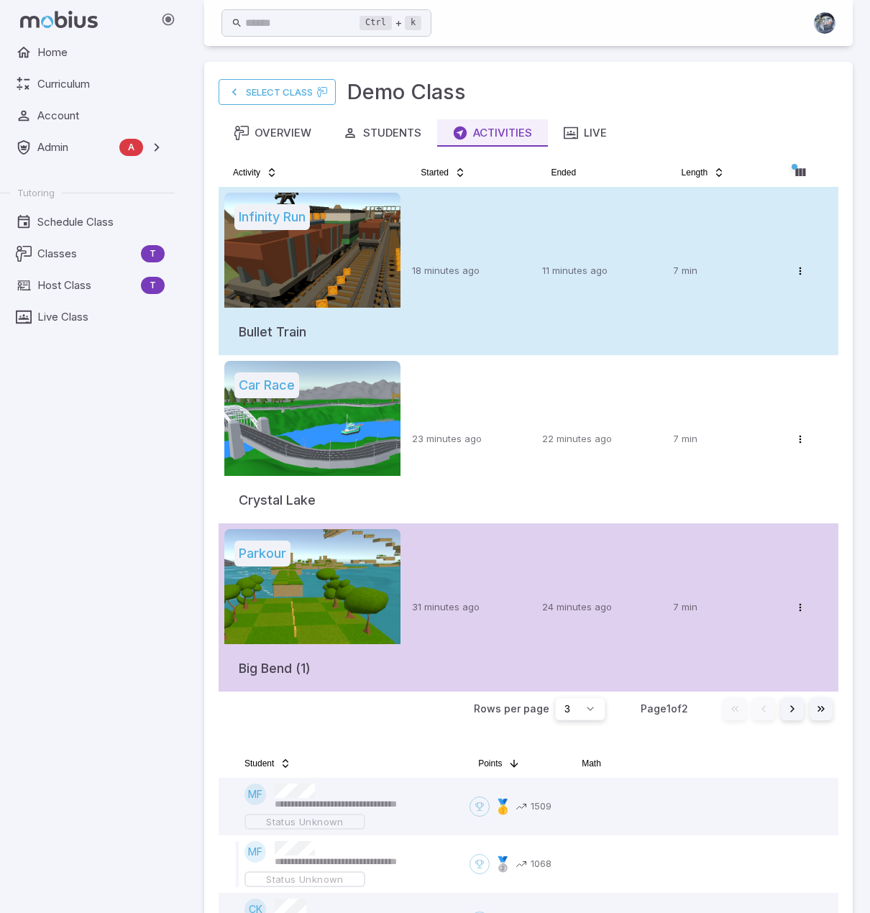
scroll to position [0, 0]
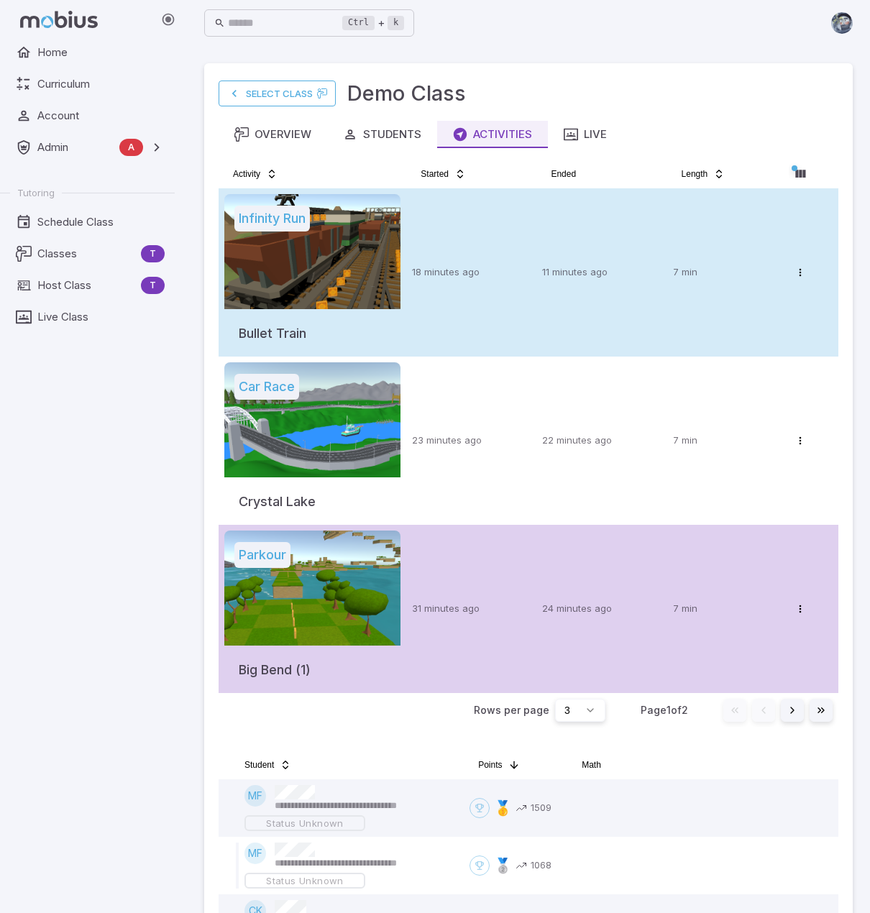
click at [436, 256] on td "18 minutes ago" at bounding box center [471, 272] width 130 height 168
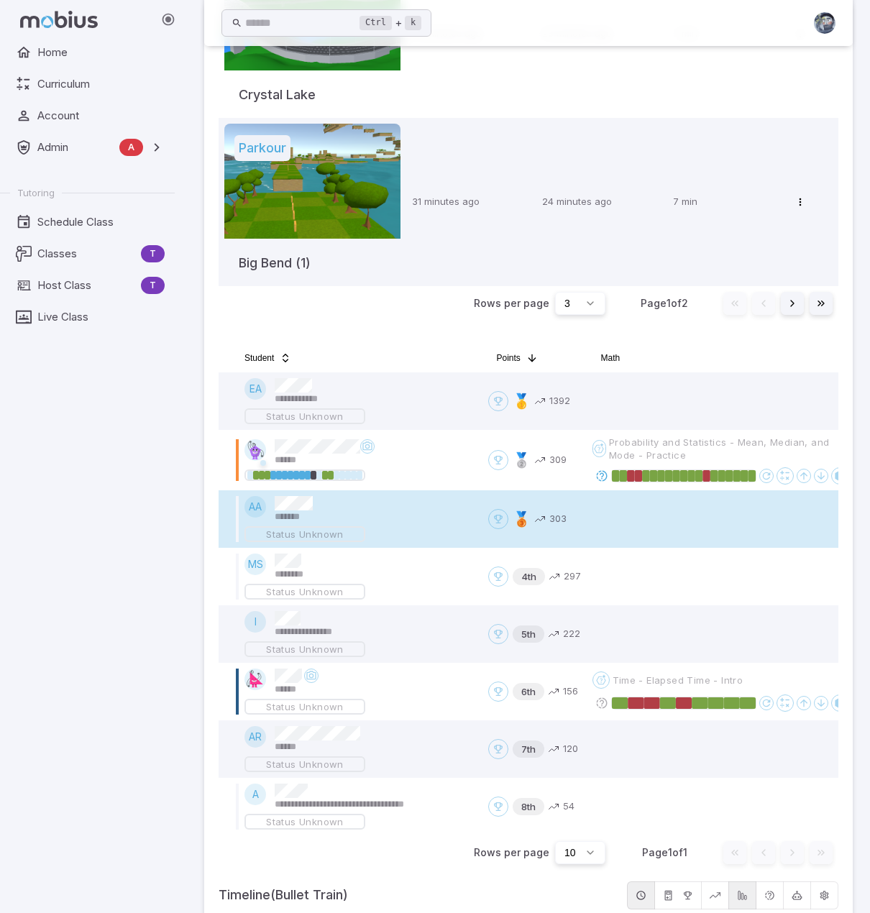
scroll to position [432, 0]
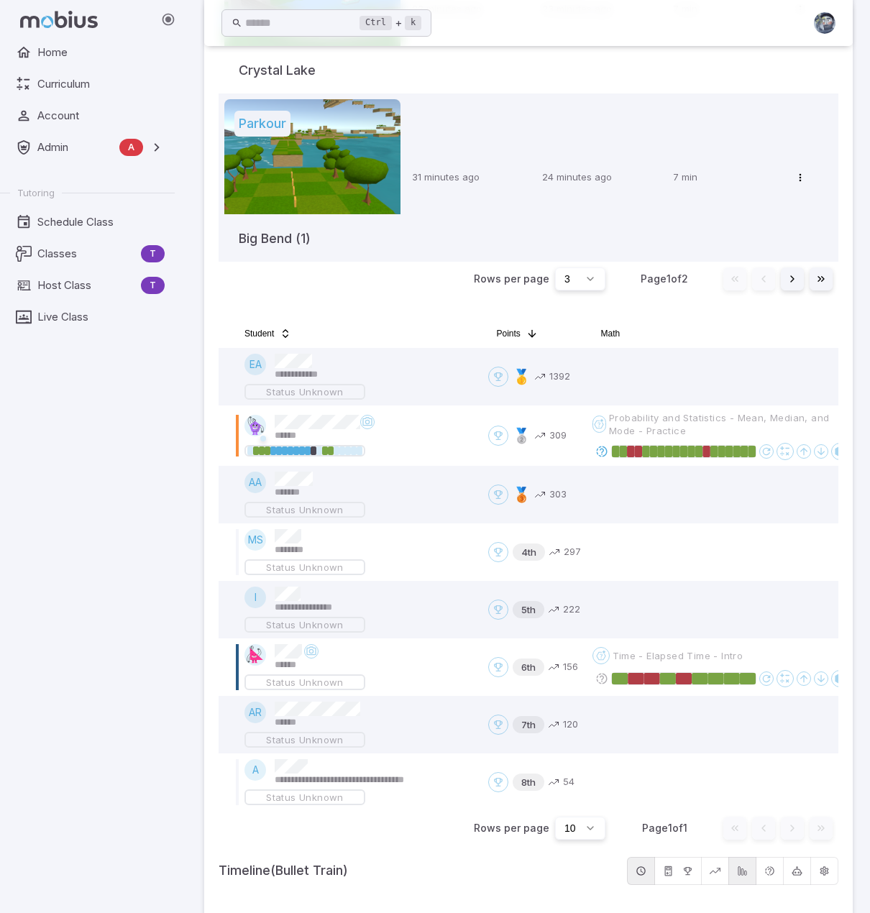
click at [33, 481] on div "Home Curriculum Account Admin A Accounts Finance Testing Tutoring Schedule Clas…" at bounding box center [93, 476] width 186 height 875
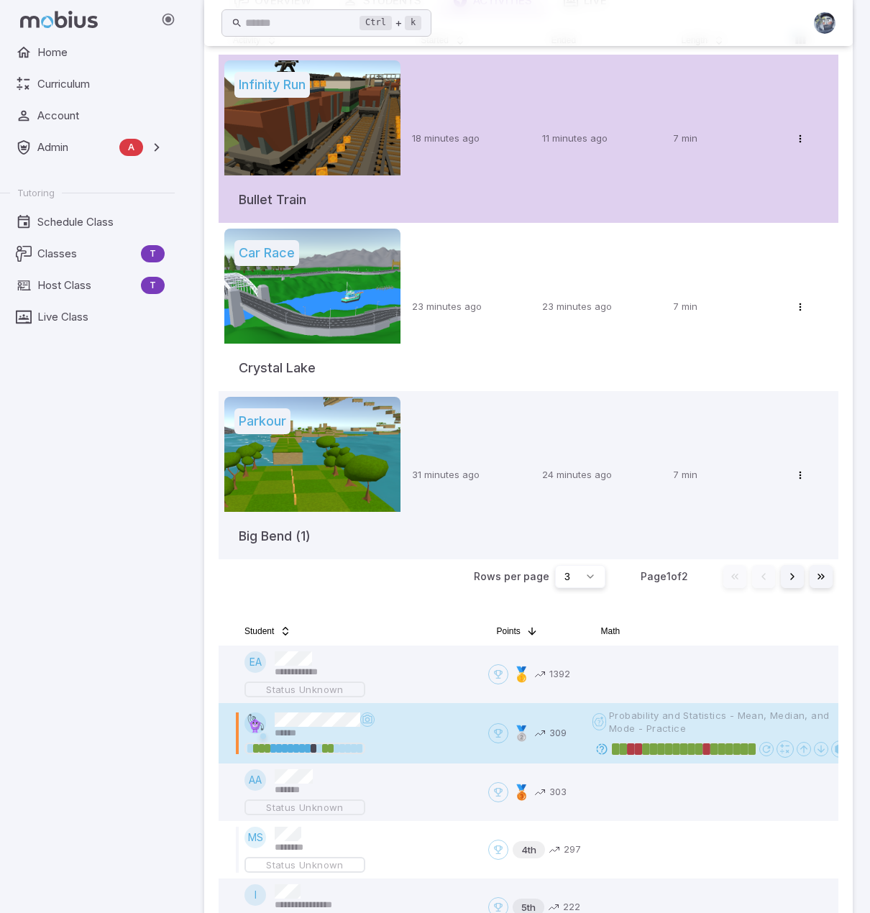
scroll to position [0, 0]
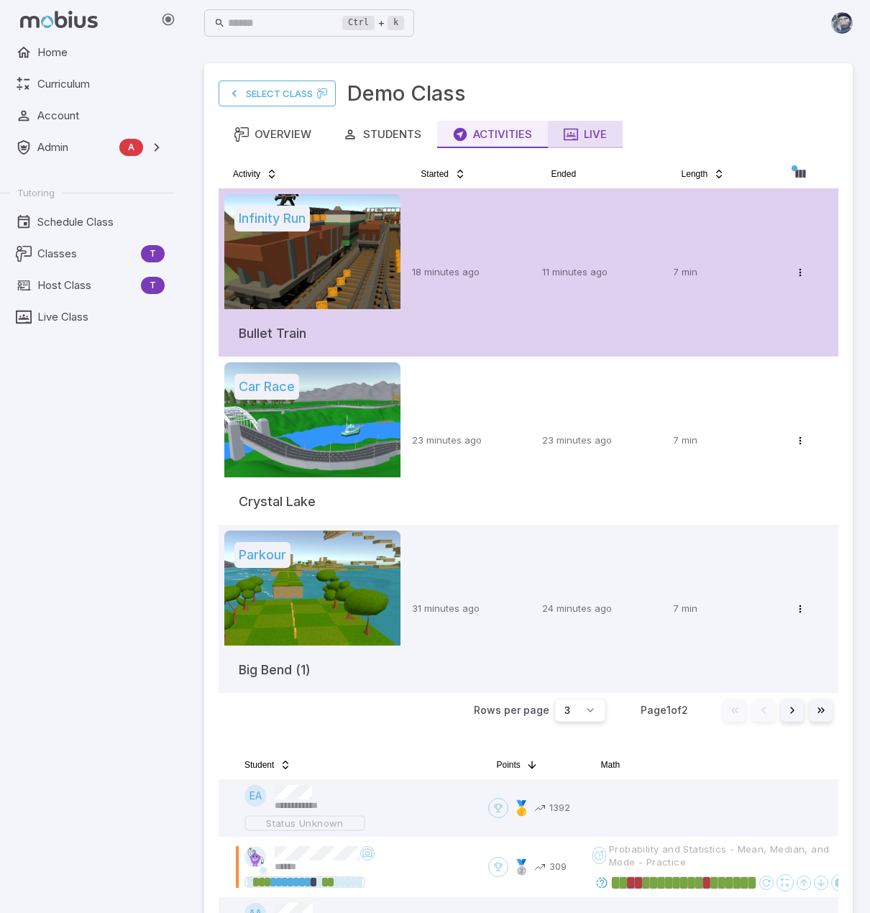
click at [598, 127] on div "Live" at bounding box center [585, 135] width 43 height 16
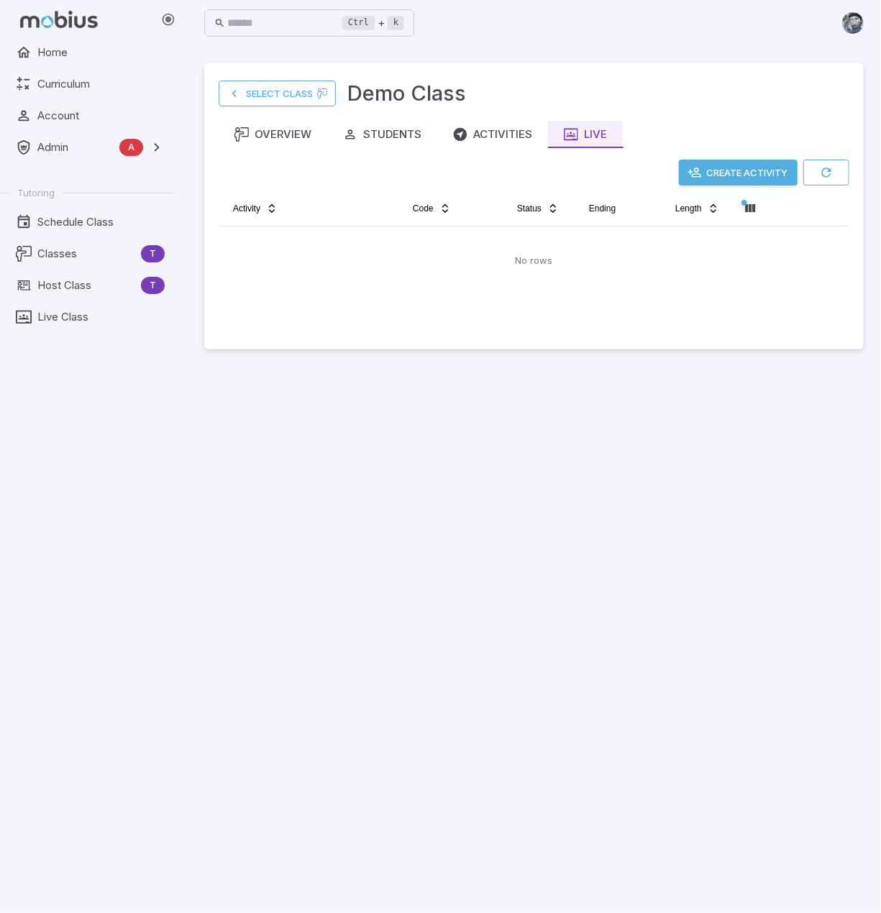
click at [785, 621] on main "Select Class Demo Class Overview Students Activities Live Create Activity Activ…" at bounding box center [534, 479] width 694 height 867
click at [752, 172] on button "Create Activity" at bounding box center [738, 173] width 119 height 26
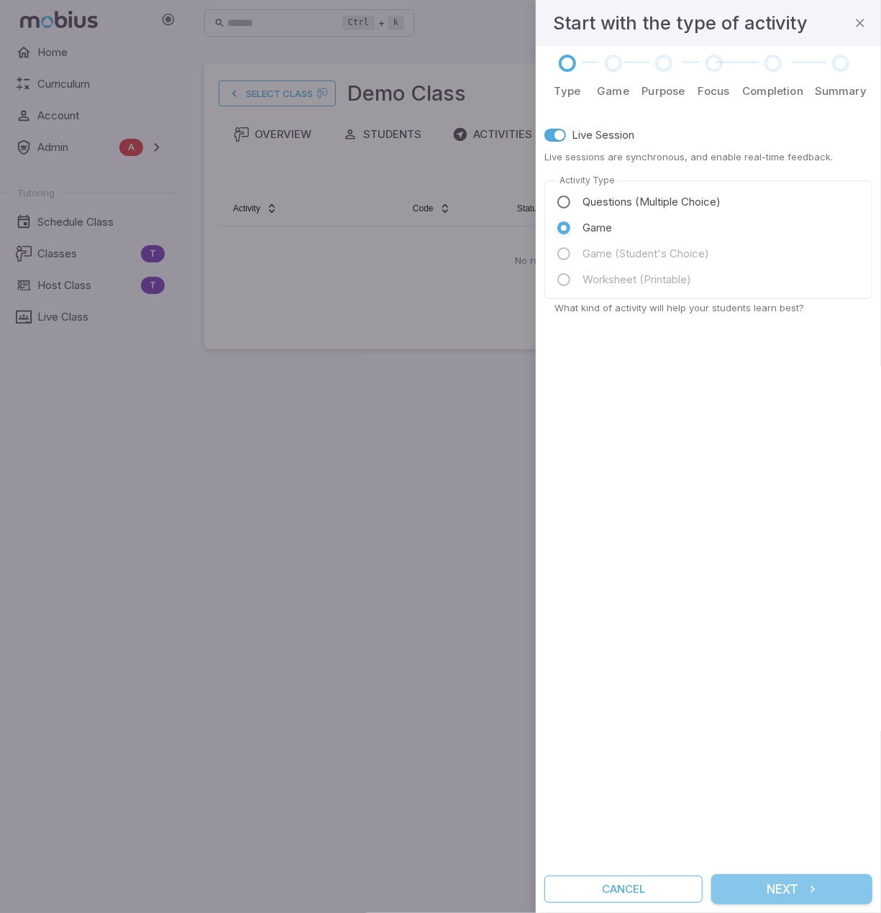
click at [783, 890] on button "Next" at bounding box center [791, 890] width 161 height 30
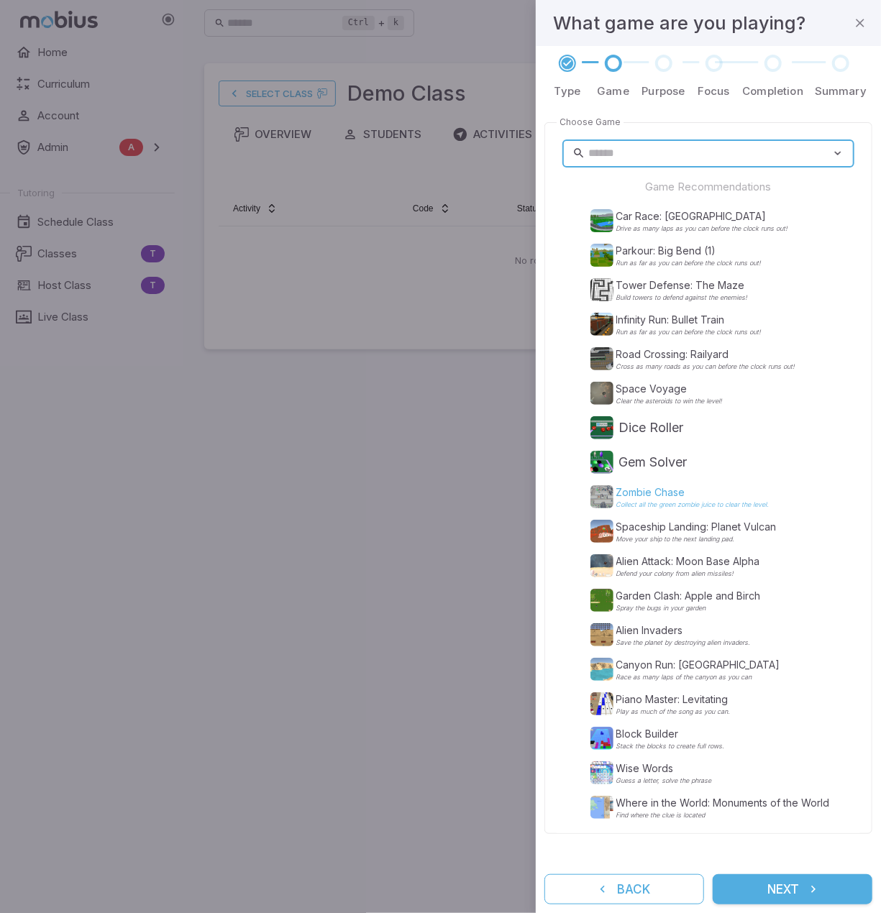
click at [662, 495] on p "Zombie Chase" at bounding box center [692, 492] width 153 height 14
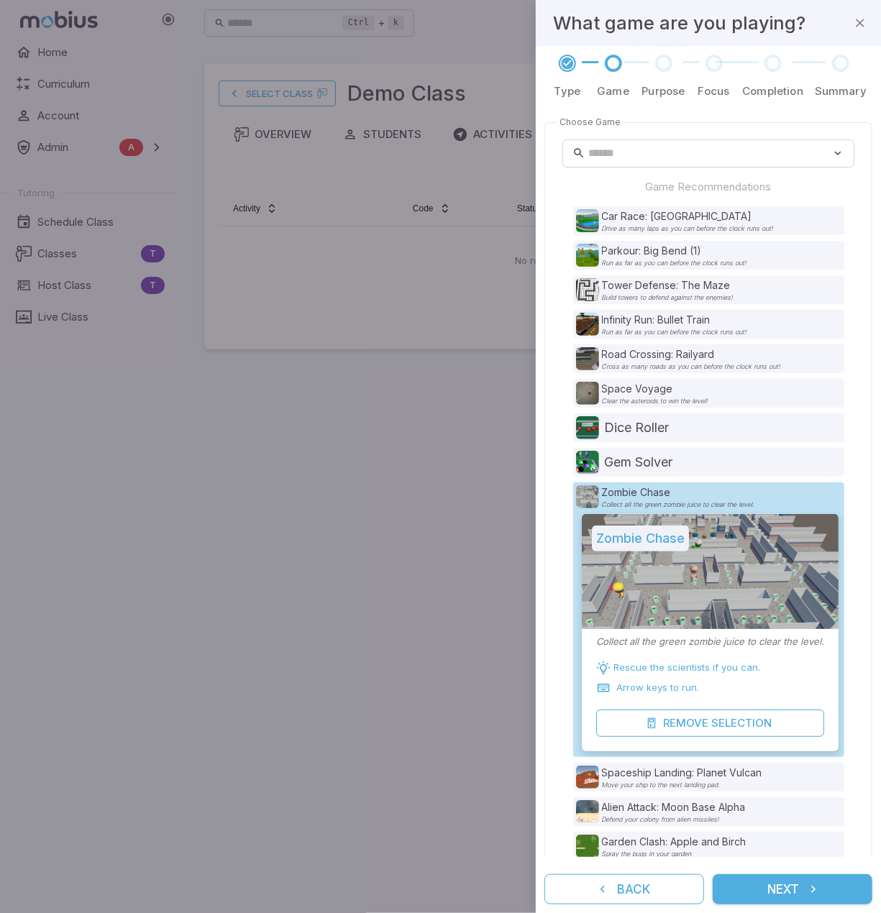
click at [807, 884] on icon "submit" at bounding box center [813, 889] width 14 height 14
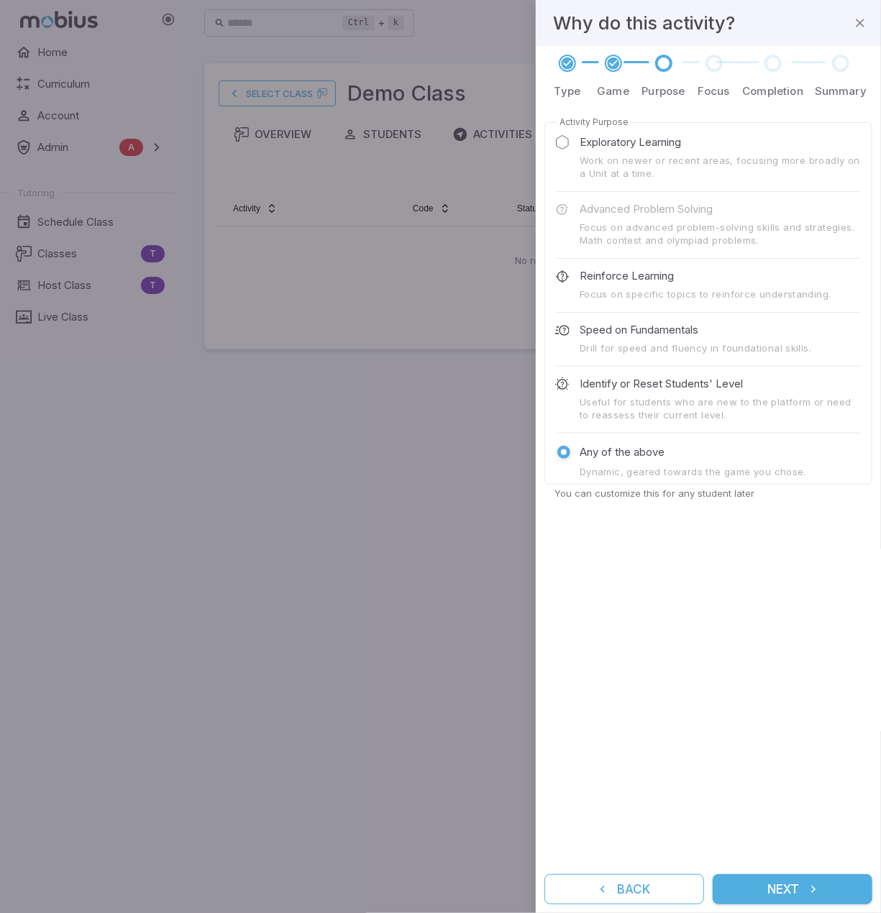
click at [792, 884] on button "Next" at bounding box center [793, 890] width 160 height 30
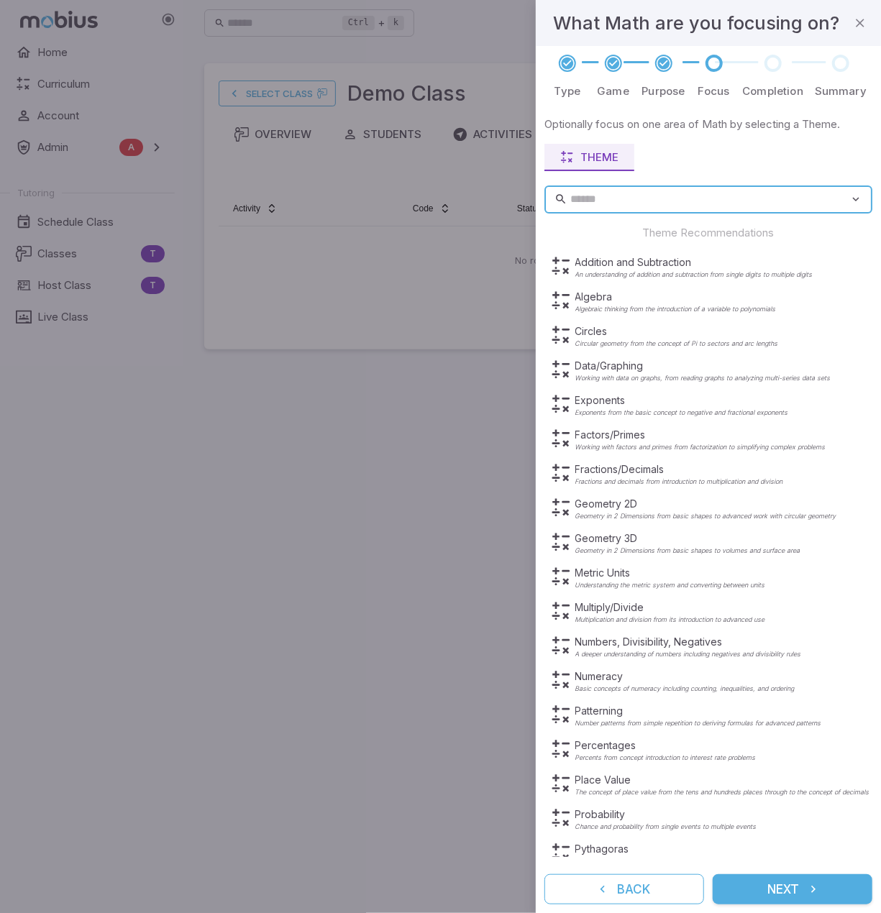
click at [794, 884] on button "Next" at bounding box center [793, 890] width 160 height 30
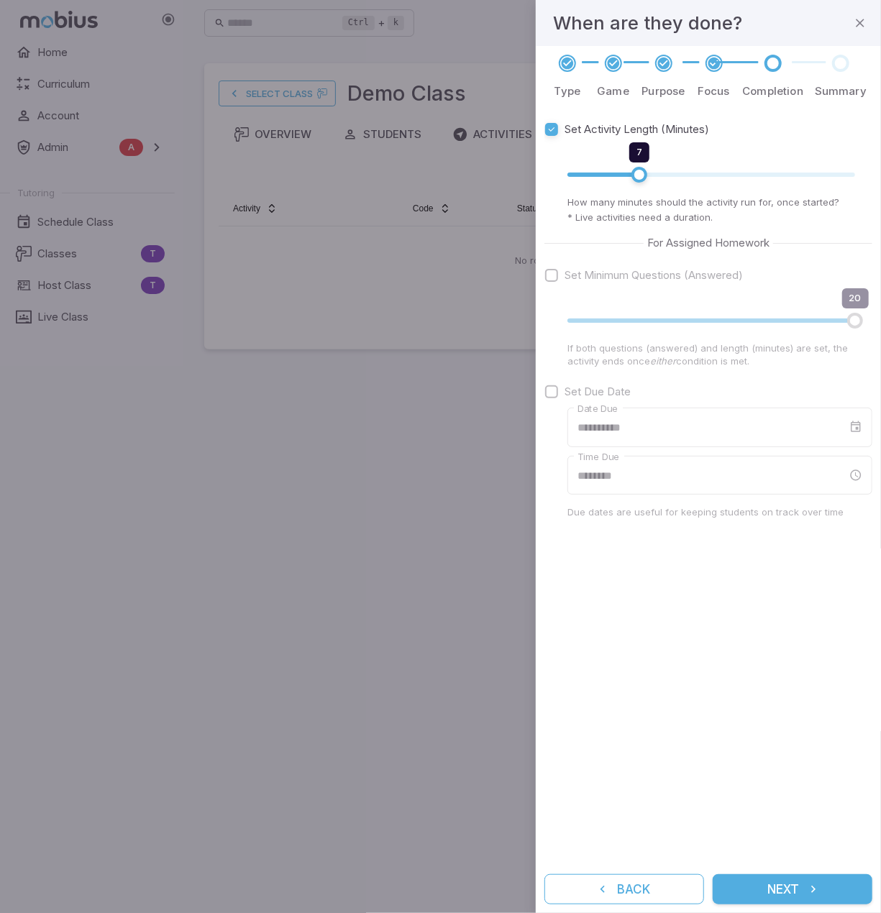
click at [794, 885] on button "Next" at bounding box center [793, 890] width 160 height 30
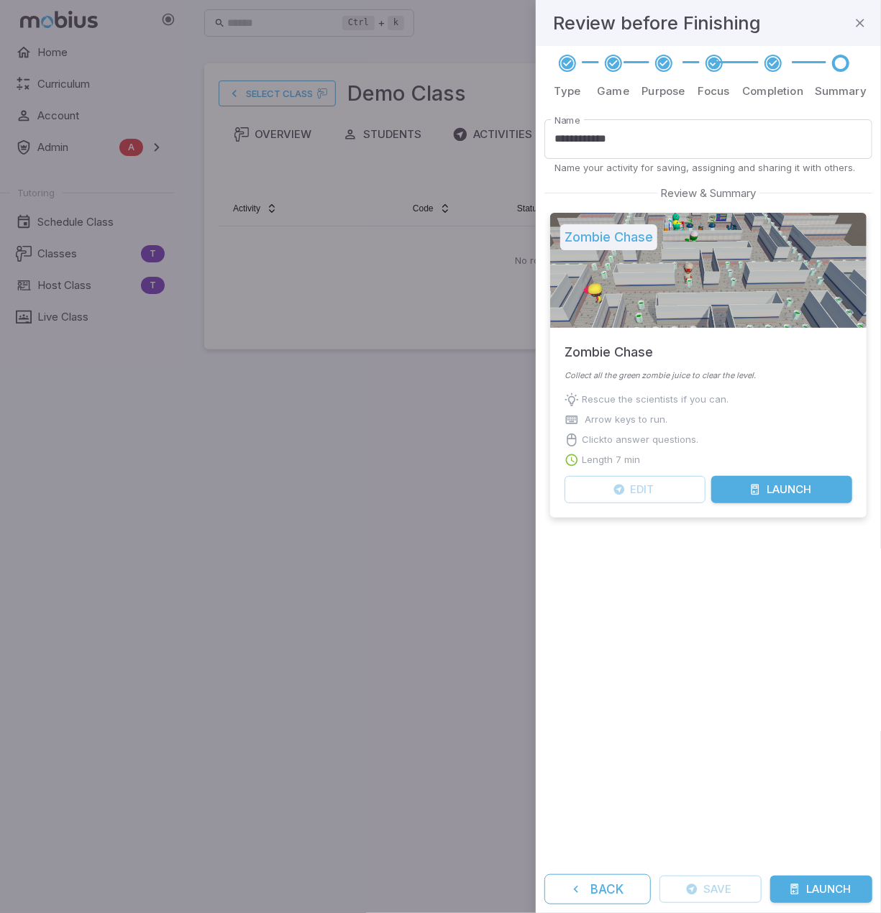
click at [794, 885] on icon "submit" at bounding box center [795, 890] width 12 height 12
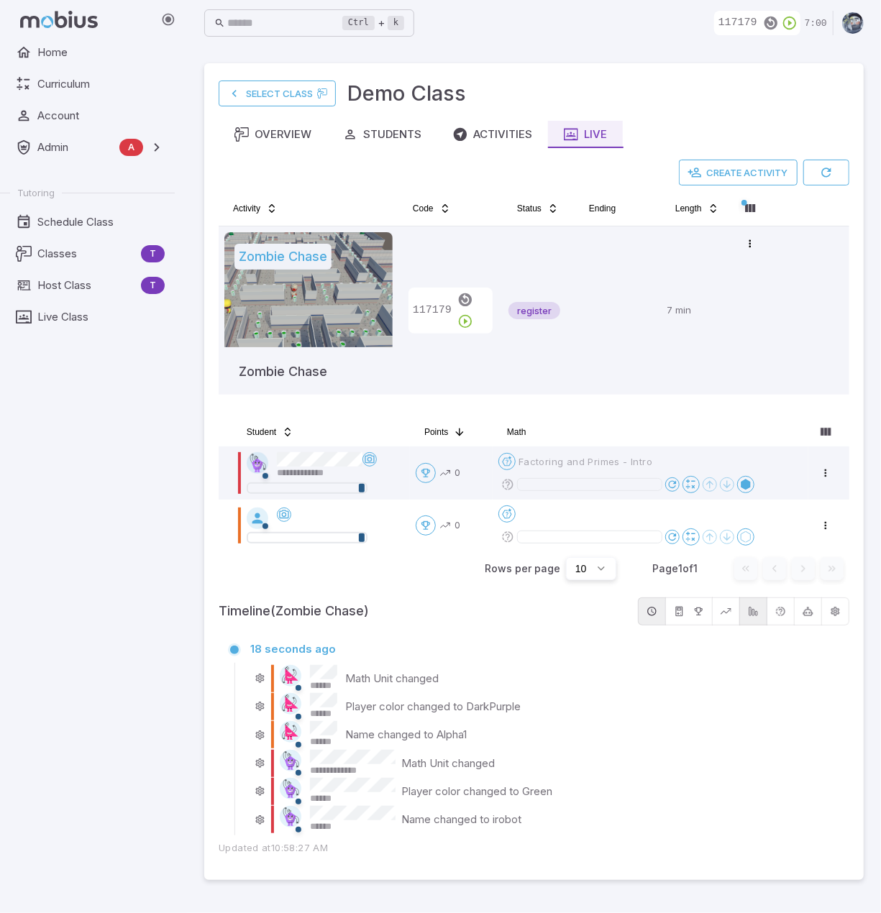
click at [349, 682] on p "Math Unit changed" at bounding box center [391, 679] width 93 height 16
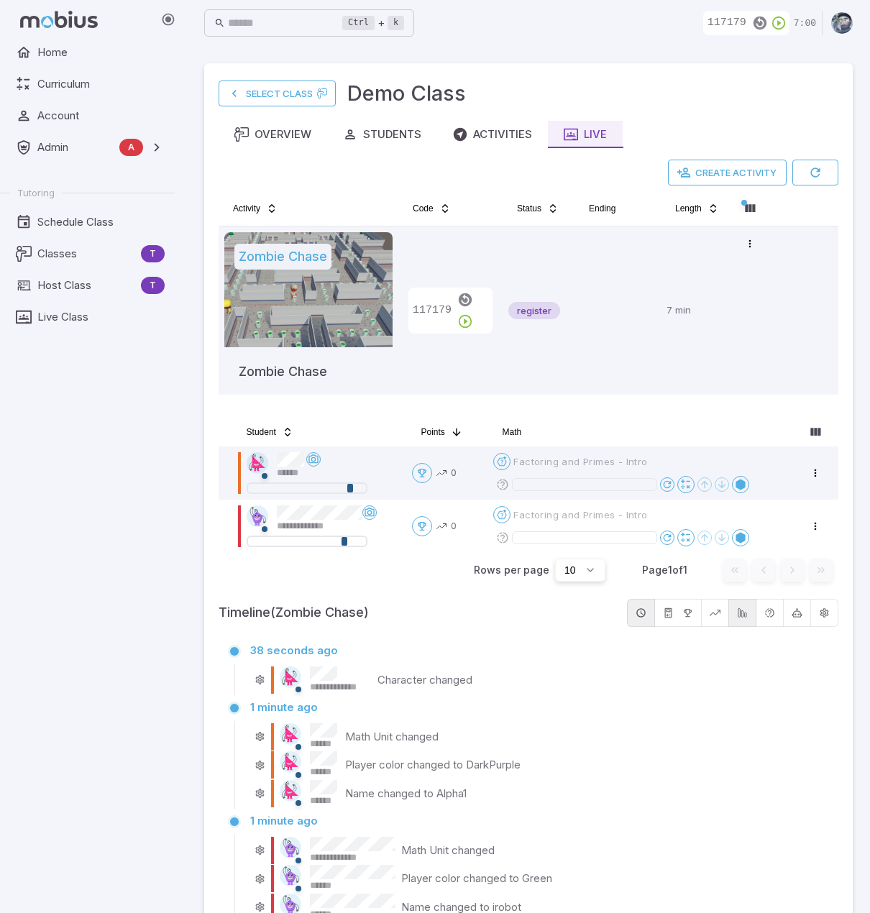
click at [128, 590] on div "Home Curriculum Account Admin A Accounts Finance Testing Tutoring Schedule Clas…" at bounding box center [93, 476] width 186 height 875
click at [156, 636] on div "Home Curriculum Account Admin A Accounts Finance Testing Tutoring Schedule Clas…" at bounding box center [93, 476] width 186 height 875
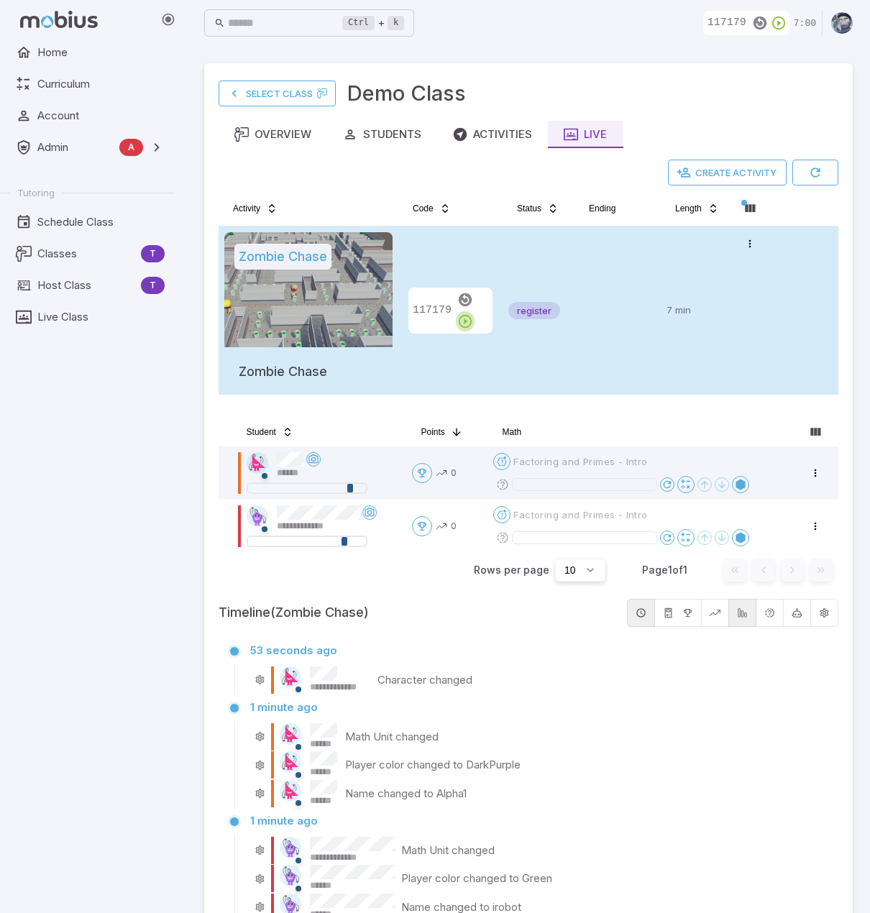
click at [473, 314] on icon "button" at bounding box center [465, 322] width 16 height 16
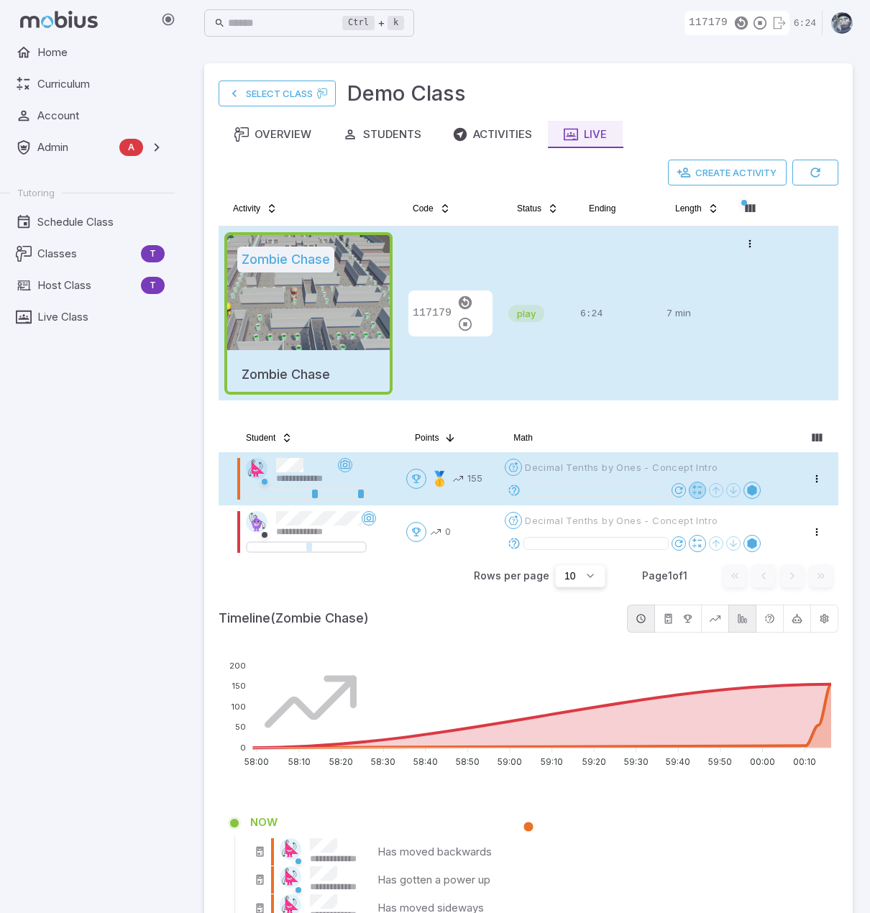
click at [701, 487] on icon at bounding box center [698, 491] width 12 height 12
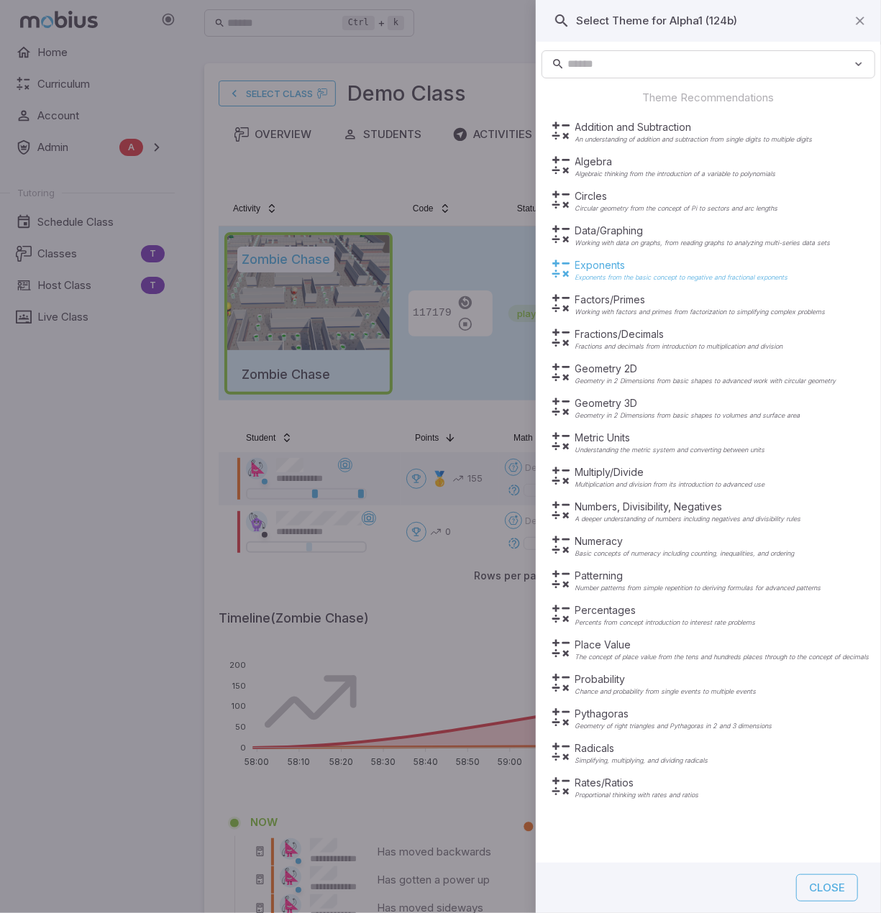
click at [611, 270] on p "Exponents" at bounding box center [681, 265] width 213 height 14
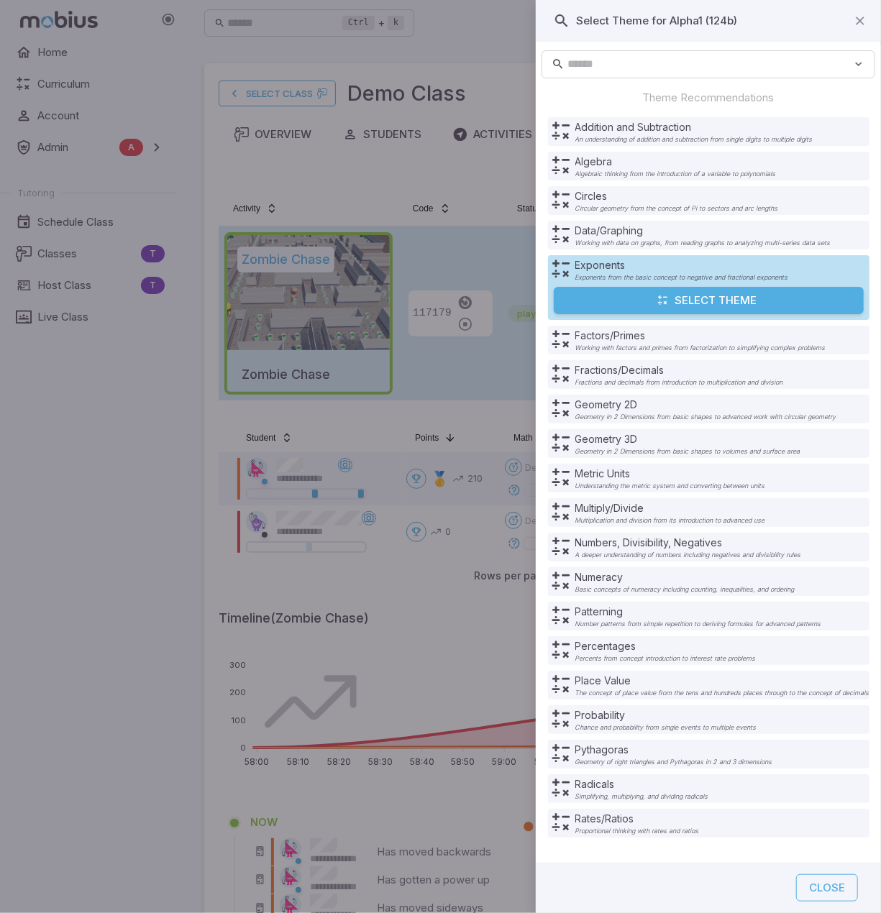
click at [734, 295] on button "Select Theme" at bounding box center [709, 300] width 310 height 27
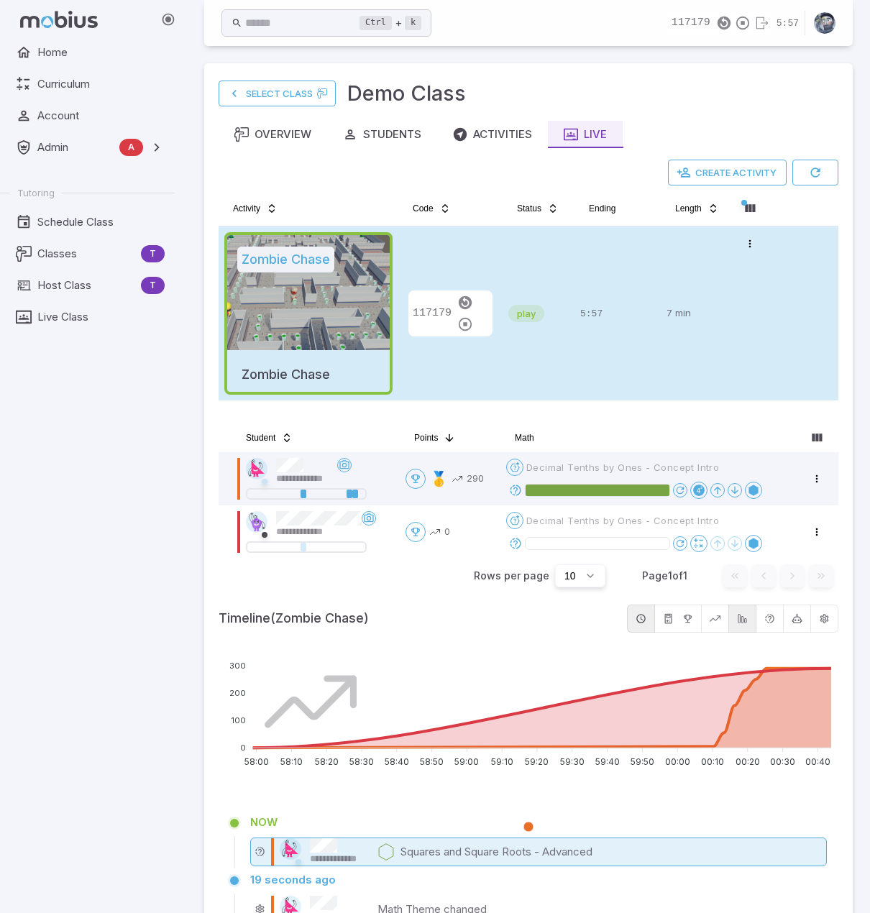
scroll to position [144, 0]
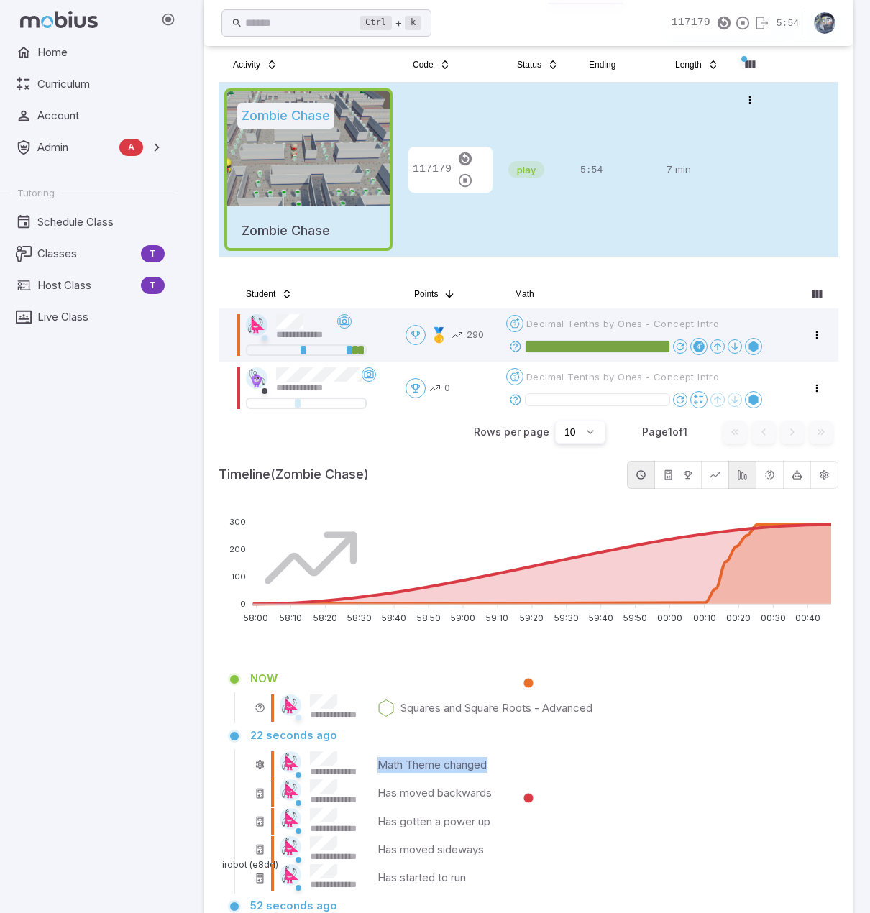
drag, startPoint x: 375, startPoint y: 763, endPoint x: 552, endPoint y: 754, distance: 177.2
click at [552, 754] on div "**********" at bounding box center [538, 765] width 577 height 28
click at [502, 768] on div "**********" at bounding box center [538, 765] width 577 height 28
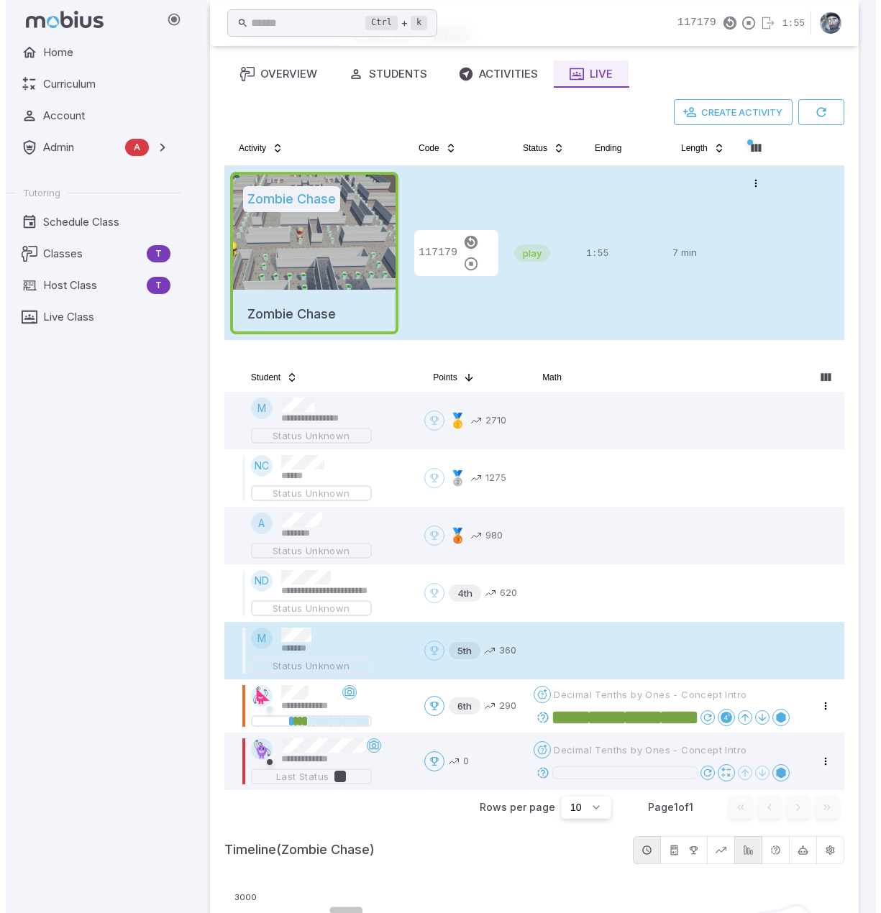
scroll to position [0, 0]
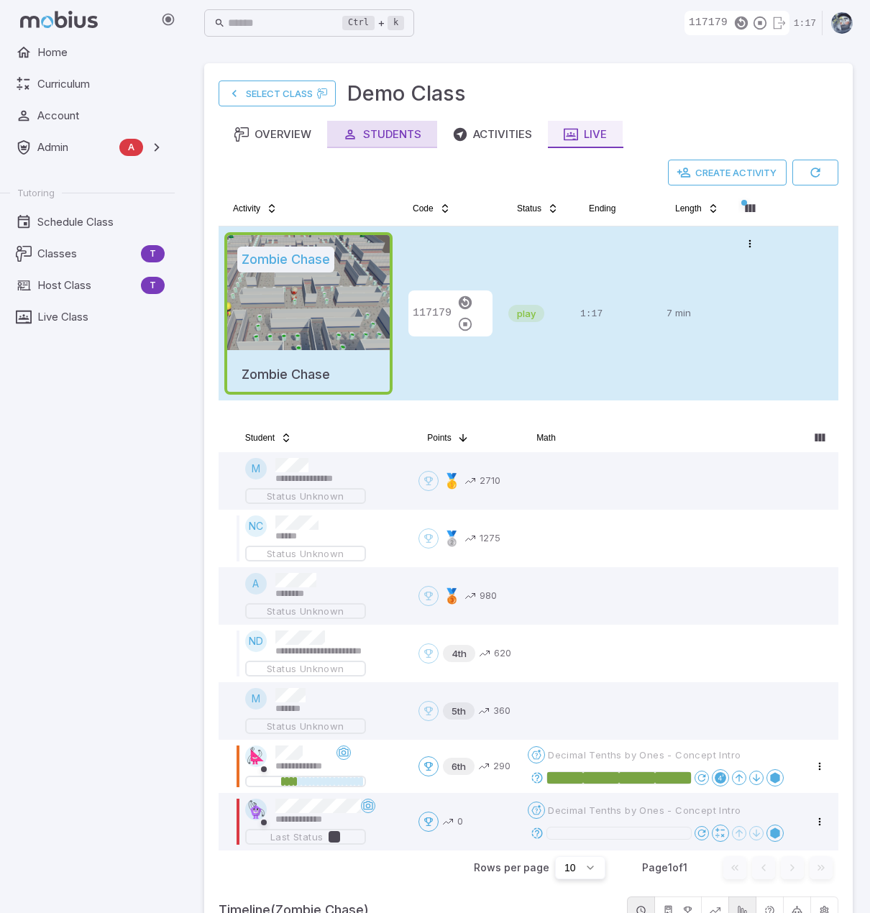
click at [386, 139] on div "Students" at bounding box center [382, 135] width 78 height 16
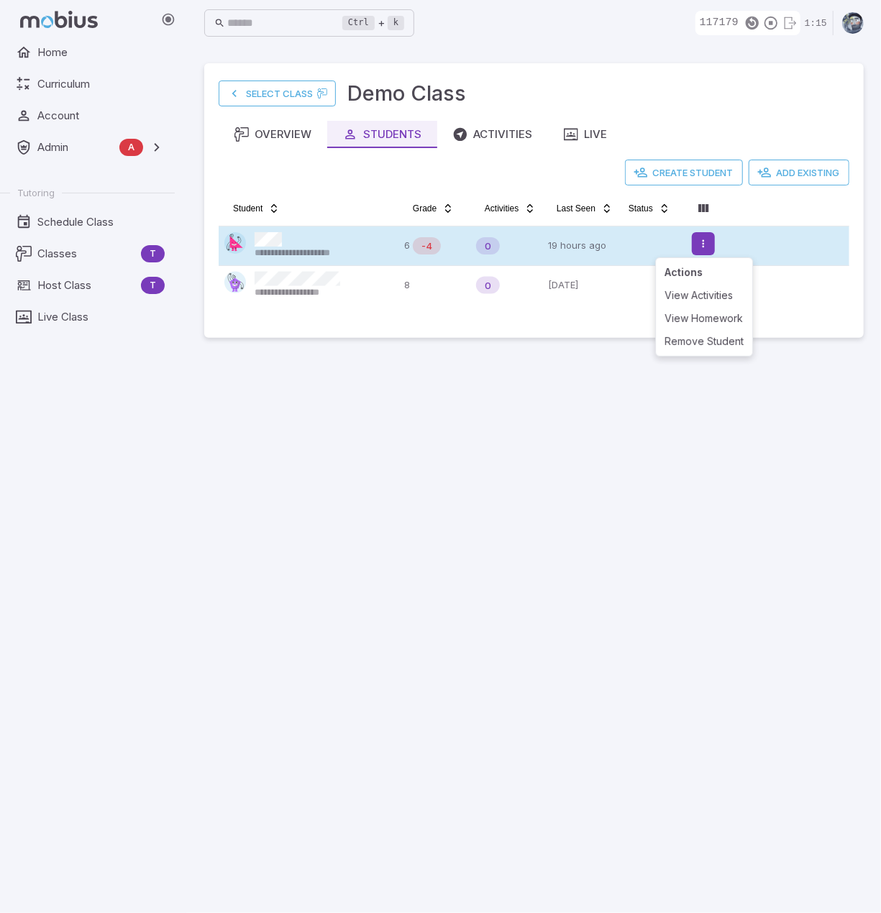
click at [701, 239] on html "**********" at bounding box center [440, 456] width 881 height 913
click at [704, 242] on html "**********" at bounding box center [440, 456] width 881 height 913
click at [698, 239] on html "**********" at bounding box center [440, 456] width 881 height 913
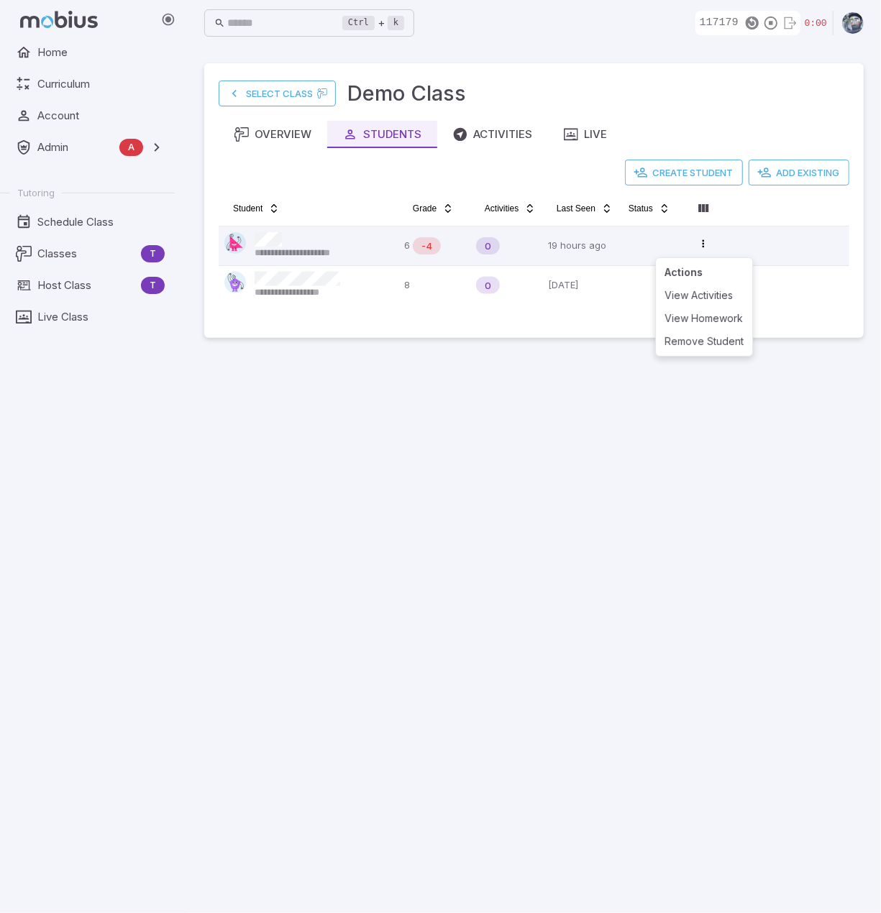
click at [654, 678] on html "**********" at bounding box center [440, 456] width 881 height 913
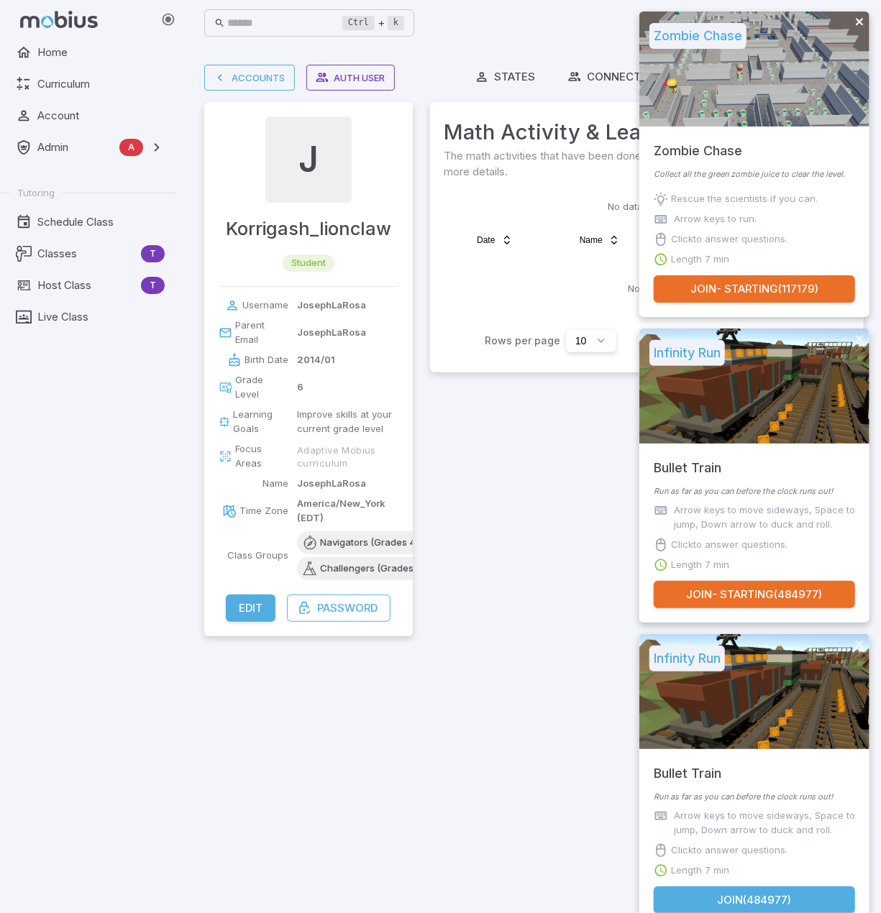
click at [863, 15] on div "Zombie Chase Zombie Chase Collect all the green zombie juice to clear the level…" at bounding box center [754, 165] width 230 height 306
click at [858, 20] on icon "close" at bounding box center [859, 21] width 7 height 7
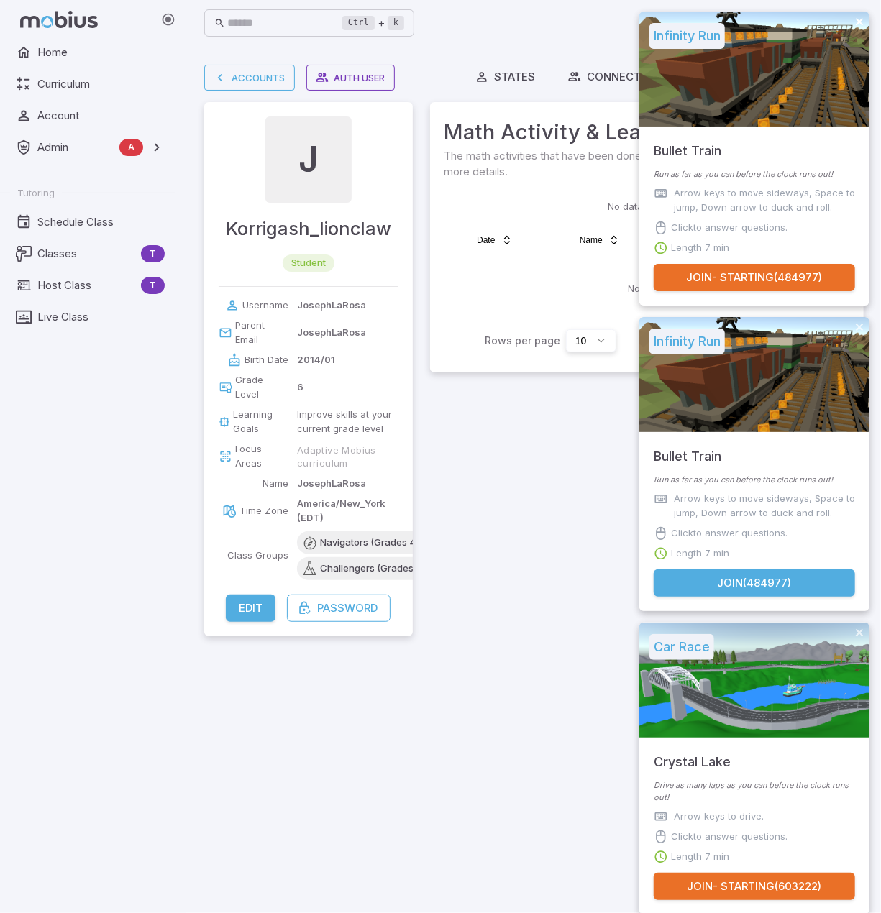
click at [857, 19] on icon "close" at bounding box center [859, 21] width 7 height 7
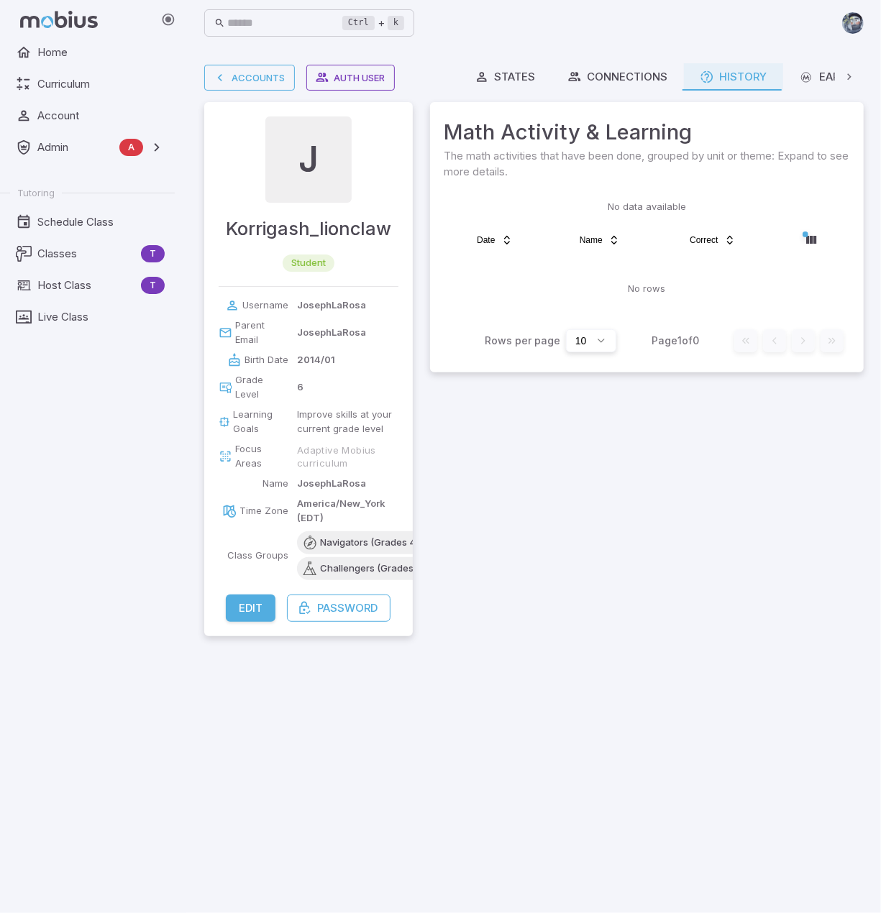
click at [545, 677] on main "Accounts Auth User J Korrigash_lionclaw student Username JosephLaRosa Parent Em…" at bounding box center [534, 479] width 694 height 867
drag, startPoint x: 696, startPoint y: 508, endPoint x: 696, endPoint y: 497, distance: 11.5
click at [697, 503] on div "States Connections History Earned Billing Math Activity & Learning The math act…" at bounding box center [647, 349] width 434 height 573
click at [762, 701] on main "Accounts Auth User J Korrigash_lionclaw student Username JosephLaRosa Parent Em…" at bounding box center [534, 479] width 694 height 867
click at [637, 649] on main "Accounts Auth User J Korrigash_lionclaw student Username JosephLaRosa Parent Em…" at bounding box center [534, 479] width 694 height 867
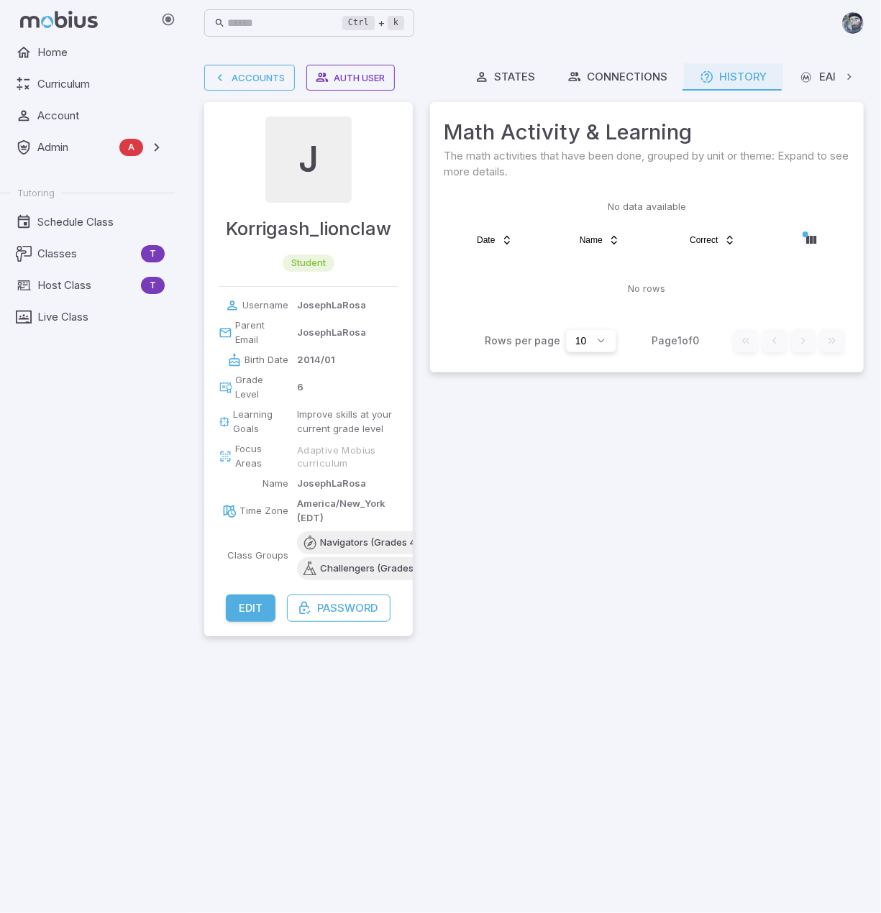
click at [603, 485] on div "States Connections History Earned Billing Math Activity & Learning The math act…" at bounding box center [647, 349] width 434 height 573
click at [735, 514] on div "States Connections History Earned Billing Math Activity & Learning The math act…" at bounding box center [647, 349] width 434 height 573
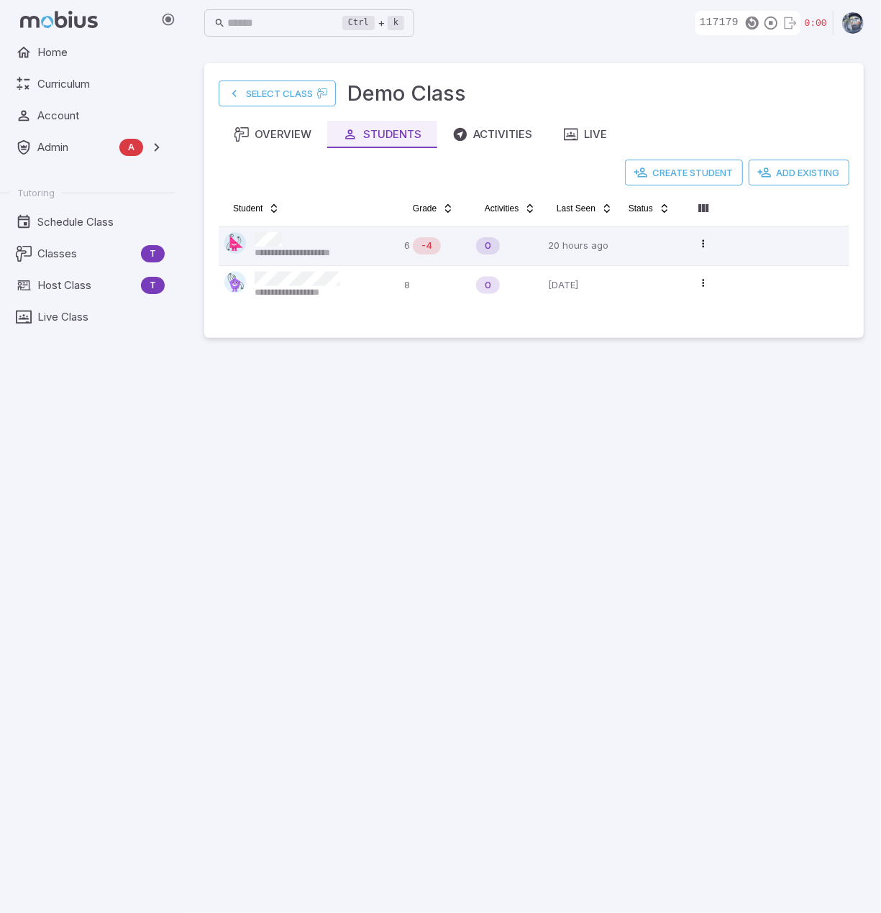
click at [626, 575] on main "**********" at bounding box center [534, 479] width 694 height 867
